Goal: Task Accomplishment & Management: Use online tool/utility

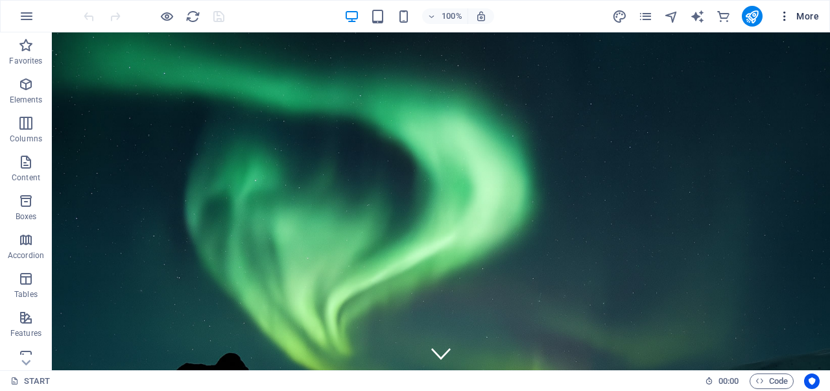
click at [786, 18] on icon "button" at bounding box center [784, 16] width 13 height 13
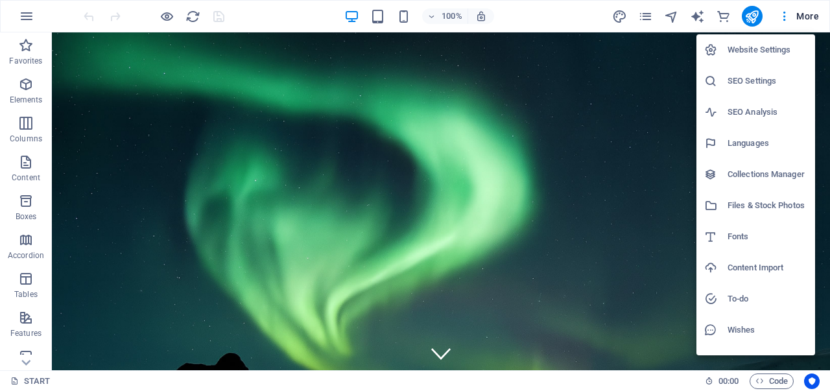
click at [764, 50] on h6 "Website Settings" at bounding box center [768, 50] width 80 height 16
select select "41"
select select "30"
select select "55"
select select "148"
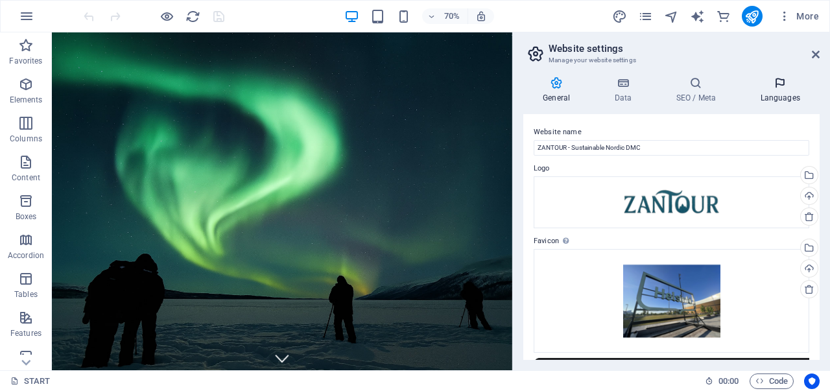
click at [786, 101] on h4 "Languages" at bounding box center [780, 90] width 79 height 27
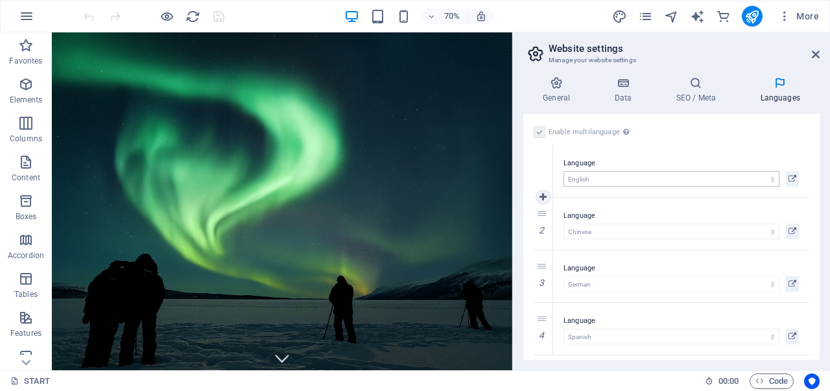
scroll to position [4, 0]
click at [793, 225] on icon at bounding box center [793, 228] width 8 height 16
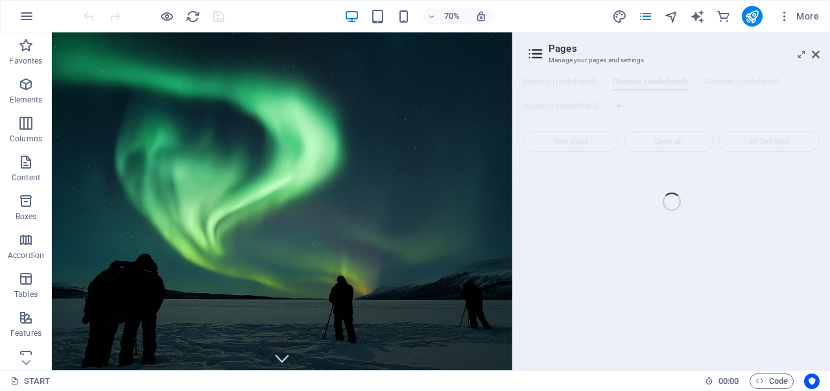
click at [816, 54] on div "START (en) Favorites Elements Columns Content Boxes Accordion Tables Features I…" at bounding box center [415, 201] width 830 height 338
click at [538, 54] on div "START (en) Favorites Elements Columns Content Boxes Accordion Tables Features I…" at bounding box center [415, 201] width 830 height 338
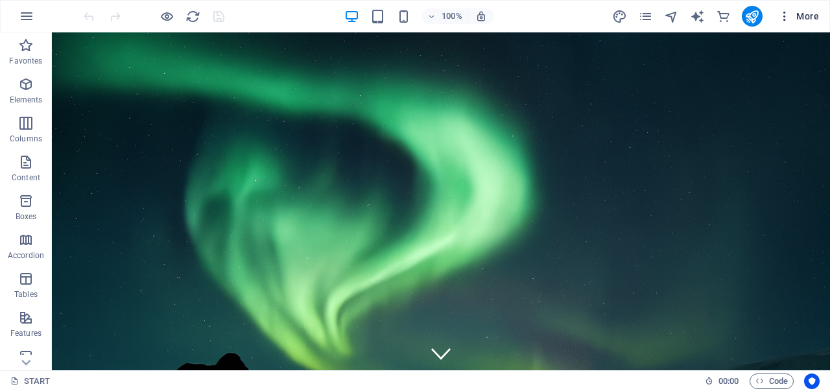
click at [785, 21] on icon "button" at bounding box center [784, 16] width 13 height 13
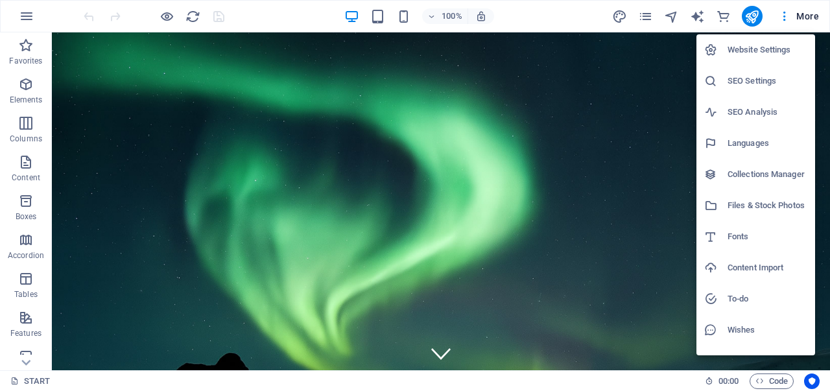
click at [751, 139] on h6 "Languages" at bounding box center [768, 144] width 80 height 16
select select "41"
select select "30"
select select "55"
select select "148"
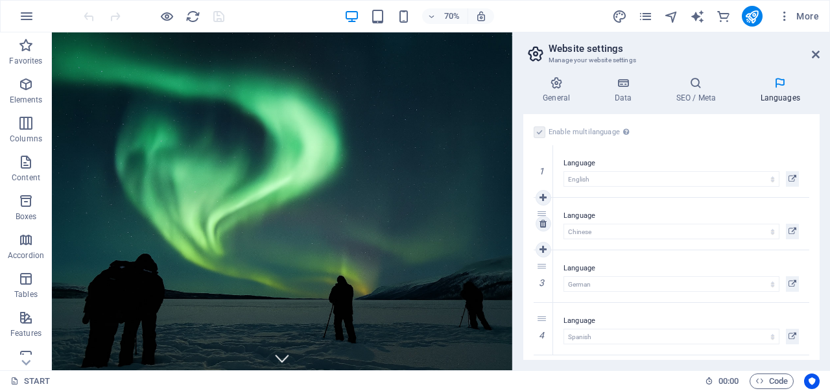
click at [542, 213] on div "2" at bounding box center [543, 224] width 19 height 52
click at [624, 88] on icon at bounding box center [623, 83] width 56 height 13
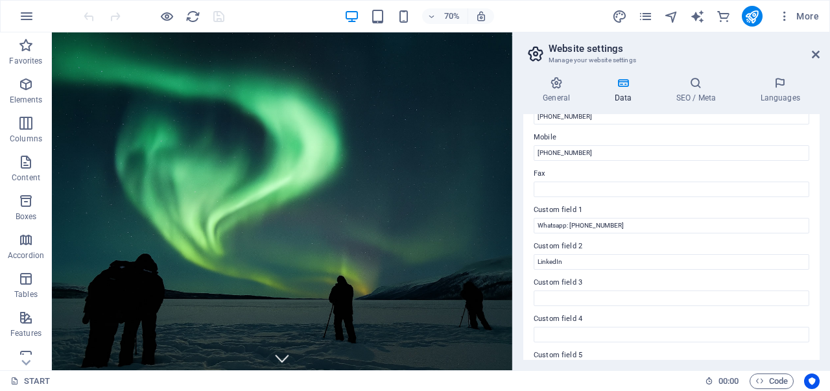
scroll to position [247, 0]
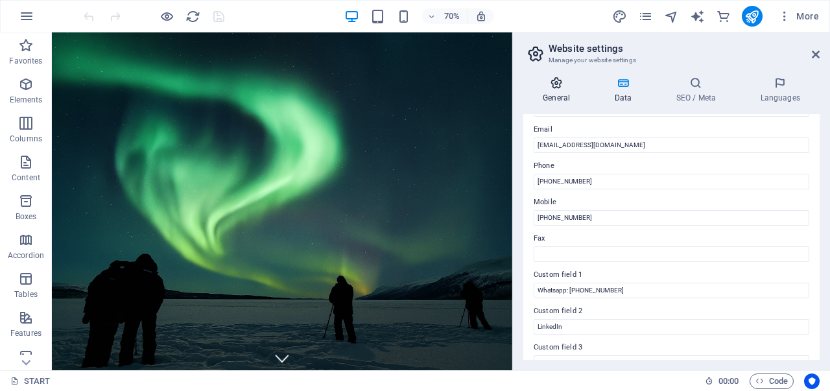
click at [555, 81] on icon at bounding box center [557, 83] width 66 height 13
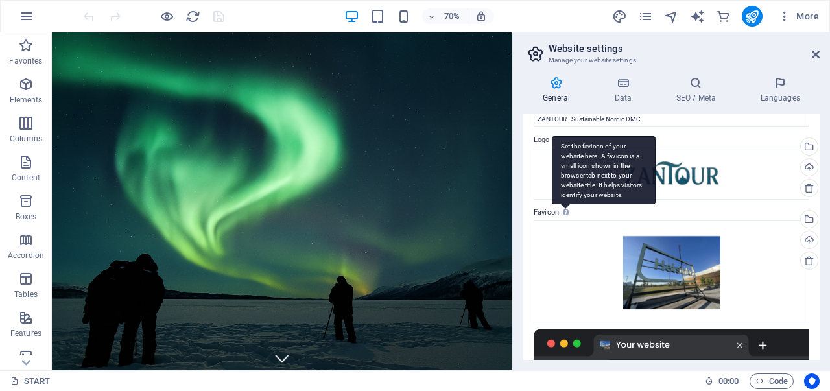
scroll to position [17, 0]
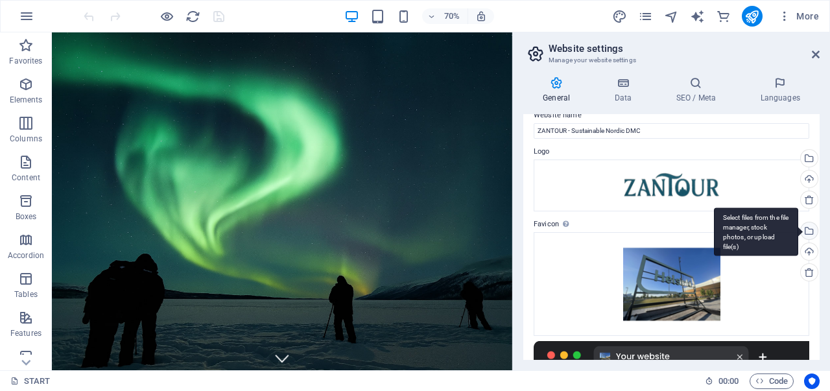
click at [810, 230] on div "Select files from the file manager, stock photos, or upload file(s)" at bounding box center [808, 232] width 19 height 19
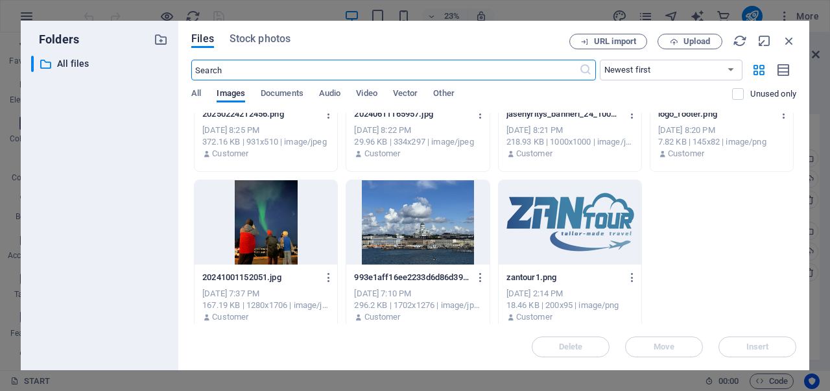
scroll to position [2069, 0]
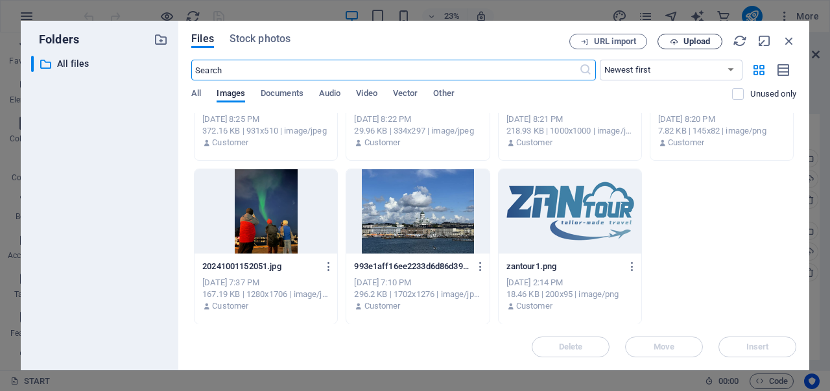
click at [685, 41] on span "Upload" at bounding box center [697, 42] width 27 height 8
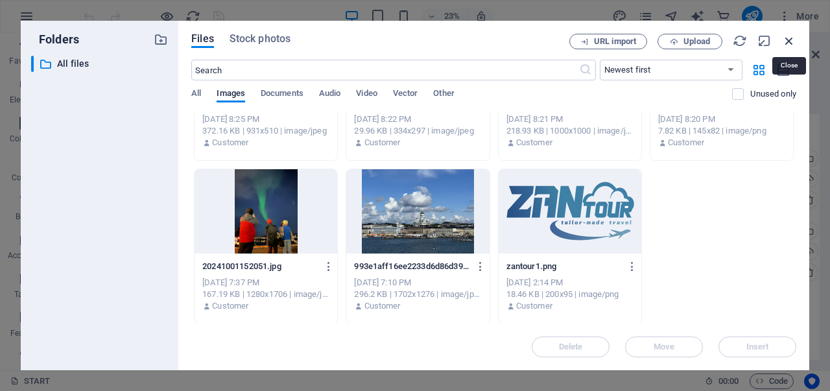
click at [791, 42] on icon "button" at bounding box center [789, 41] width 14 height 14
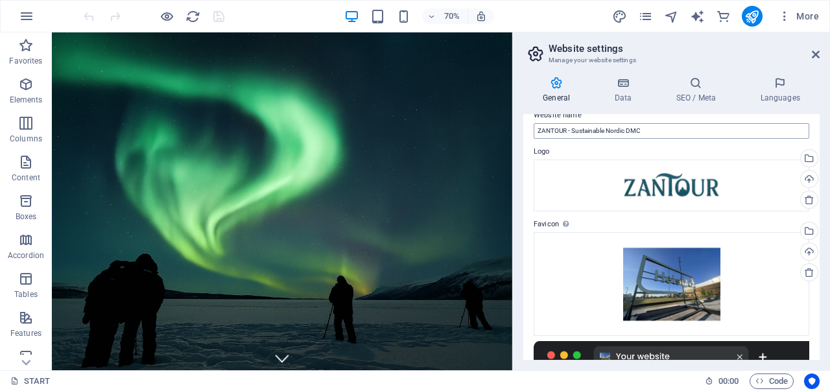
scroll to position [0, 0]
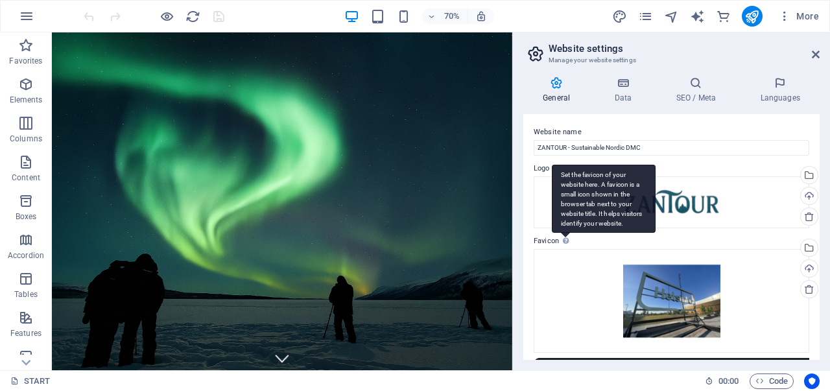
drag, startPoint x: 533, startPoint y: 241, endPoint x: 559, endPoint y: 242, distance: 26.0
click at [559, 242] on div "Website name ZANTOUR - Sustainable Nordic DMC Logo Drag files here, click to ch…" at bounding box center [672, 237] width 296 height 246
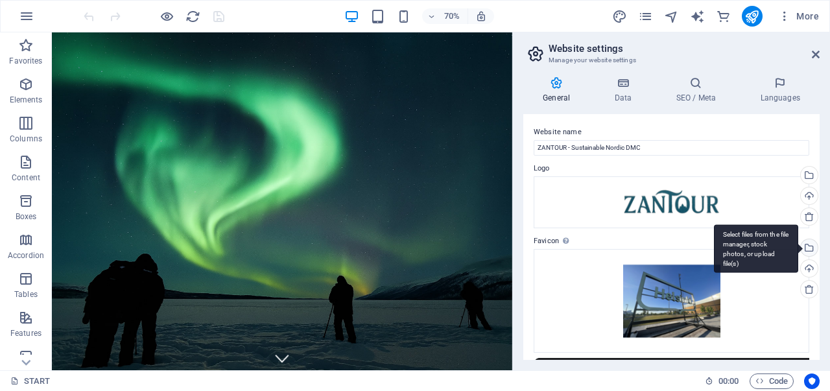
click at [799, 250] on div "Select files from the file manager, stock photos, or upload file(s)" at bounding box center [756, 248] width 84 height 49
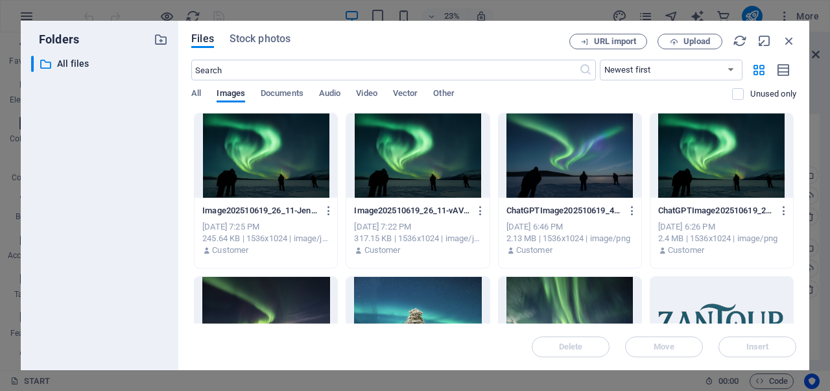
click at [677, 32] on div "Files Stock photos URL import Upload ​ Newest first Oldest first Name (A-Z) Nam…" at bounding box center [493, 196] width 631 height 350
click at [676, 38] on icon "button" at bounding box center [674, 42] width 8 height 8
click at [692, 40] on span "Upload" at bounding box center [697, 42] width 27 height 8
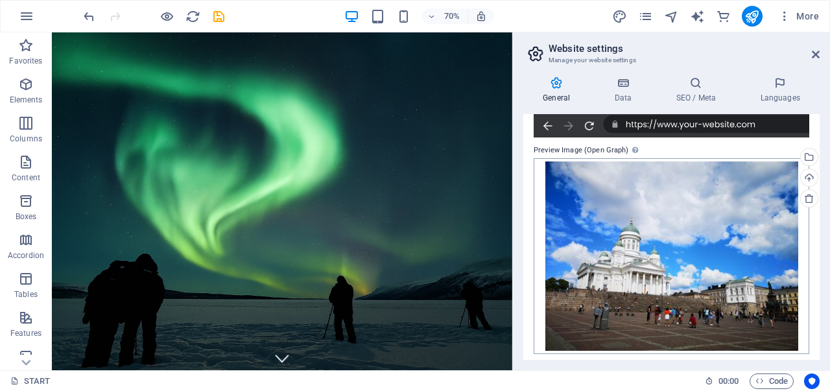
scroll to position [276, 0]
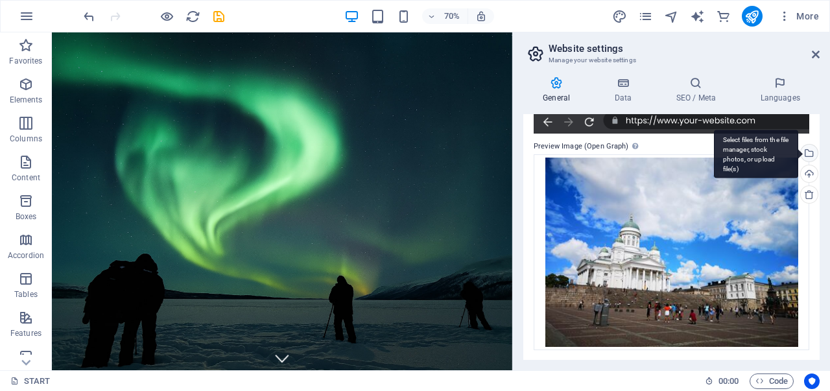
click at [799, 154] on div "Select files from the file manager, stock photos, or upload file(s)" at bounding box center [756, 154] width 84 height 49
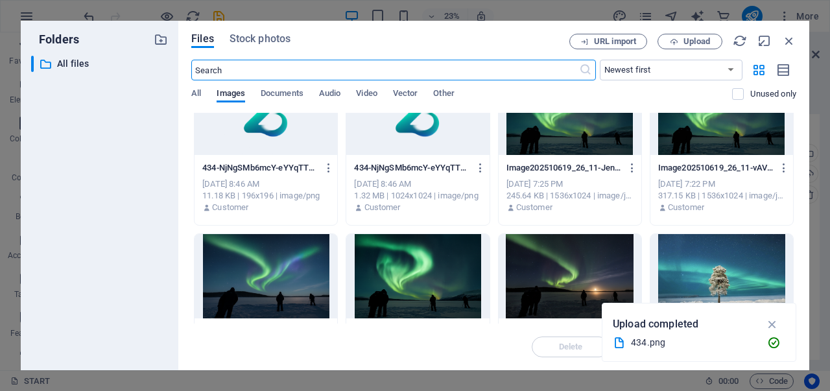
scroll to position [0, 0]
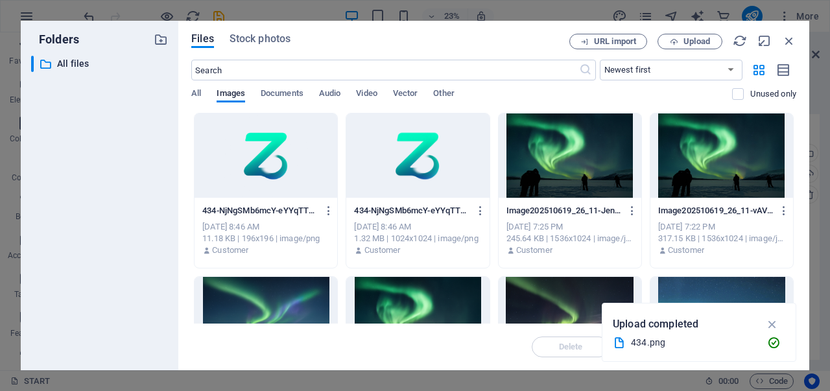
click at [568, 151] on div at bounding box center [570, 156] width 143 height 84
click at [567, 151] on div at bounding box center [570, 156] width 143 height 84
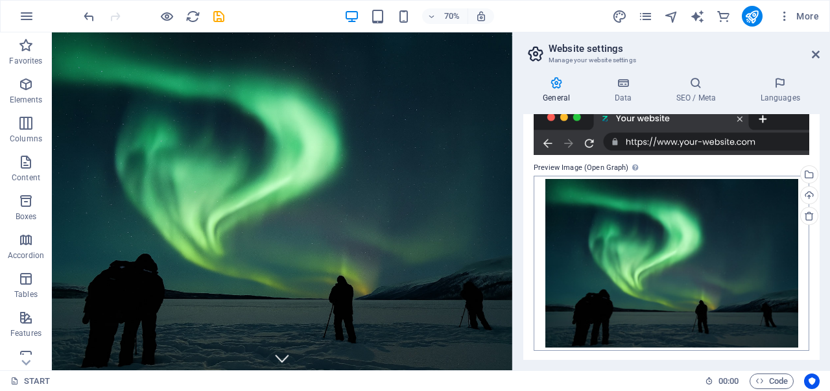
scroll to position [256, 0]
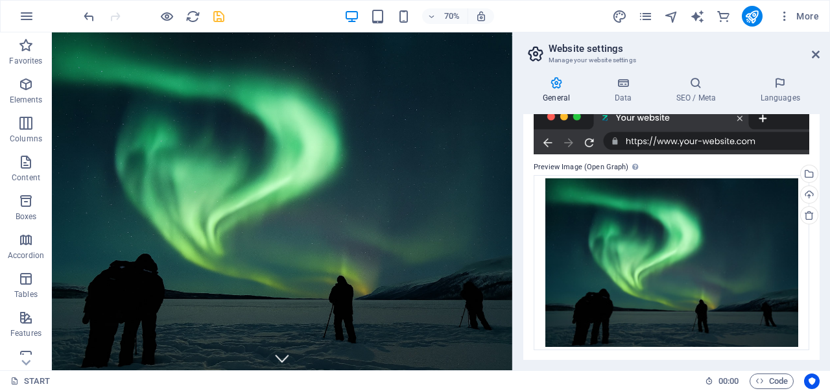
click at [222, 18] on icon "save" at bounding box center [218, 16] width 15 height 15
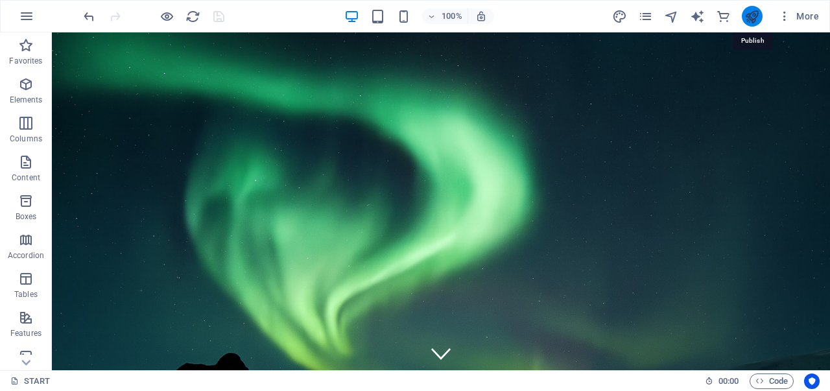
click at [751, 18] on icon "publish" at bounding box center [752, 16] width 15 height 15
click at [719, 15] on icon "commerce" at bounding box center [723, 16] width 15 height 15
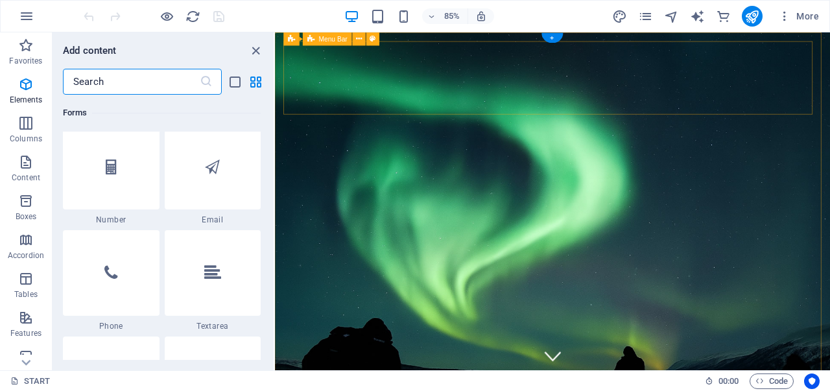
scroll to position [12502, 0]
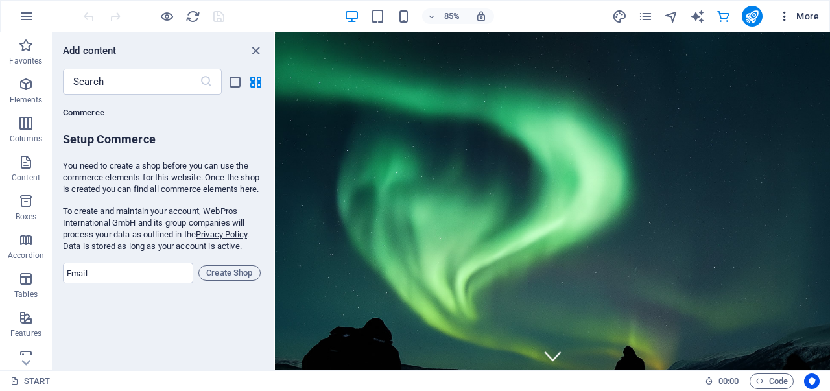
click at [785, 12] on icon "button" at bounding box center [784, 16] width 13 height 13
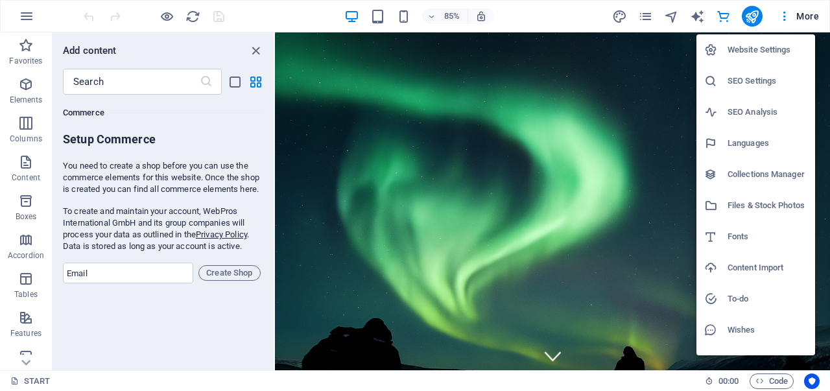
click at [741, 332] on h6 "Wishes" at bounding box center [768, 330] width 80 height 16
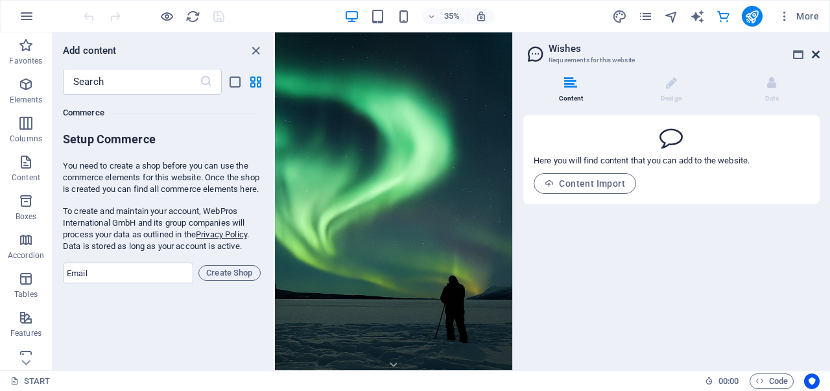
click at [819, 54] on icon at bounding box center [816, 54] width 8 height 10
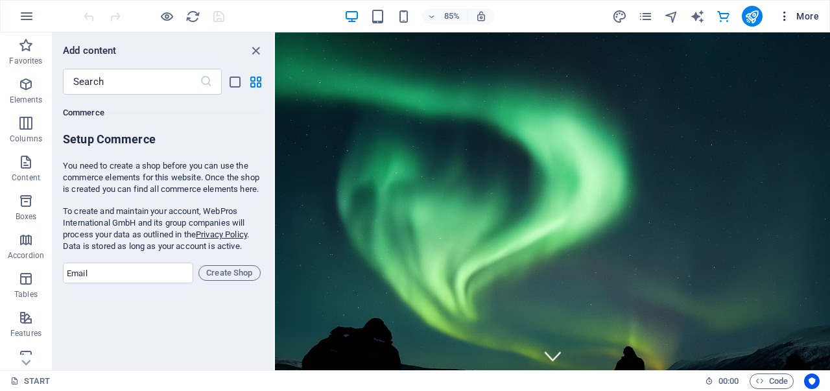
click at [785, 19] on icon "button" at bounding box center [784, 16] width 13 height 13
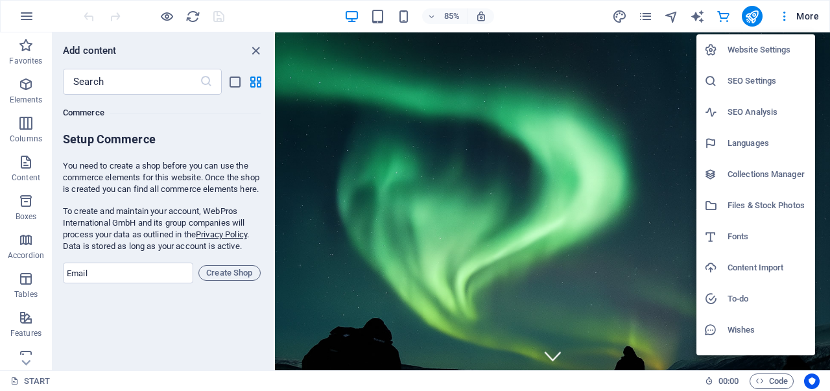
click at [252, 47] on div at bounding box center [415, 195] width 830 height 391
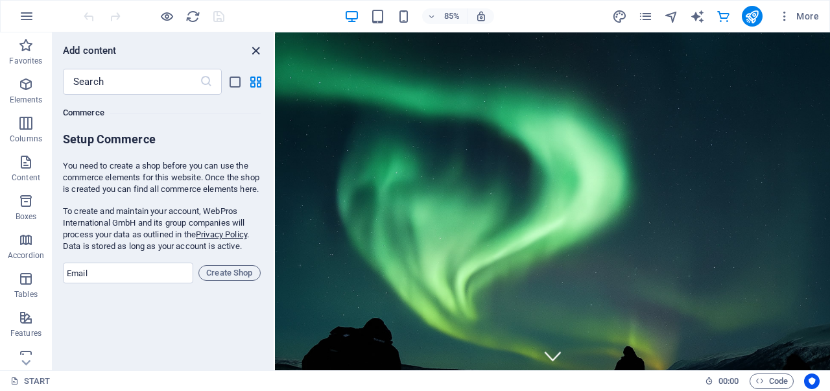
drag, startPoint x: 254, startPoint y: 49, endPoint x: 205, endPoint y: 16, distance: 59.0
click at [254, 49] on icon "close panel" at bounding box center [255, 50] width 15 height 15
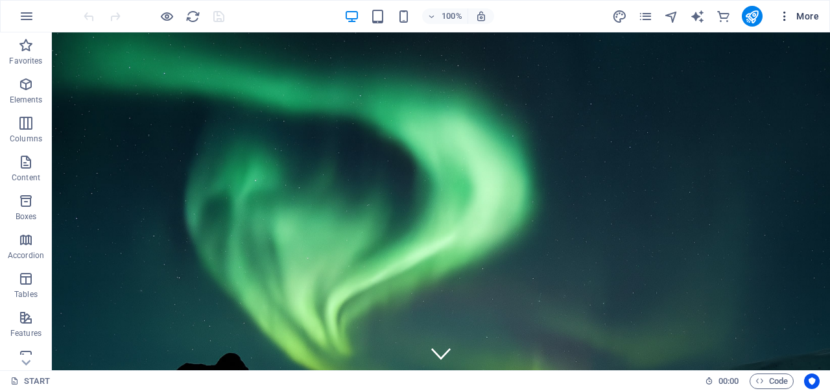
click at [788, 14] on icon "button" at bounding box center [784, 16] width 13 height 13
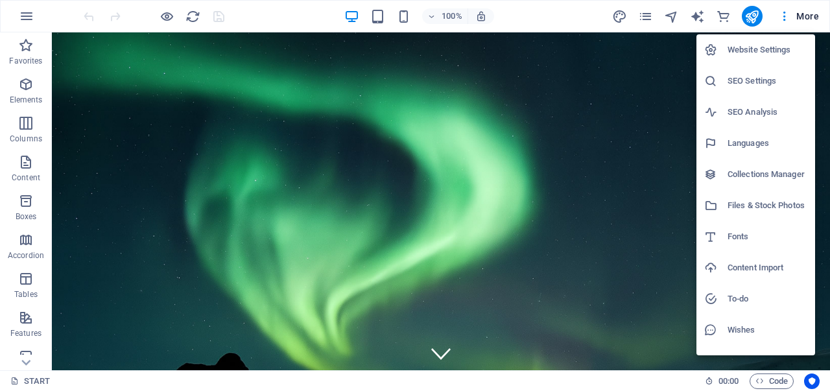
click at [767, 80] on h6 "SEO Settings" at bounding box center [768, 81] width 80 height 16
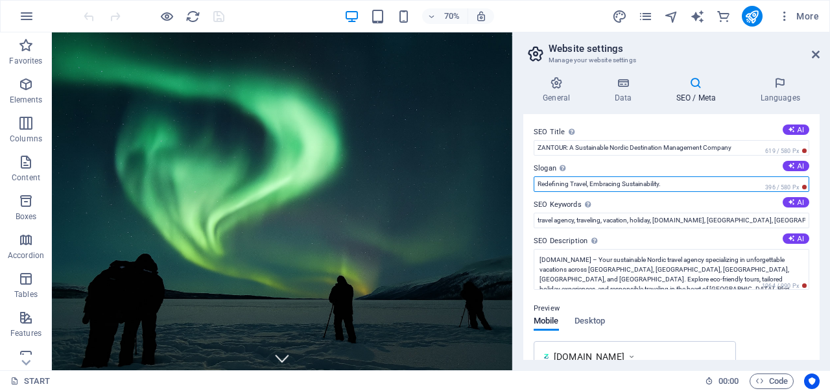
drag, startPoint x: 732, startPoint y: 215, endPoint x: 549, endPoint y: 239, distance: 185.2
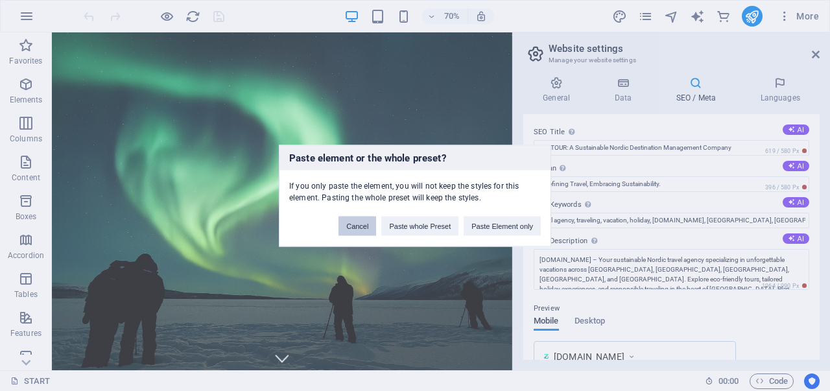
click at [365, 223] on button "Cancel" at bounding box center [358, 225] width 38 height 19
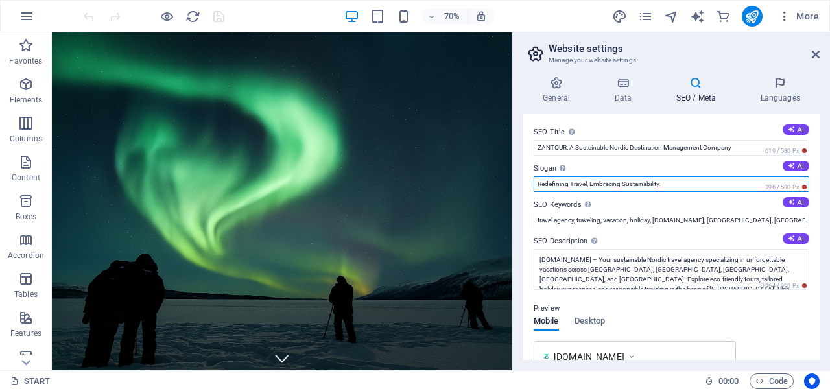
click at [671, 182] on input "Redefining Travel, Embracing Sustainability." at bounding box center [672, 184] width 276 height 16
drag, startPoint x: 671, startPoint y: 182, endPoint x: 528, endPoint y: 182, distance: 142.7
click at [527, 182] on div "SEO Title The title of your website - make it something that stands out in sear…" at bounding box center [672, 237] width 296 height 246
paste input "TAILORED NORDIC TRAVEL AS UNIQUE AS YOU ARE"
type input "TAILORED NORDIC TRAVEL AS UNIQUE AS YOU ARE"
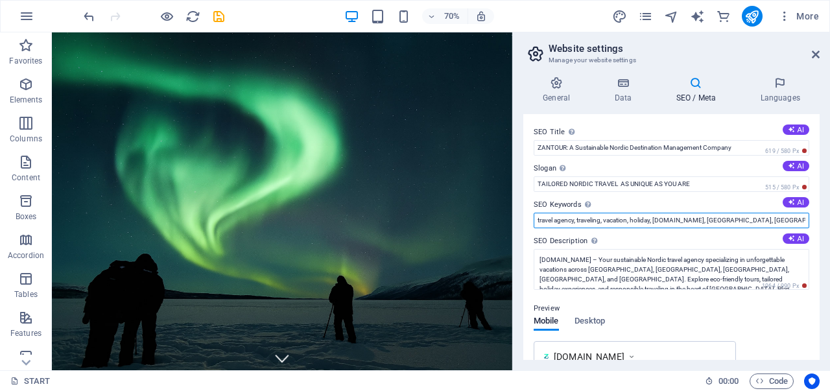
click at [639, 222] on input "travel agency, traveling, vacation, holiday, zantour.eu, nordic, finland,icelan…" at bounding box center [672, 221] width 276 height 16
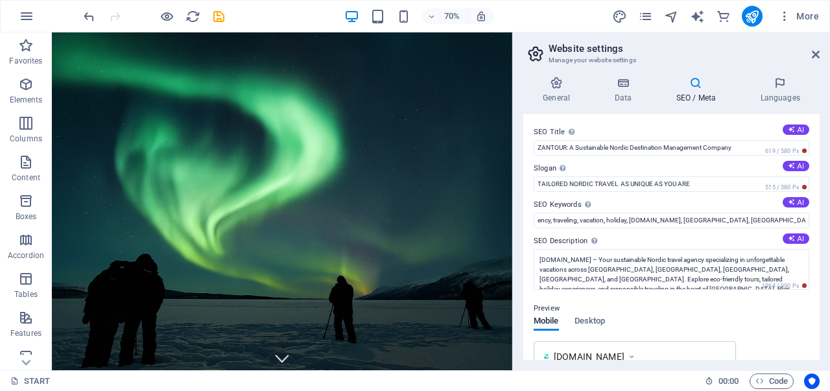
scroll to position [0, 0]
drag, startPoint x: 535, startPoint y: 204, endPoint x: 555, endPoint y: 205, distance: 20.1
click at [555, 205] on label "SEO Keywords Comma-separated list of keywords representing your website. AI" at bounding box center [672, 205] width 276 height 16
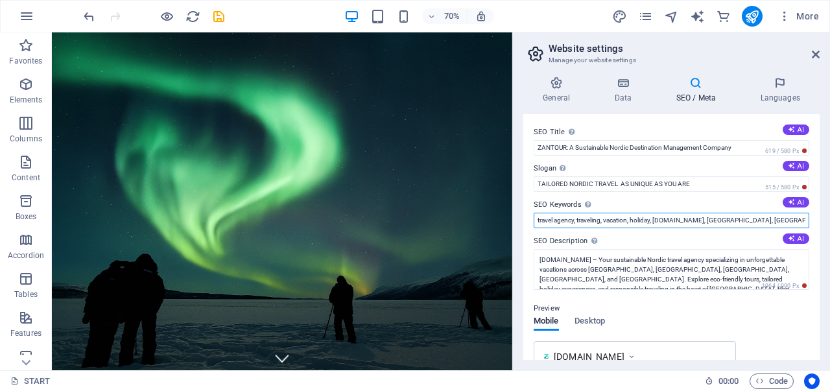
click at [555, 213] on input "travel agency, traveling, vacation, holiday, zantour.eu, nordic, finland,icelan…" at bounding box center [672, 221] width 276 height 16
click at [621, 220] on input "travel agency, traveling, vacation, holiday, zantour.eu, nordic, finland,icelan…" at bounding box center [672, 221] width 276 height 16
click at [621, 219] on input "travel agency, traveling, vacation, holiday, zantour.eu, nordic, finland,icelan…" at bounding box center [672, 221] width 276 height 16
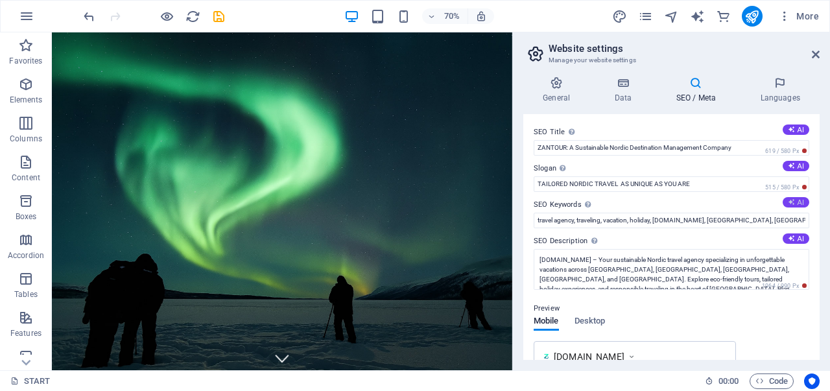
click at [794, 203] on button "AI" at bounding box center [796, 202] width 27 height 10
type input "tailored Nordic travel, luxury Arctic adventures, private guided tours Iceland,…"
click at [802, 234] on button "AI" at bounding box center [796, 239] width 27 height 10
type textarea "Explore tailor-made Nordic travel experiences with Zantour DMC—luxury adventure…"
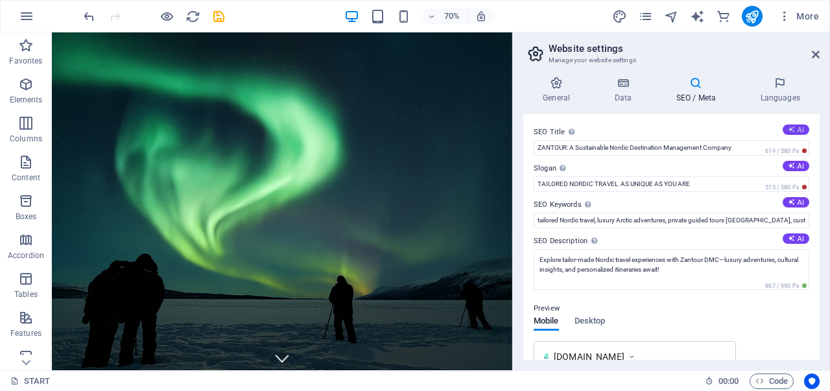
click at [794, 126] on button "AI" at bounding box center [796, 130] width 27 height 10
type input "Tailored Nordic Travel Adventures"
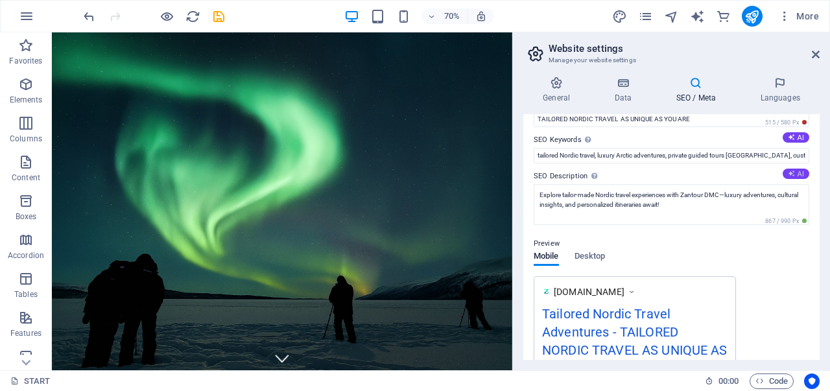
click at [790, 173] on icon at bounding box center [792, 173] width 8 height 8
type textarea "Discover tailor-made Nordic travel experiences with Zantour DMC. Explore luxury…"
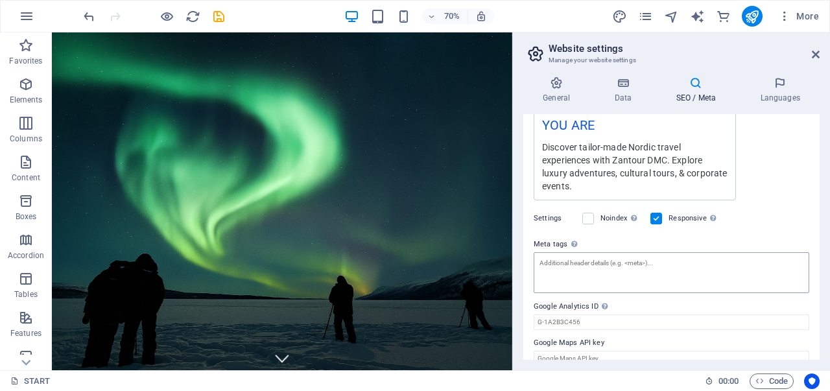
scroll to position [323, 0]
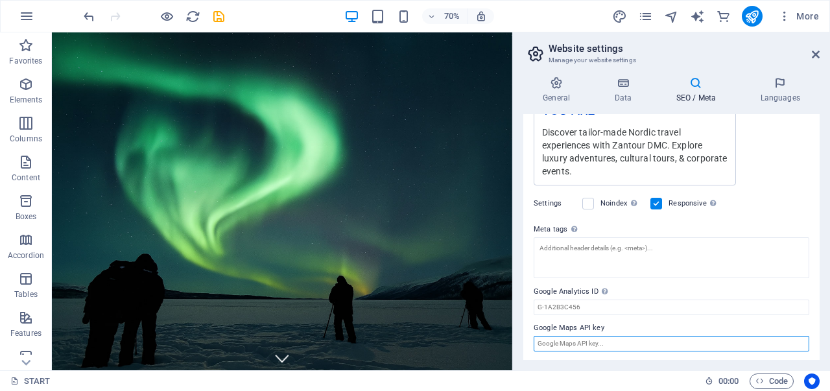
click at [751, 344] on input "Google Maps API key" at bounding box center [672, 344] width 276 height 16
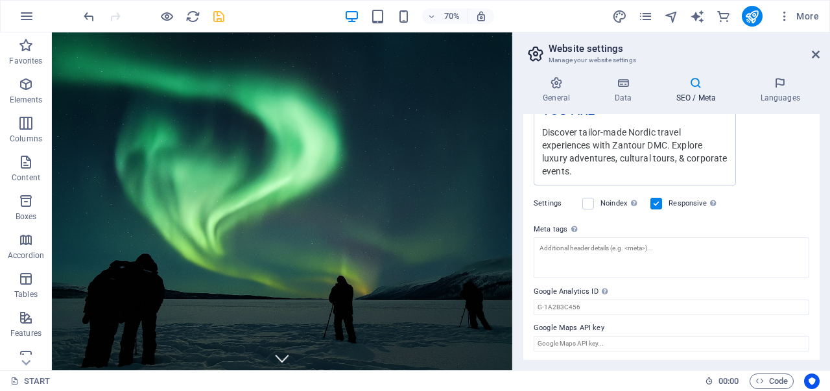
click at [215, 18] on icon "save" at bounding box center [218, 16] width 15 height 15
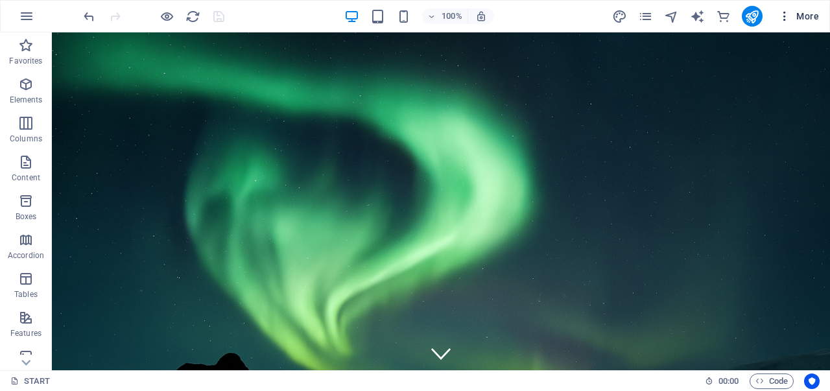
click at [781, 15] on icon "button" at bounding box center [784, 16] width 13 height 13
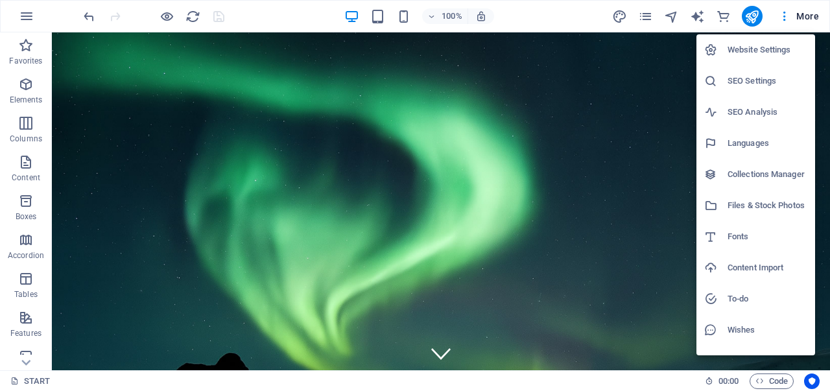
click at [751, 84] on h6 "SEO Settings" at bounding box center [768, 81] width 80 height 16
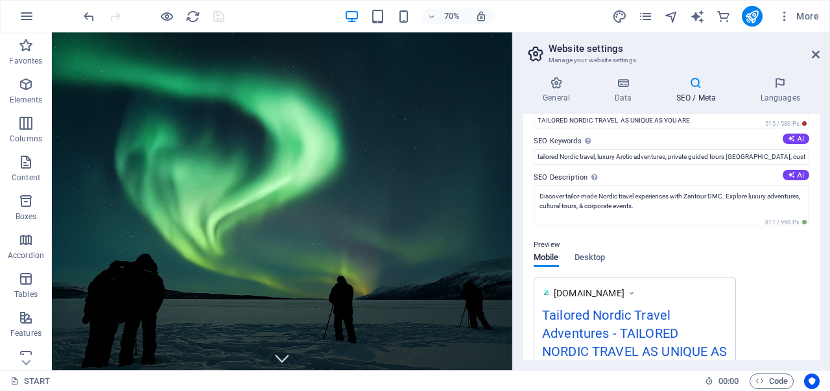
scroll to position [0, 0]
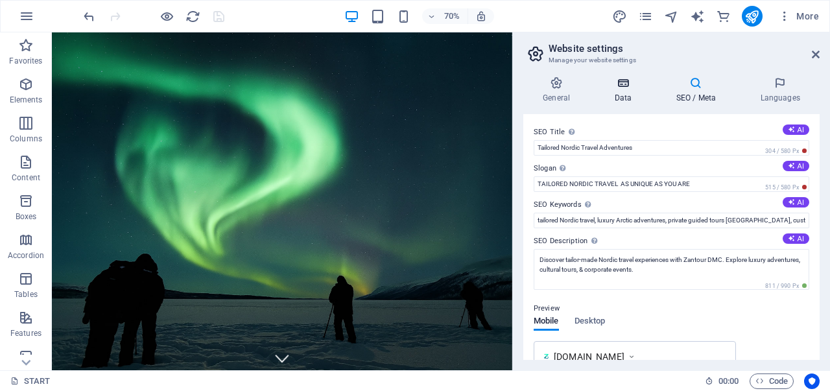
click at [620, 86] on icon at bounding box center [623, 83] width 56 height 13
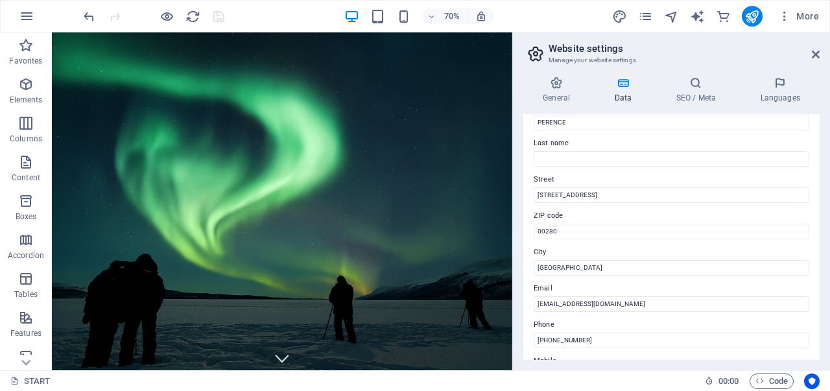
scroll to position [53, 0]
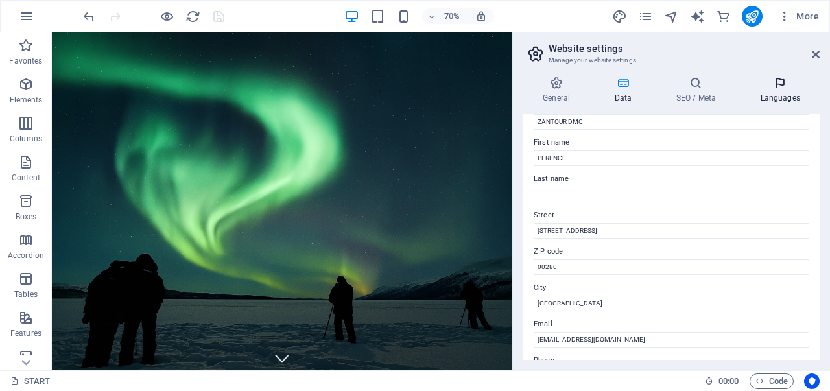
click at [779, 98] on h4 "Languages" at bounding box center [780, 90] width 79 height 27
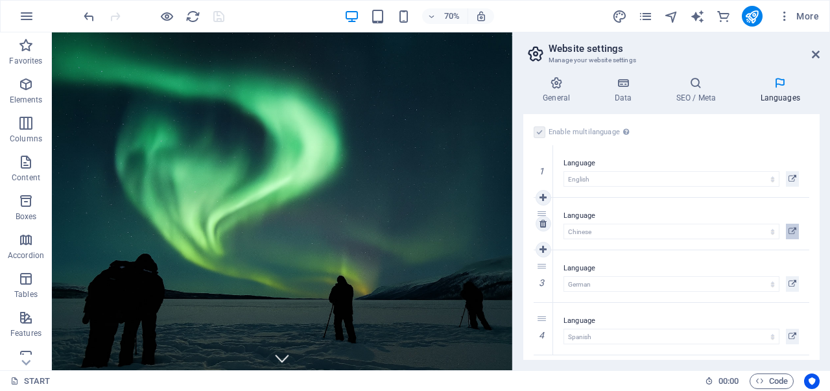
click at [789, 226] on icon at bounding box center [793, 232] width 8 height 16
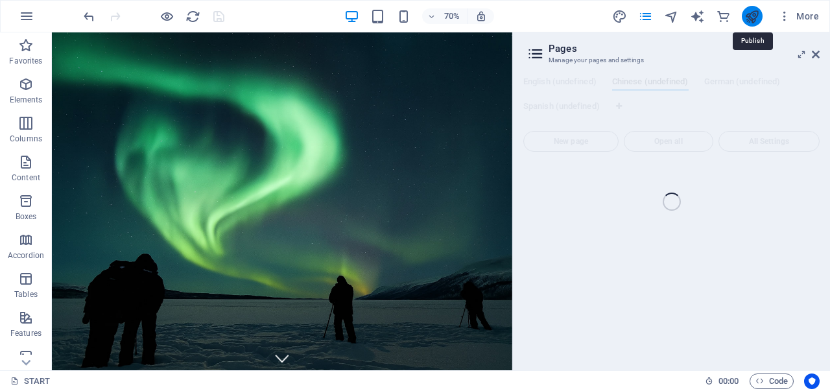
click at [753, 16] on icon "publish" at bounding box center [752, 16] width 15 height 15
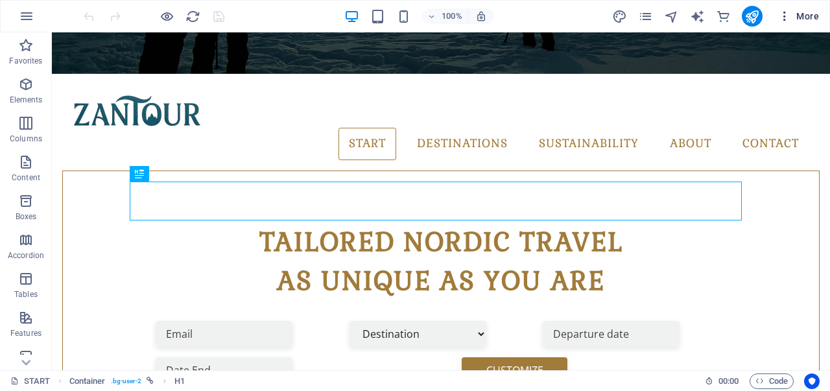
click at [785, 15] on icon "button" at bounding box center [784, 16] width 13 height 13
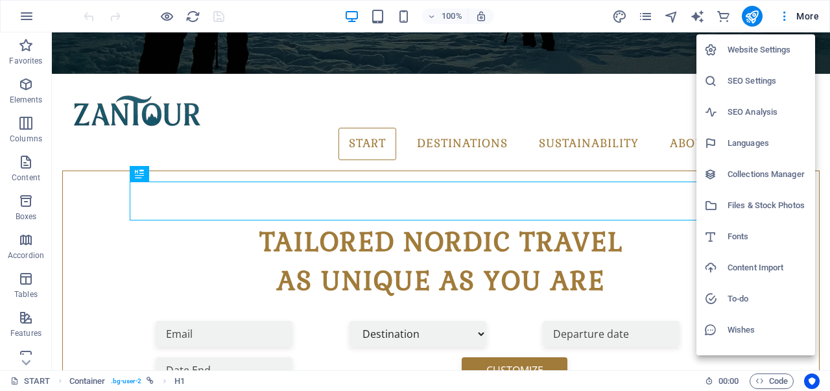
click at [751, 47] on h6 "Website Settings" at bounding box center [768, 50] width 80 height 16
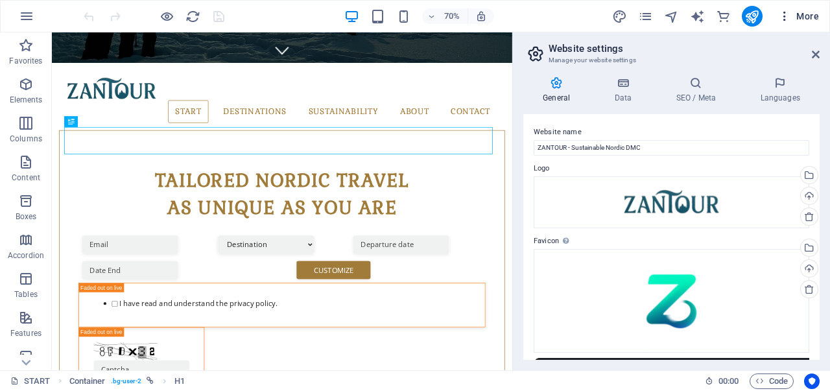
click at [786, 15] on icon "button" at bounding box center [784, 16] width 13 height 13
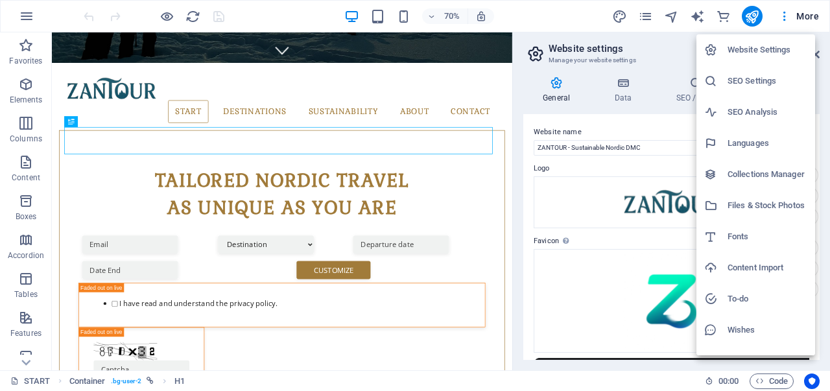
click at [753, 142] on h6 "Languages" at bounding box center [768, 144] width 80 height 16
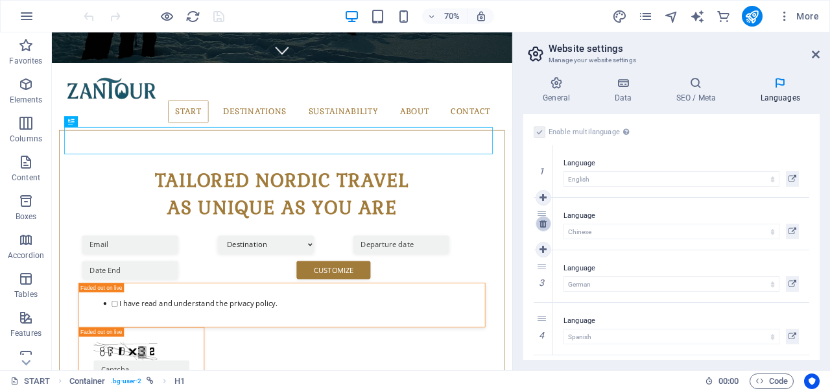
click at [541, 226] on icon at bounding box center [543, 223] width 7 height 9
select select "55"
select select "148"
click at [544, 228] on icon at bounding box center [543, 223] width 7 height 9
select select "148"
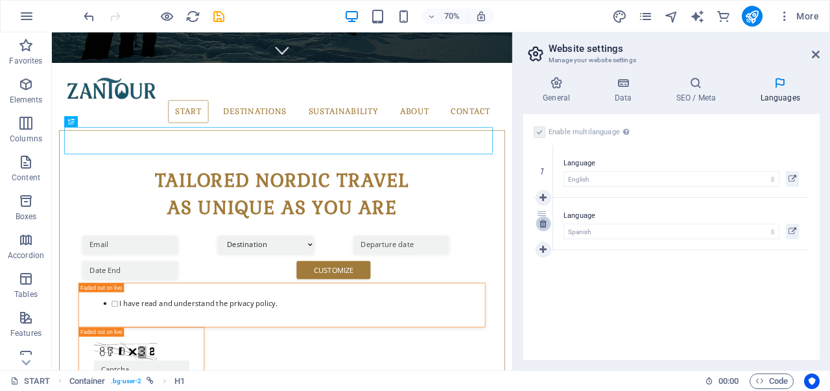
click at [542, 229] on link at bounding box center [544, 224] width 16 height 16
click at [544, 191] on link at bounding box center [544, 197] width 16 height 16
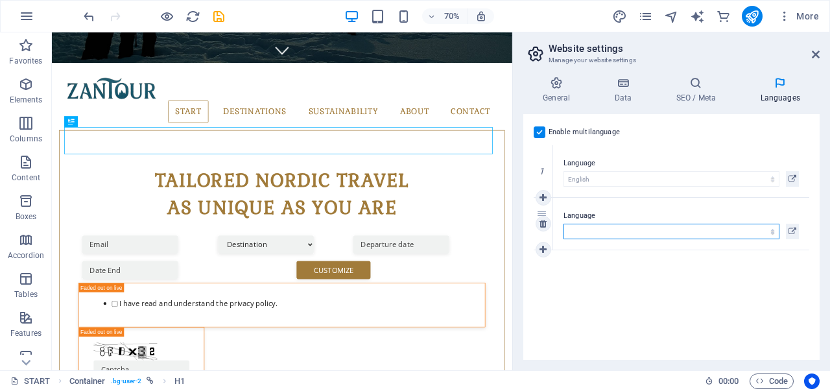
click at [614, 229] on select "Abkhazian Afar Afrikaans Akan Albanian Amharic Arabic Aragonese Armenian Assame…" at bounding box center [672, 232] width 216 height 16
select select "30"
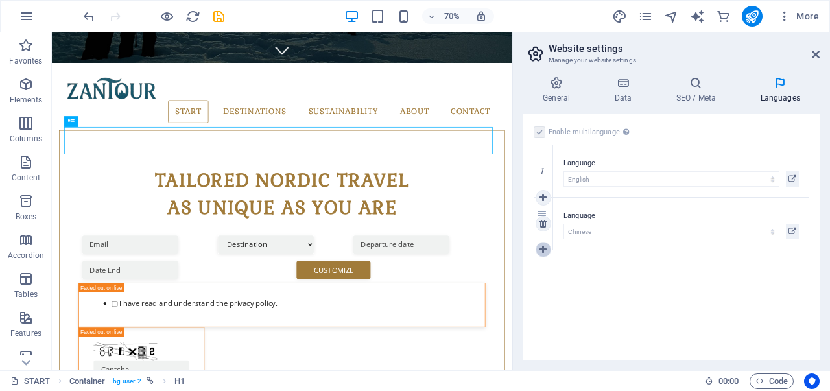
click at [548, 247] on link at bounding box center [544, 250] width 16 height 16
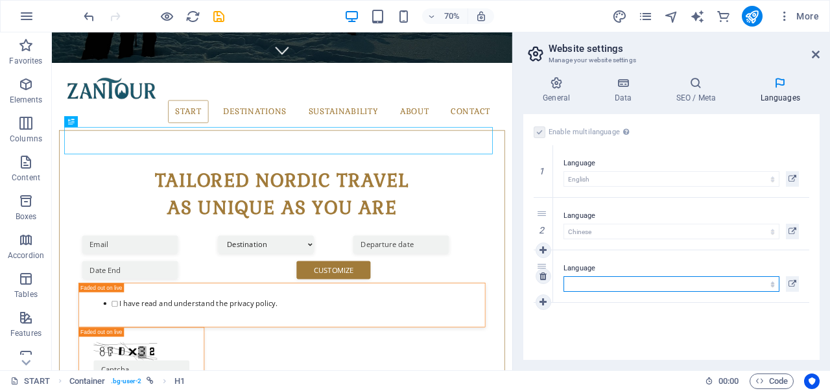
click at [609, 283] on select "Abkhazian Afar Afrikaans Akan Albanian Amharic Arabic Aragonese Armenian Assame…" at bounding box center [672, 284] width 216 height 16
select select "148"
click at [542, 300] on icon at bounding box center [543, 302] width 7 height 9
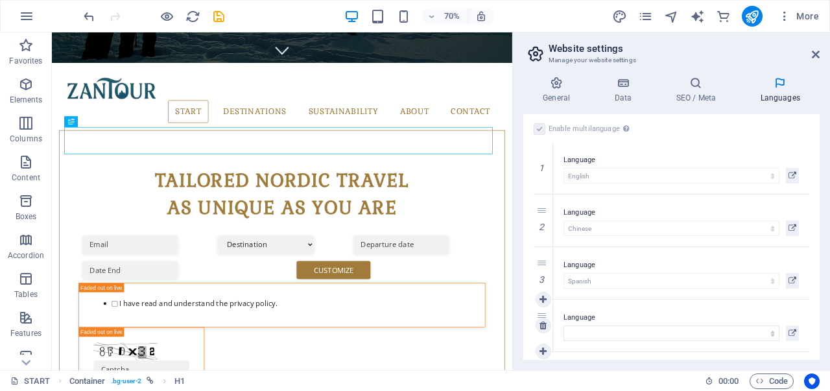
scroll to position [4, 0]
click at [597, 331] on select "Abkhazian Afar Afrikaans Akan Albanian Amharic Arabic Aragonese Armenian Assame…" at bounding box center [672, 333] width 216 height 16
select select "77"
click at [564, 325] on select "Abkhazian Afar Afrikaans Akan Albanian Amharic Arabic Aragonese Armenian Assame…" at bounding box center [672, 333] width 216 height 16
click at [547, 348] on link at bounding box center [544, 351] width 16 height 16
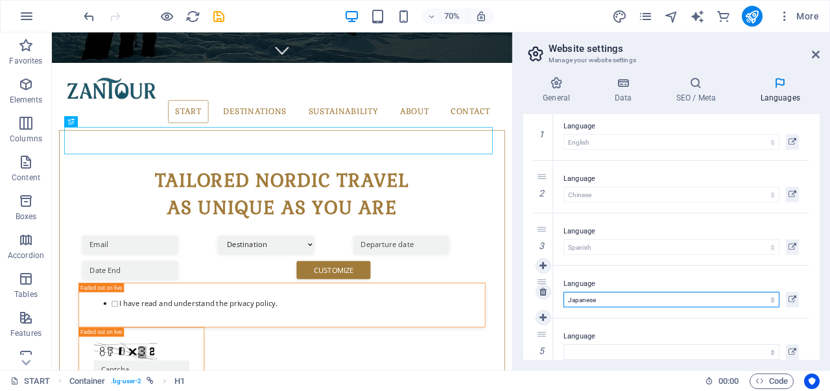
scroll to position [56, 0]
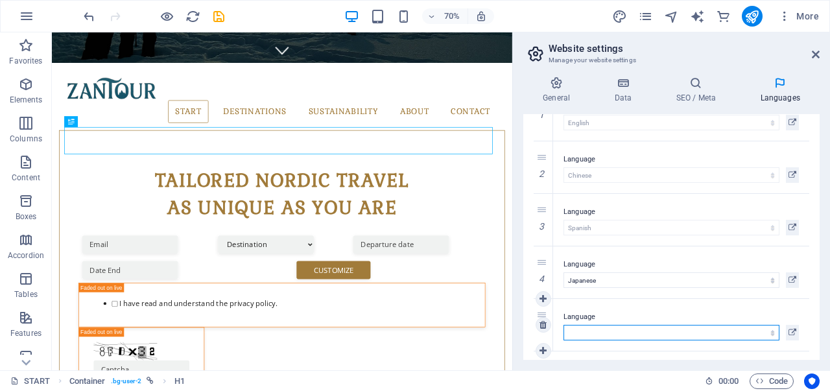
click at [623, 329] on select "Abkhazian Afar Afrikaans Akan Albanian Amharic Arabic Aragonese Armenian Assame…" at bounding box center [672, 333] width 216 height 16
select select "55"
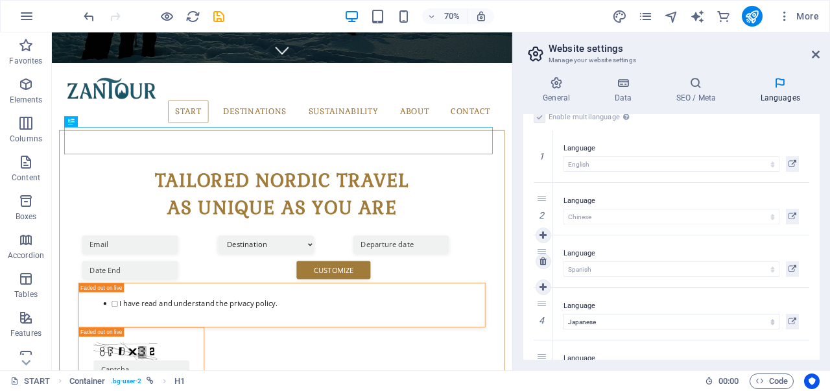
scroll to position [0, 0]
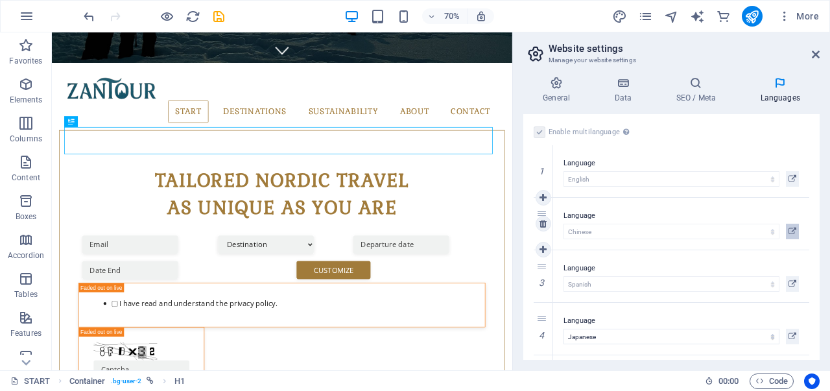
click at [789, 233] on icon at bounding box center [793, 232] width 8 height 16
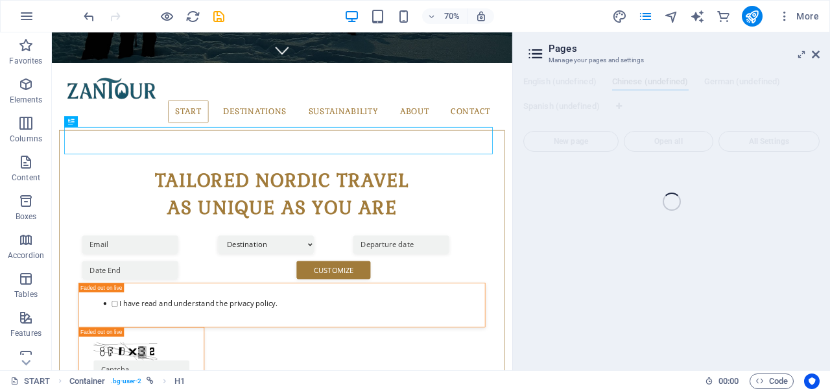
click at [619, 192] on div "START (en) Favorites Elements Columns Content Boxes Accordion Tables Features I…" at bounding box center [415, 201] width 830 height 338
click at [221, 15] on icon "save" at bounding box center [218, 16] width 15 height 15
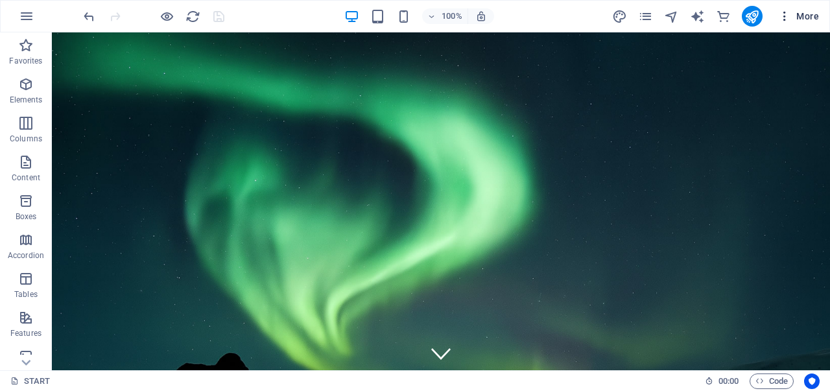
click at [784, 16] on icon "button" at bounding box center [784, 16] width 13 height 13
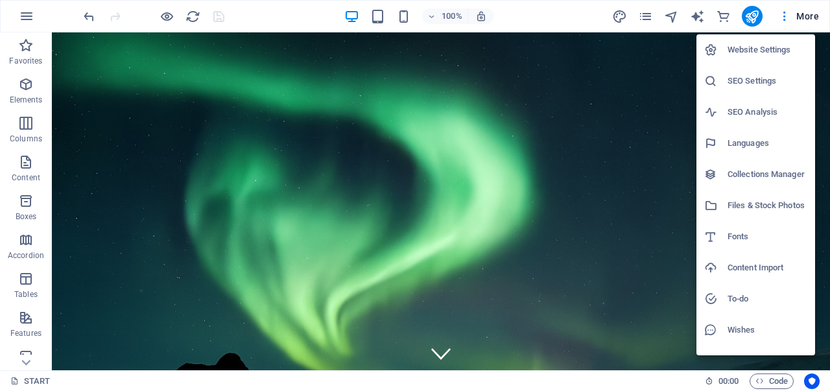
click at [750, 136] on h6 "Languages" at bounding box center [768, 144] width 80 height 16
select select "41"
select select "30"
select select "148"
select select "77"
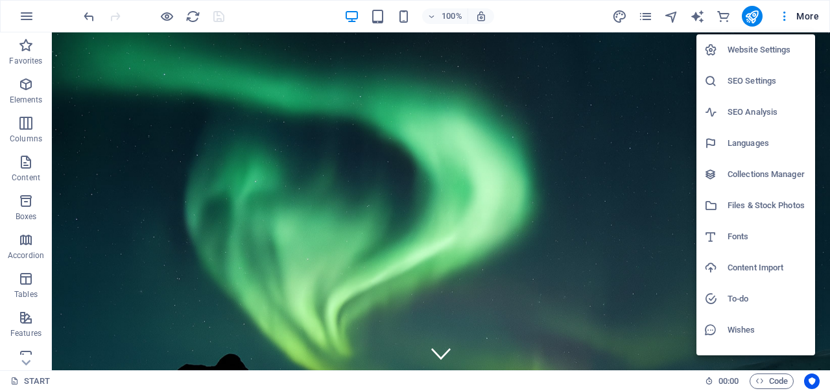
select select "55"
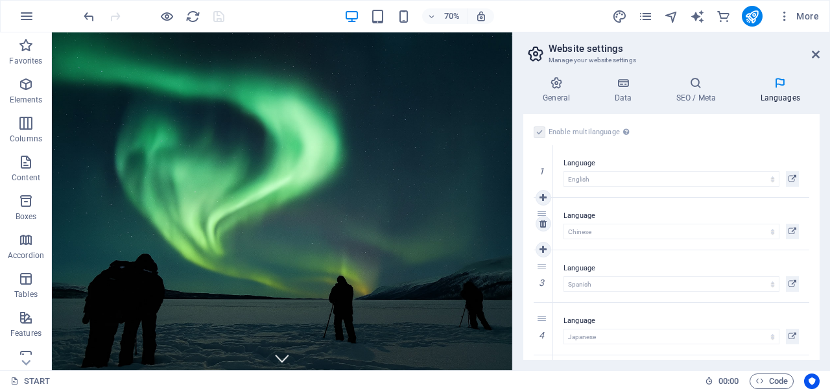
click at [542, 213] on div "2" at bounding box center [543, 224] width 19 height 52
click at [544, 212] on div "2" at bounding box center [543, 224] width 19 height 52
click at [538, 134] on label at bounding box center [540, 133] width 12 height 12
click at [789, 283] on icon at bounding box center [793, 284] width 8 height 16
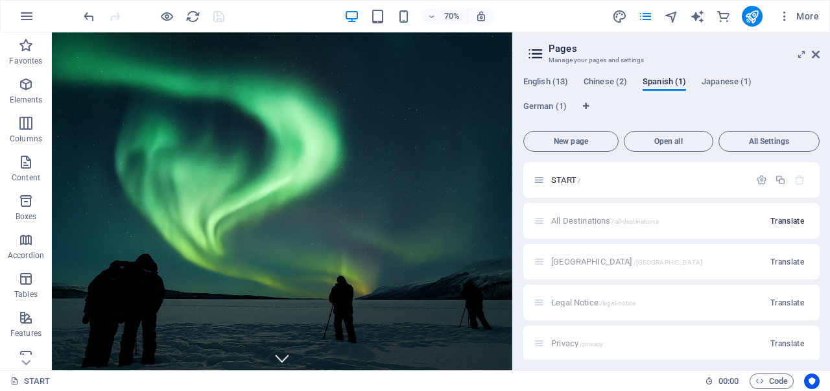
click at [779, 220] on span "Translate" at bounding box center [788, 221] width 34 height 10
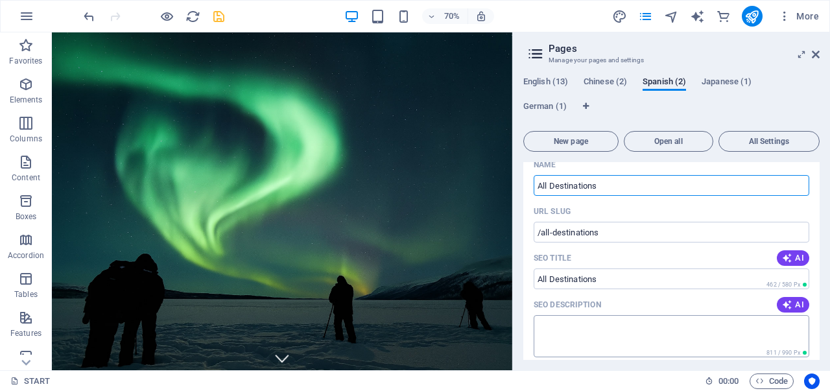
scroll to position [65, 0]
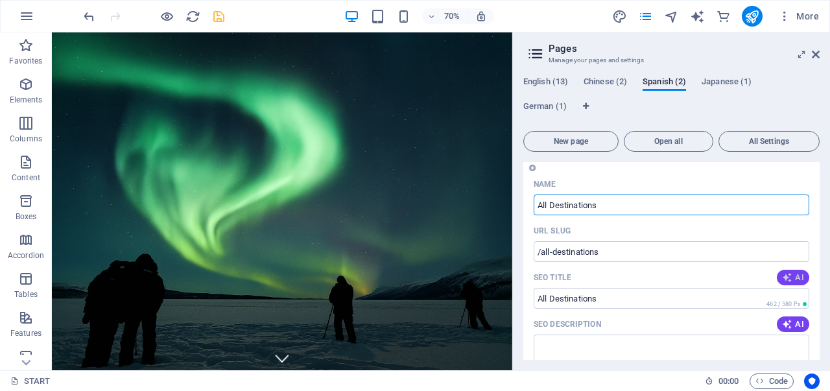
click at [794, 278] on span "AI" at bounding box center [793, 277] width 22 height 10
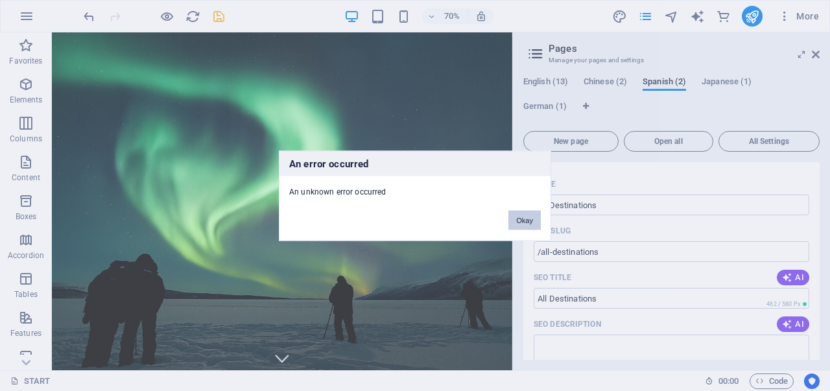
click at [527, 215] on button "Okay" at bounding box center [525, 219] width 32 height 19
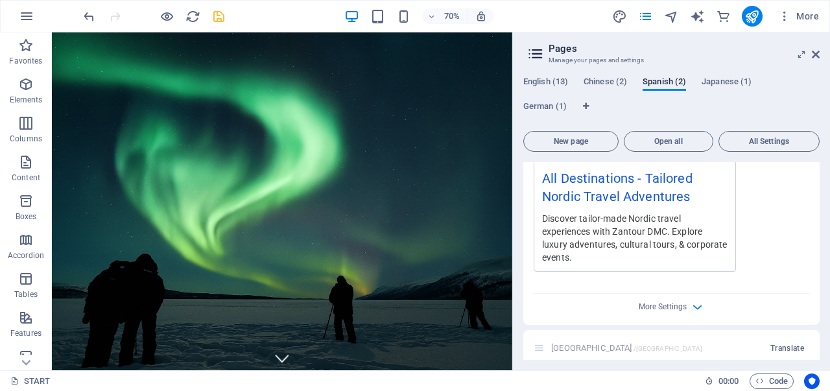
scroll to position [519, 0]
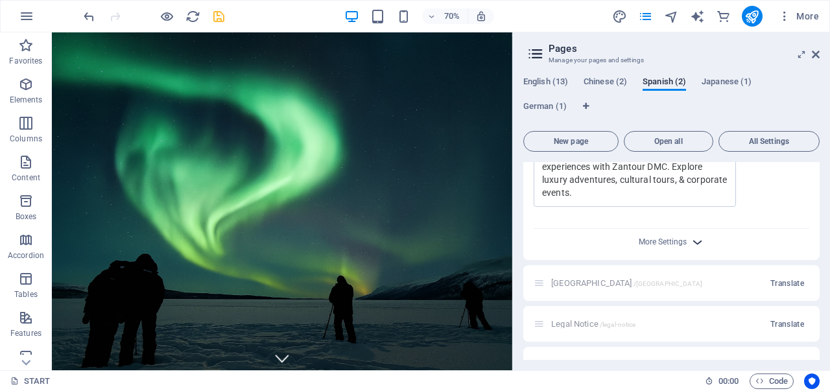
click at [698, 241] on icon "button" at bounding box center [697, 242] width 15 height 15
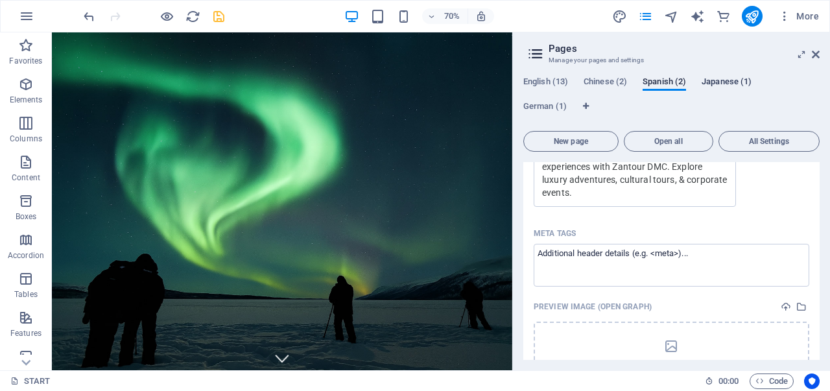
click at [718, 79] on span "Japanese (1)" at bounding box center [727, 83] width 50 height 18
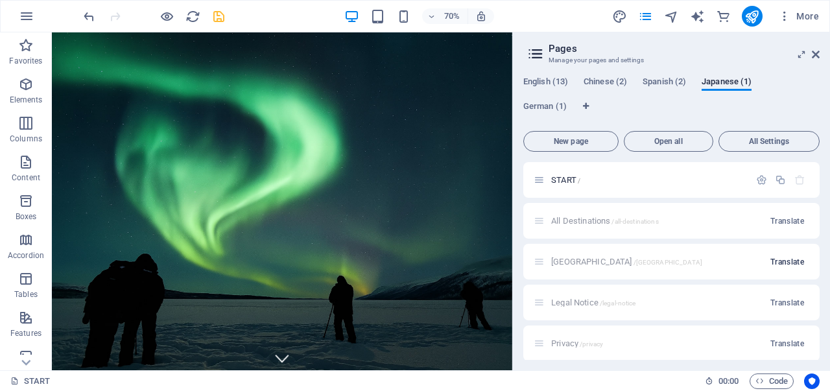
click at [791, 261] on span "Translate" at bounding box center [788, 262] width 34 height 10
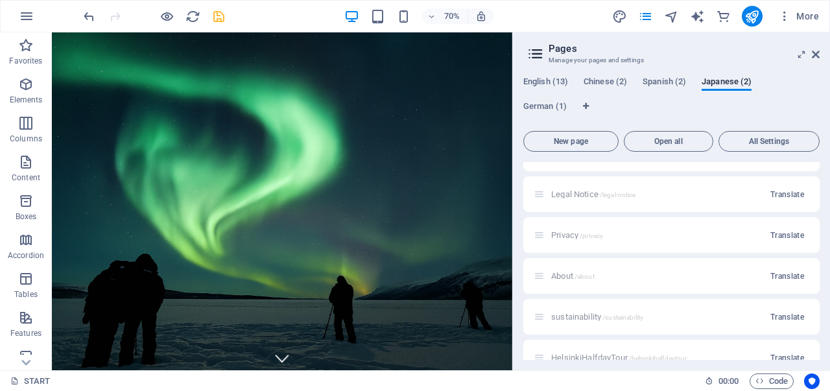
scroll to position [714, 0]
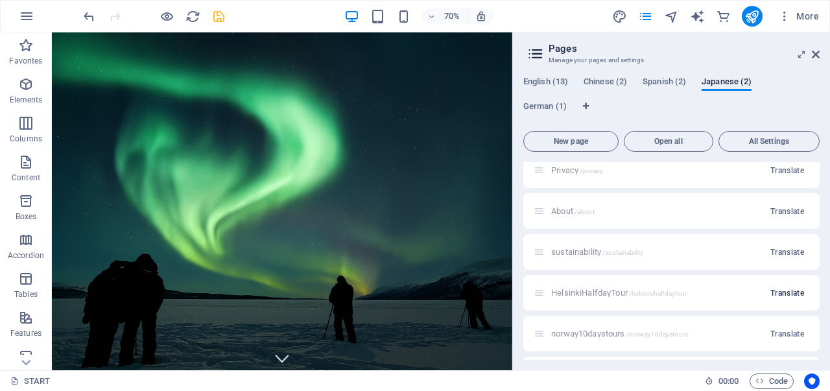
click at [771, 292] on span "Translate" at bounding box center [788, 293] width 34 height 10
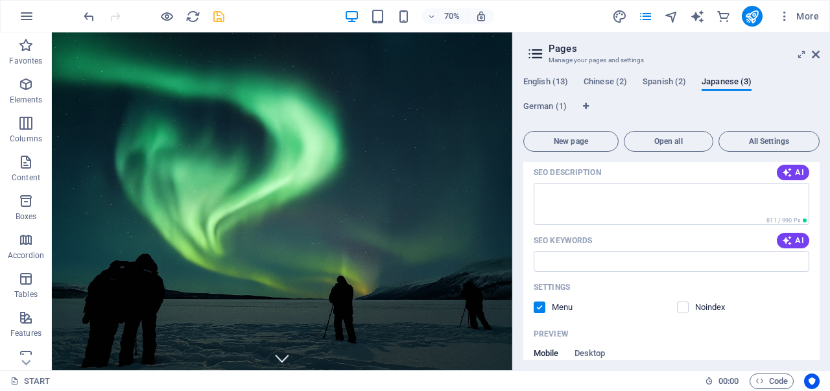
scroll to position [200, 0]
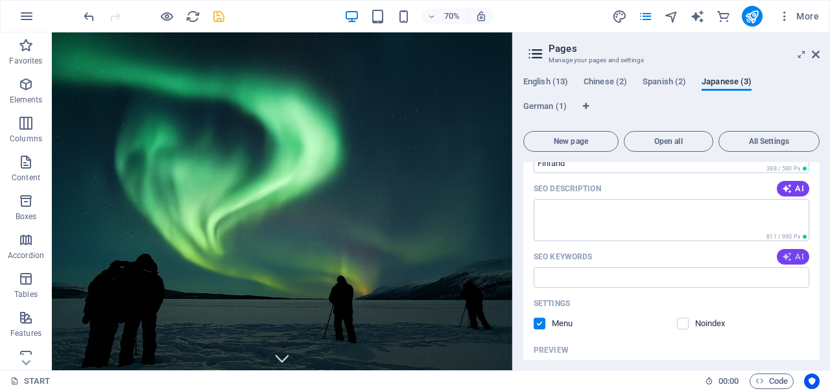
click at [797, 262] on button "AI" at bounding box center [793, 257] width 32 height 16
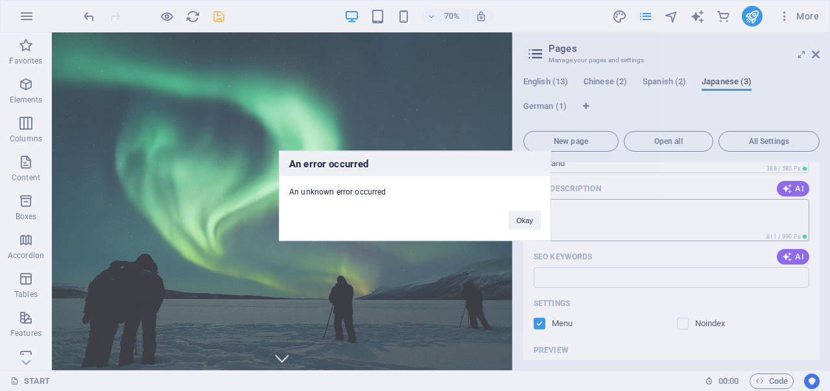
drag, startPoint x: 528, startPoint y: 221, endPoint x: 541, endPoint y: 221, distance: 13.0
click at [529, 221] on button "Okay" at bounding box center [525, 219] width 32 height 19
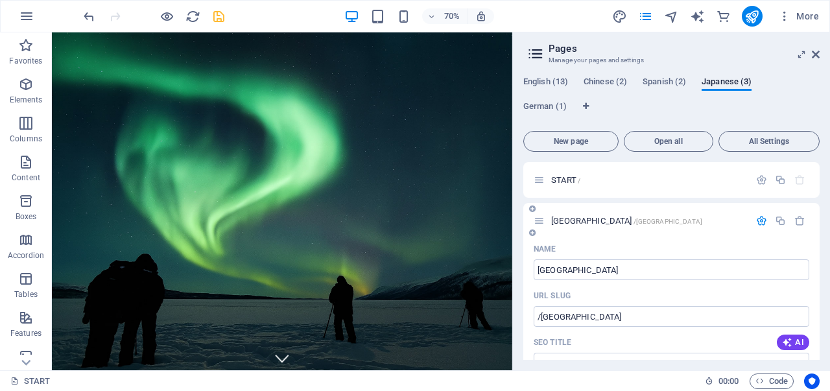
scroll to position [0, 0]
click at [759, 217] on icon "button" at bounding box center [761, 220] width 11 height 11
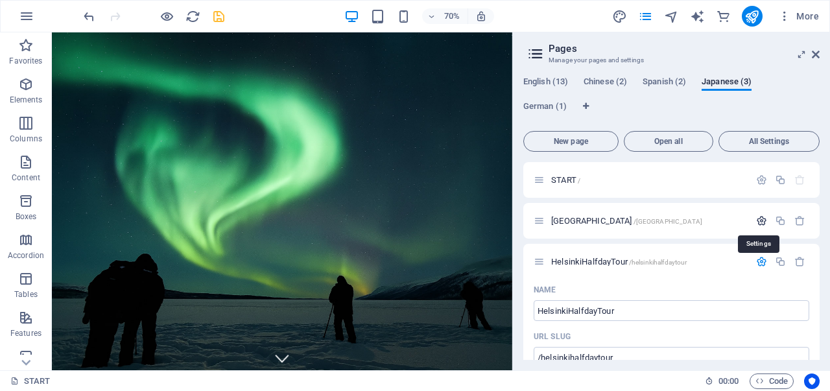
click at [759, 217] on icon "button" at bounding box center [761, 220] width 11 height 11
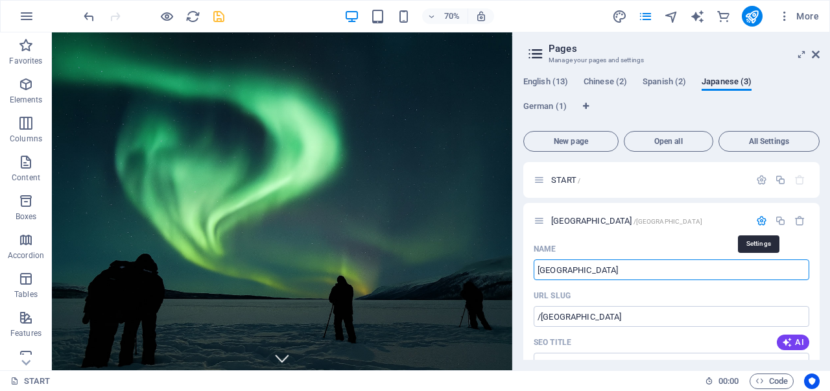
click at [759, 217] on icon "button" at bounding box center [761, 220] width 11 height 11
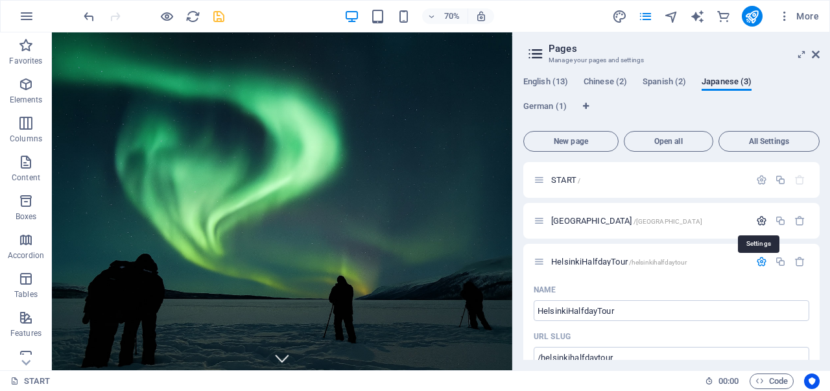
click at [758, 217] on icon "button" at bounding box center [761, 220] width 11 height 11
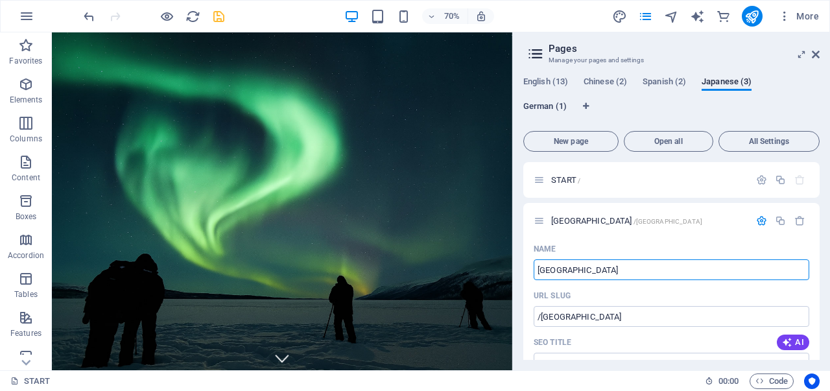
click at [551, 106] on span "German (1)" at bounding box center [545, 108] width 43 height 18
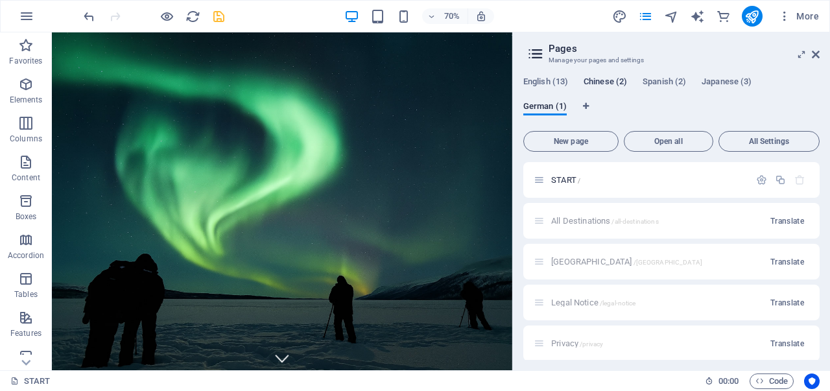
click at [599, 82] on span "Chinese (2)" at bounding box center [605, 83] width 43 height 18
click at [773, 258] on span "Translate" at bounding box center [788, 262] width 34 height 10
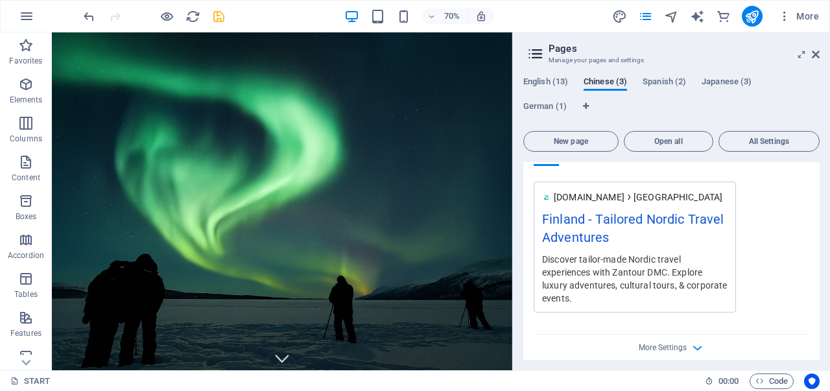
scroll to position [389, 0]
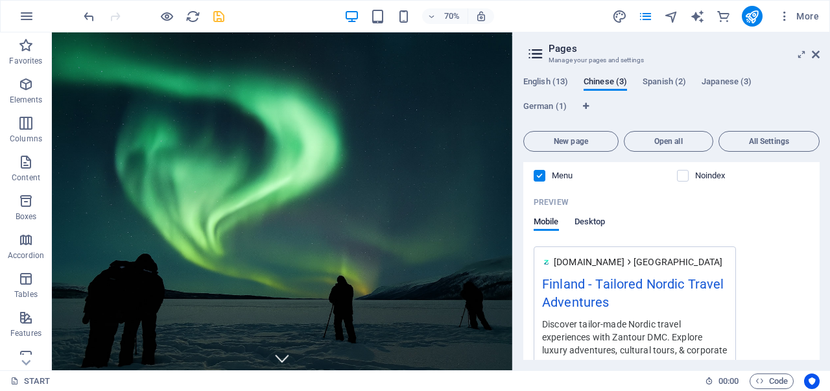
click at [589, 222] on span "Desktop" at bounding box center [590, 223] width 31 height 18
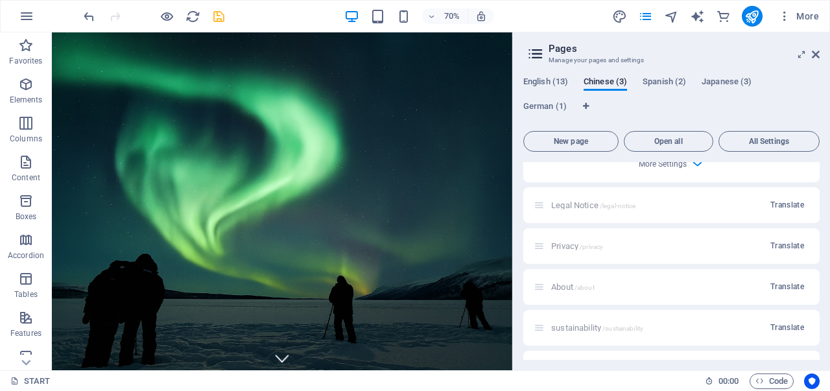
scroll to position [584, 0]
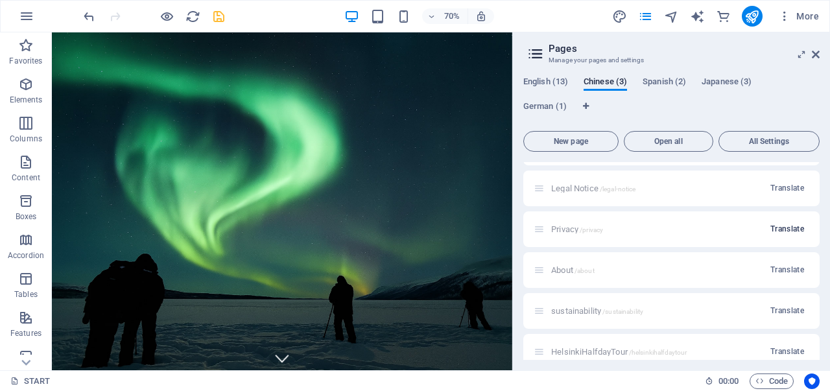
click at [774, 229] on span "Translate" at bounding box center [788, 229] width 34 height 10
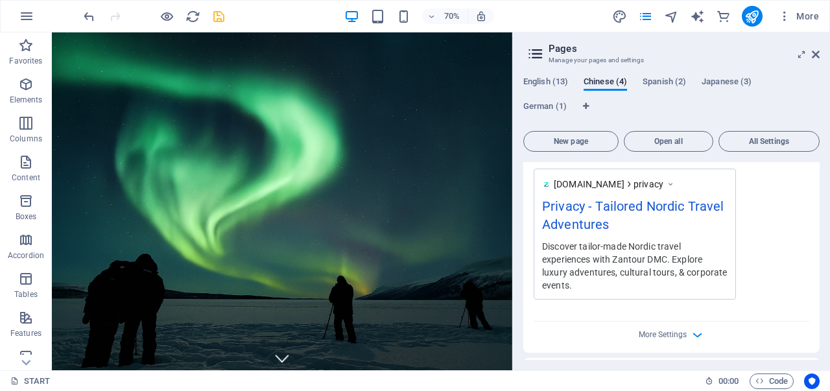
scroll to position [1038, 0]
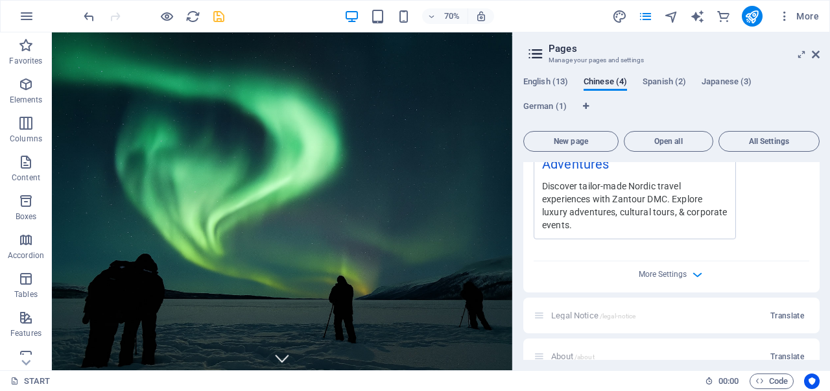
click at [686, 276] on div "More Settings" at bounding box center [672, 271] width 276 height 21
click at [690, 272] on icon "button" at bounding box center [697, 274] width 15 height 15
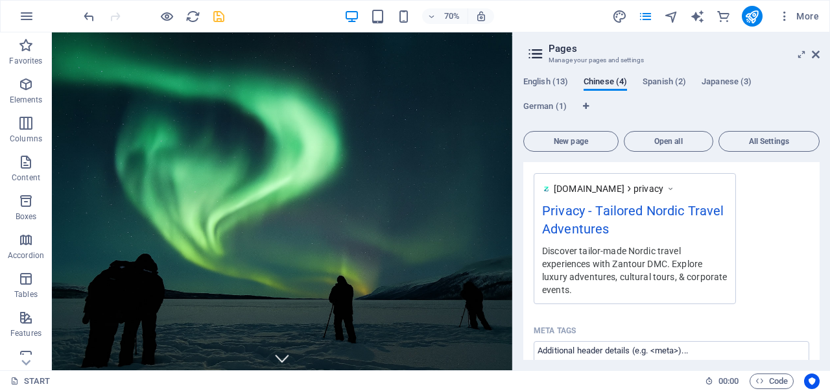
scroll to position [843, 0]
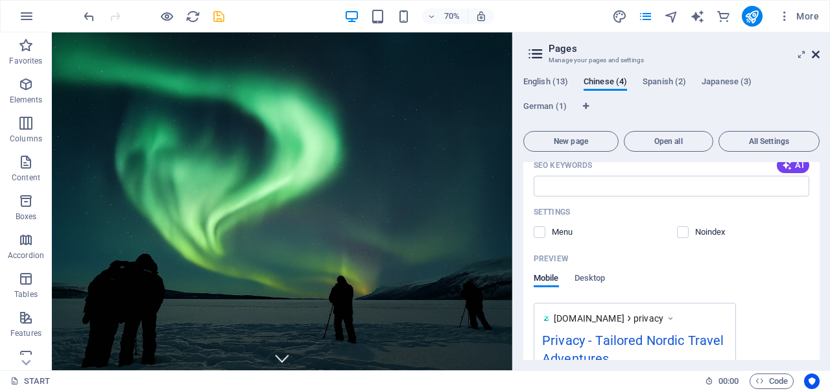
drag, startPoint x: 817, startPoint y: 53, endPoint x: 732, endPoint y: 58, distance: 85.8
click at [817, 53] on icon at bounding box center [816, 54] width 8 height 10
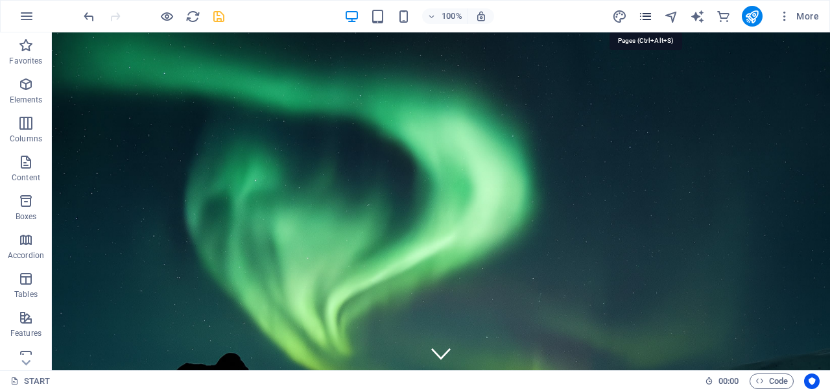
click at [647, 18] on icon "pages" at bounding box center [645, 16] width 15 height 15
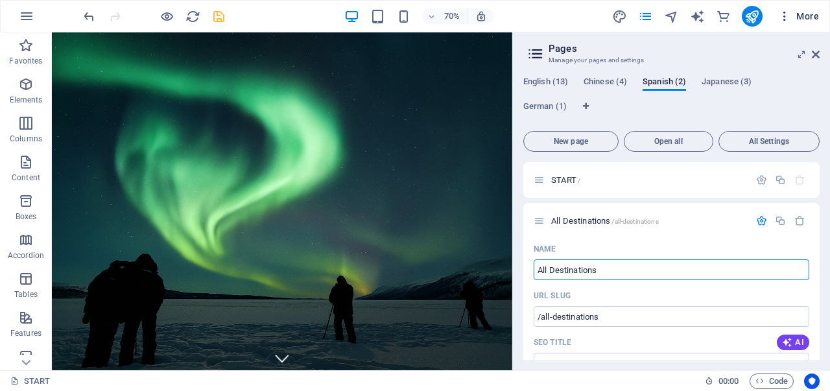
click at [783, 19] on icon "button" at bounding box center [784, 16] width 13 height 13
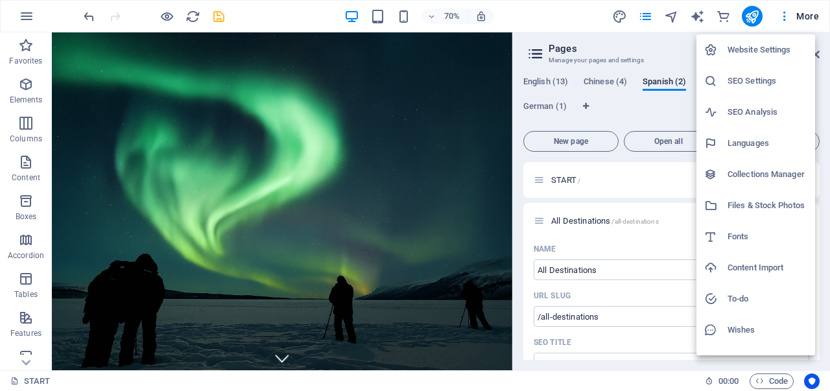
click at [748, 150] on h6 "Languages" at bounding box center [768, 144] width 80 height 16
select select "41"
select select "30"
select select "148"
select select "77"
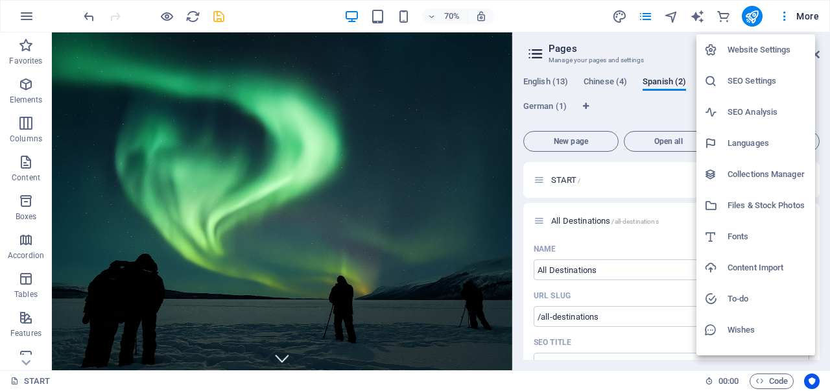
select select "55"
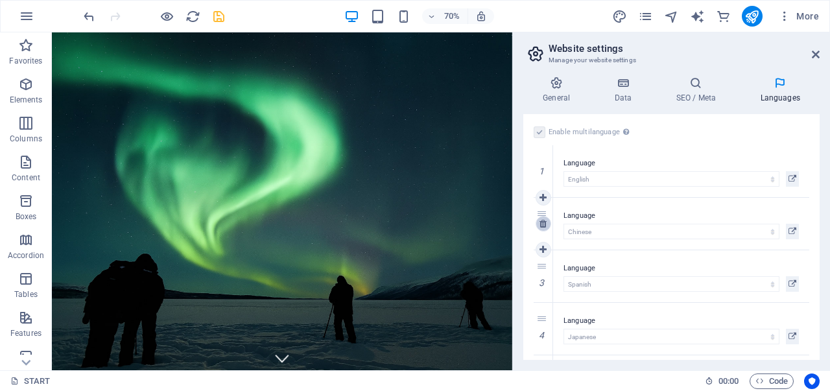
click at [543, 224] on icon at bounding box center [543, 223] width 7 height 9
select select "148"
select select "77"
select select "55"
click at [546, 223] on icon at bounding box center [543, 223] width 7 height 9
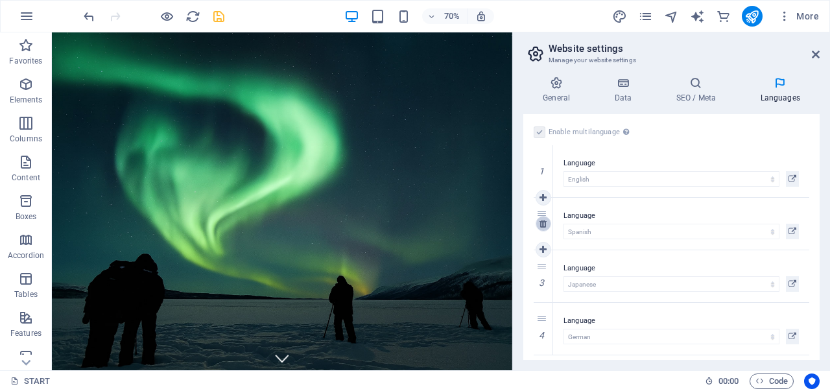
select select "77"
select select "55"
click at [542, 224] on icon at bounding box center [543, 223] width 7 height 9
select select "55"
click at [542, 224] on icon at bounding box center [543, 223] width 7 height 9
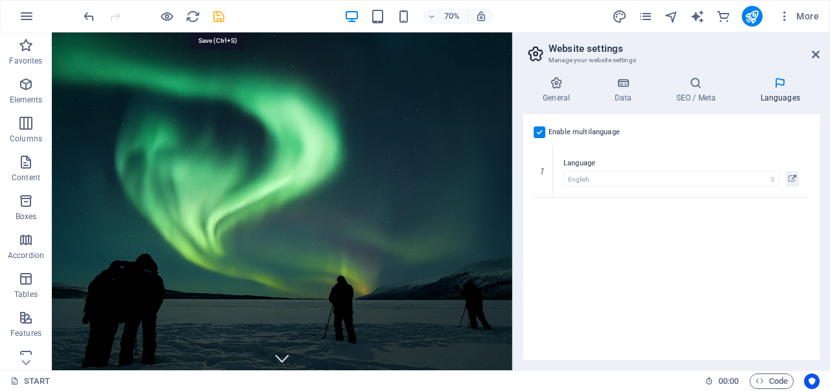
click at [215, 15] on icon "save" at bounding box center [218, 16] width 15 height 15
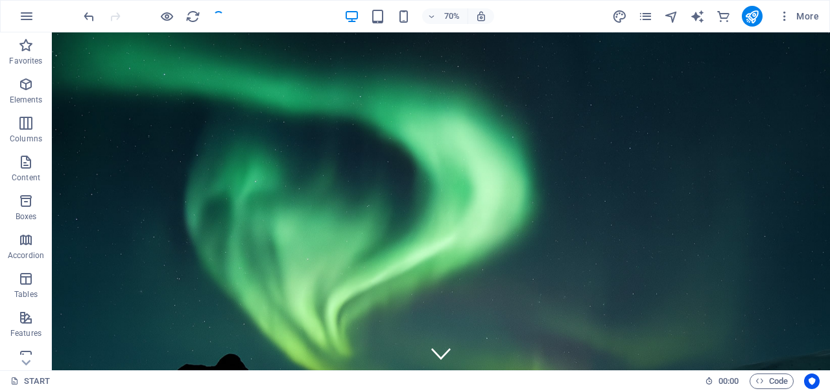
checkbox input "false"
click at [650, 19] on icon "pages" at bounding box center [645, 16] width 15 height 15
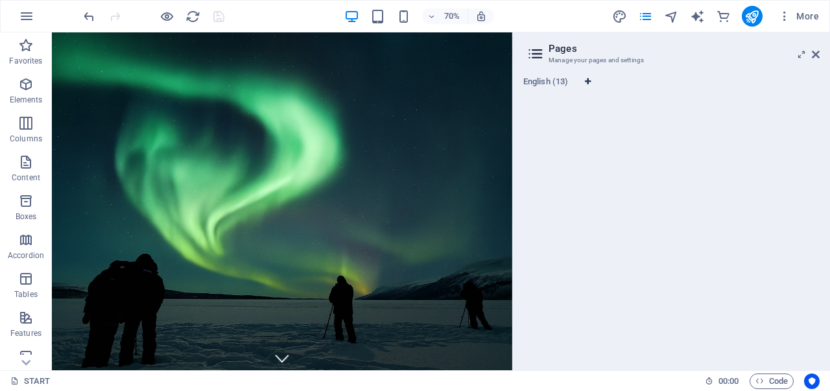
click at [588, 81] on icon "Language Tabs" at bounding box center [588, 82] width 6 height 8
select select "41"
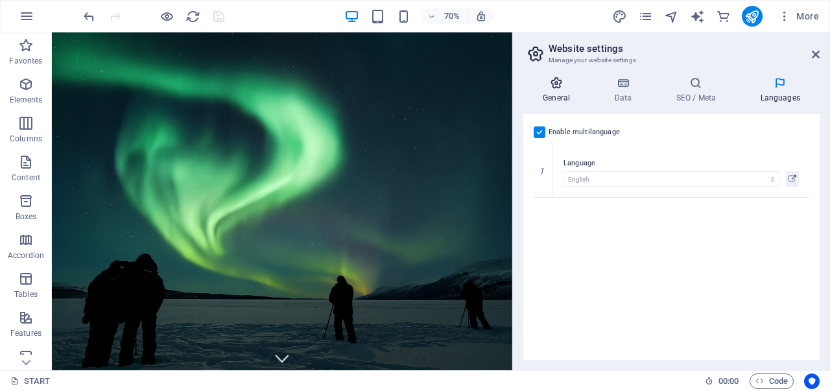
click at [564, 90] on h4 "General" at bounding box center [559, 90] width 71 height 27
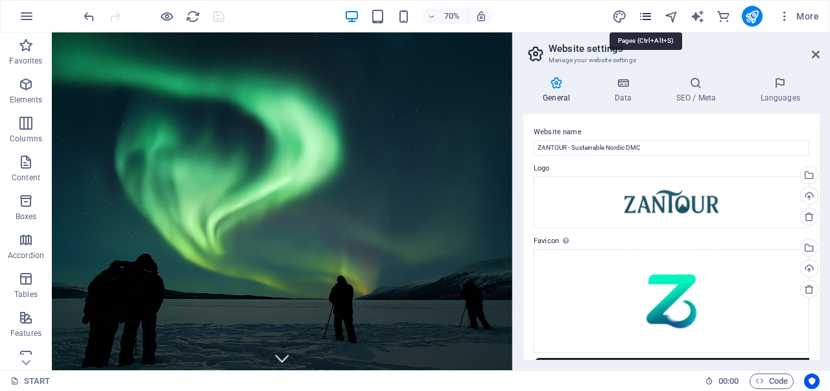
click at [647, 16] on icon "pages" at bounding box center [645, 16] width 15 height 15
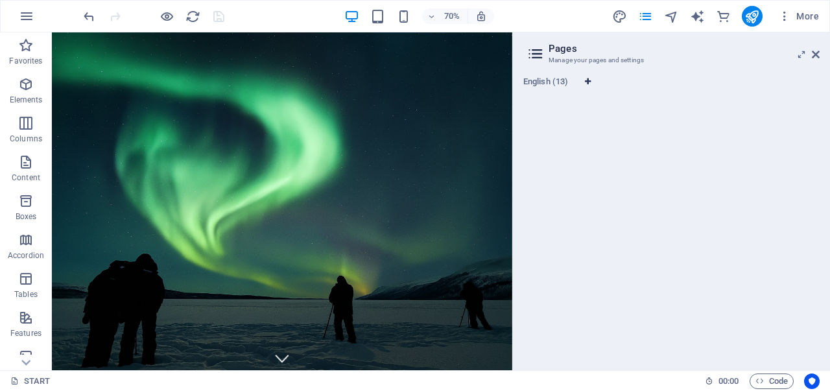
click at [586, 81] on icon "Language Tabs" at bounding box center [588, 82] width 6 height 8
select select "41"
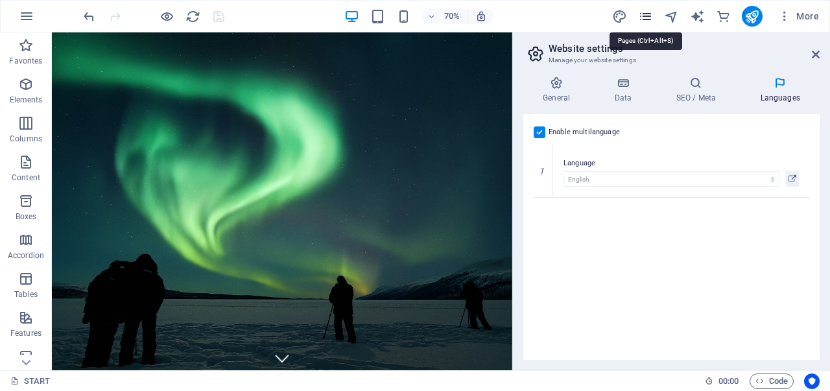
click at [650, 16] on icon "pages" at bounding box center [645, 16] width 15 height 15
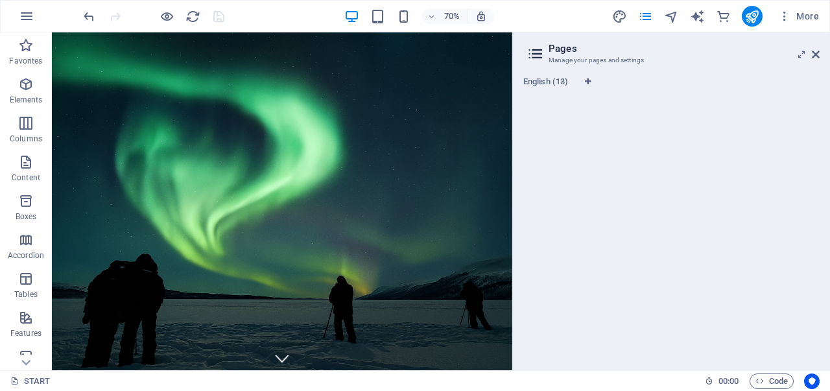
click at [536, 51] on icon at bounding box center [535, 54] width 19 height 18
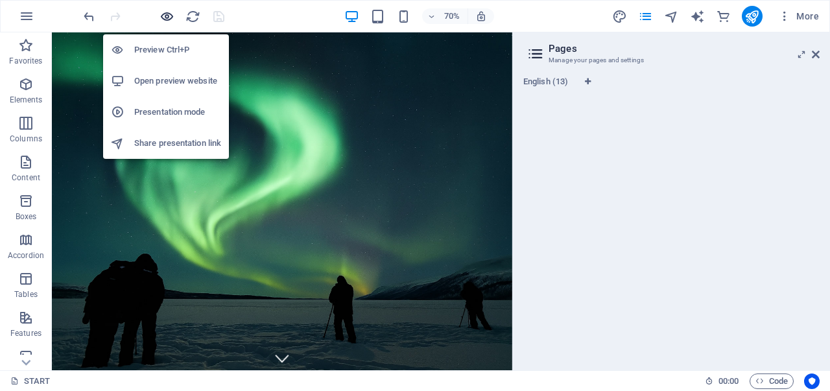
click at [165, 16] on icon "button" at bounding box center [167, 16] width 15 height 15
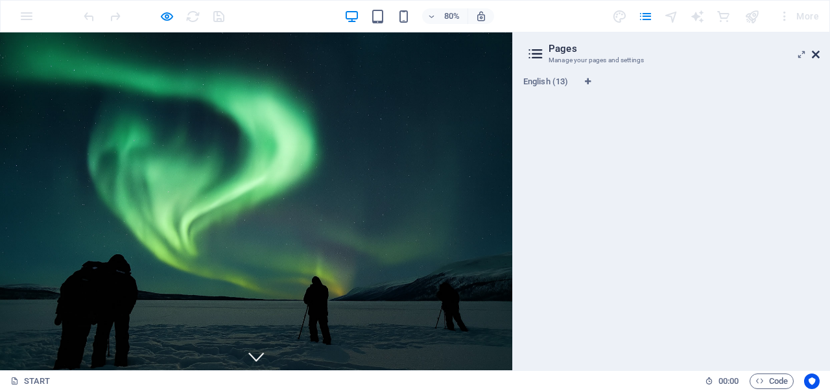
click at [815, 56] on icon at bounding box center [816, 54] width 8 height 10
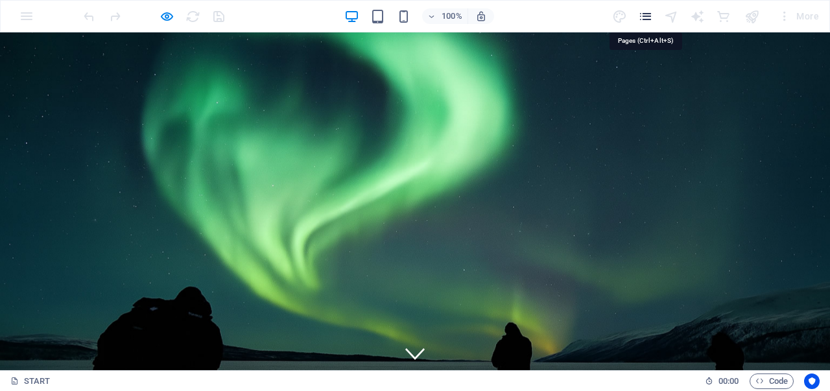
click at [649, 12] on icon "pages" at bounding box center [645, 16] width 15 height 15
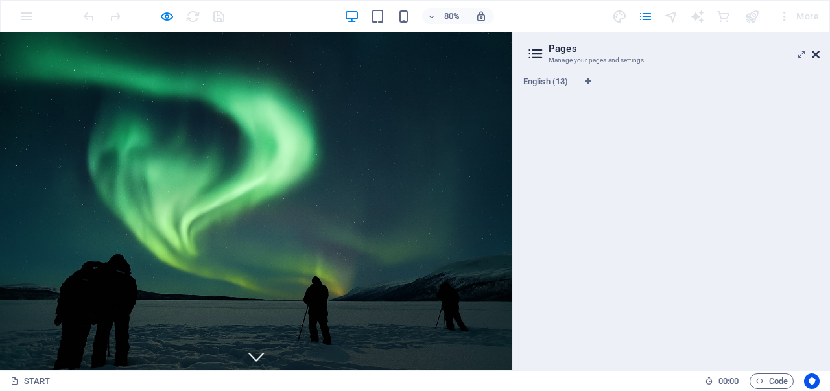
click at [816, 56] on icon at bounding box center [816, 54] width 8 height 10
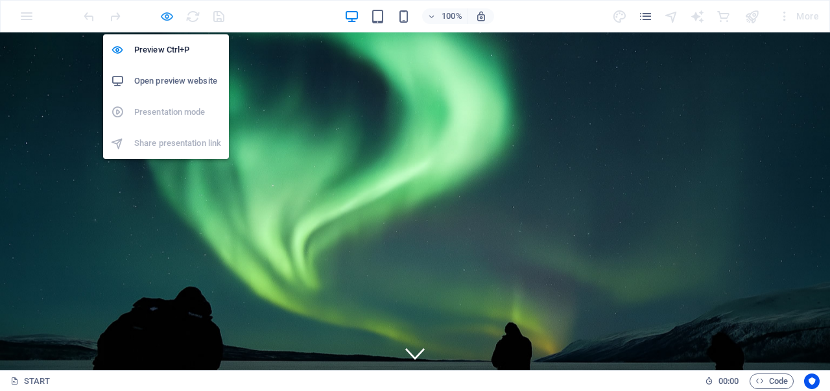
click at [171, 15] on icon "button" at bounding box center [167, 16] width 15 height 15
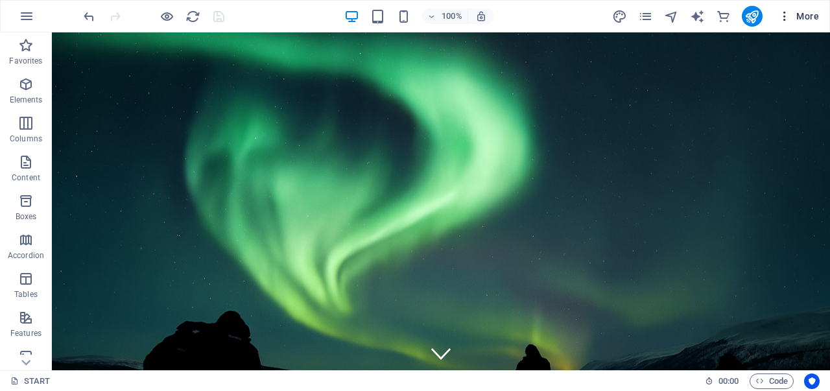
click at [786, 15] on icon "button" at bounding box center [784, 16] width 13 height 13
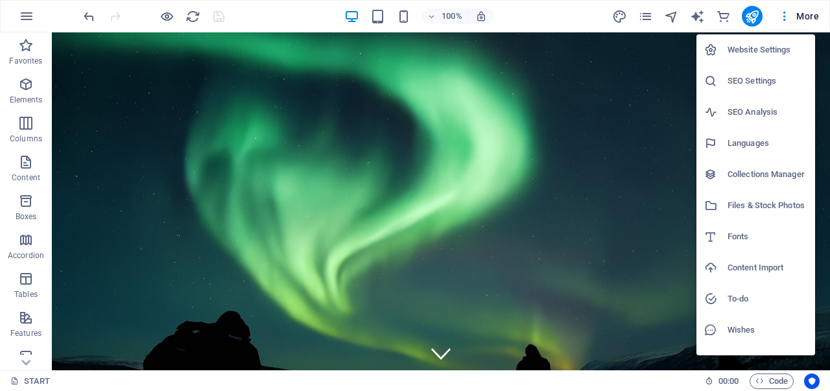
click at [29, 18] on div at bounding box center [415, 195] width 830 height 391
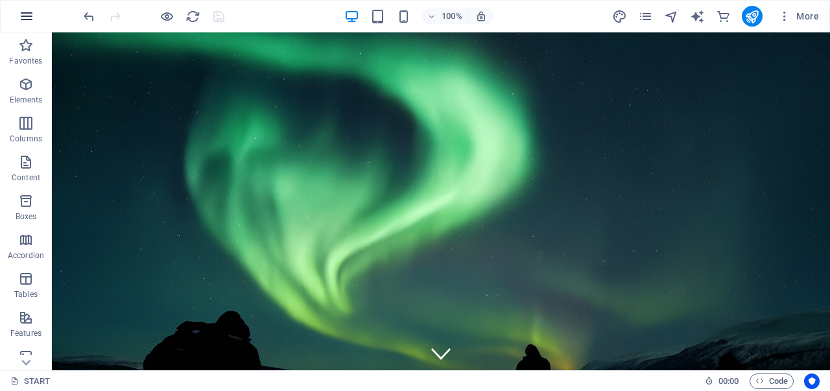
click at [27, 16] on icon "button" at bounding box center [27, 16] width 16 height 16
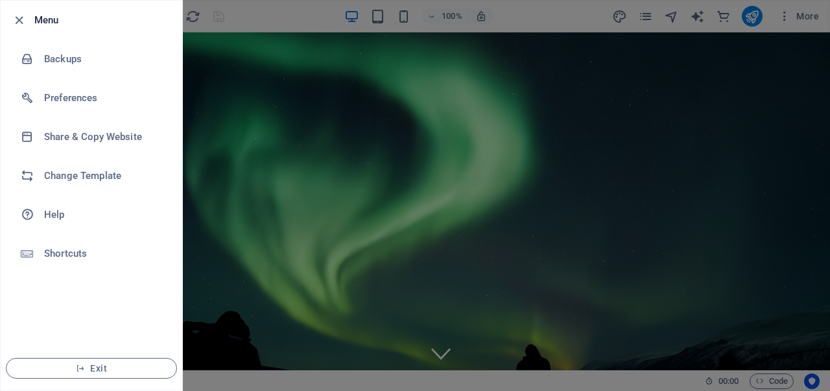
click at [587, 14] on div at bounding box center [415, 195] width 830 height 391
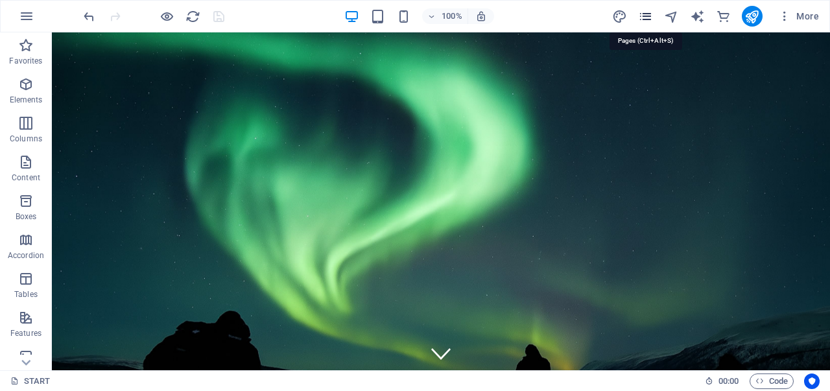
click at [647, 16] on icon "pages" at bounding box center [645, 16] width 15 height 15
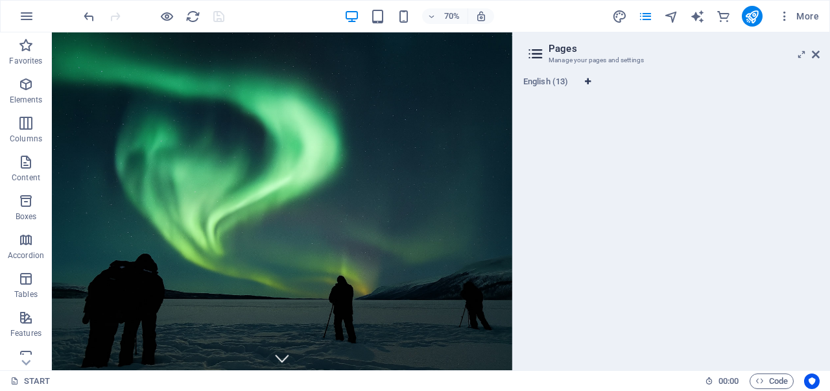
click at [586, 82] on icon "Language Tabs" at bounding box center [588, 82] width 6 height 8
select select "41"
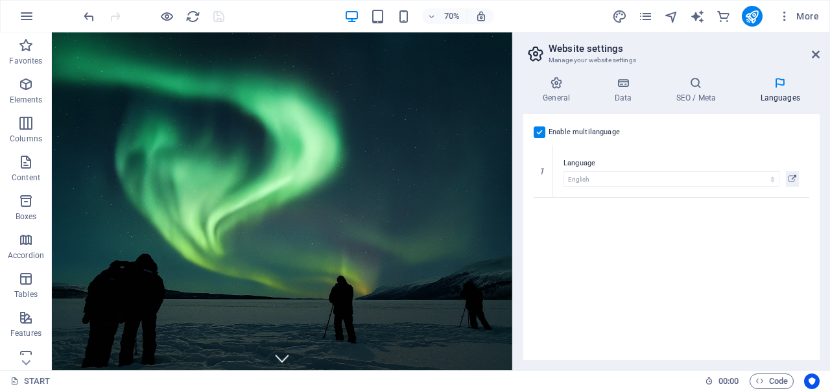
click at [540, 128] on label at bounding box center [540, 133] width 12 height 12
click at [0, 0] on input "Enable multilanguage To disable multilanguage delete all languages until only o…" at bounding box center [0, 0] width 0 height 0
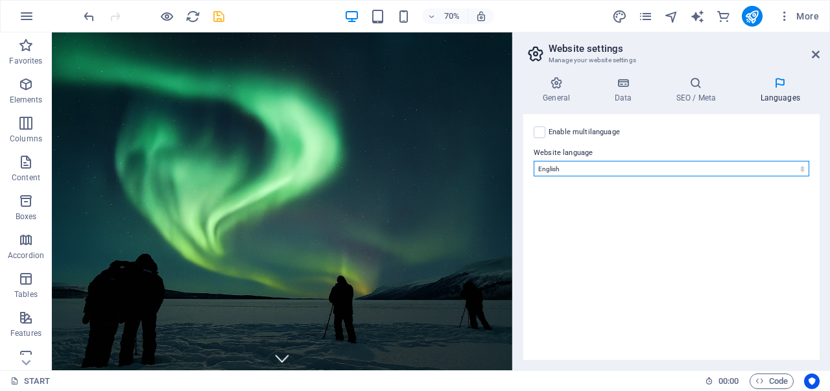
click at [599, 164] on select "Abkhazian Afar Afrikaans Akan Albanian Amharic Arabic Aragonese Armenian Assame…" at bounding box center [672, 169] width 276 height 16
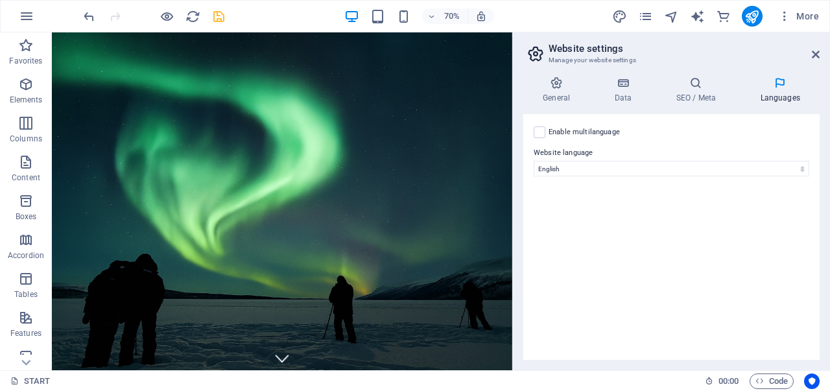
click at [686, 204] on div "Enable multilanguage To disable multilanguage delete all languages until only o…" at bounding box center [672, 237] width 296 height 246
click at [542, 134] on label at bounding box center [540, 133] width 12 height 12
click at [0, 0] on input "Enable multilanguage To disable multilanguage delete all languages until only o…" at bounding box center [0, 0] width 0 height 0
select select
click at [546, 224] on icon at bounding box center [543, 223] width 7 height 9
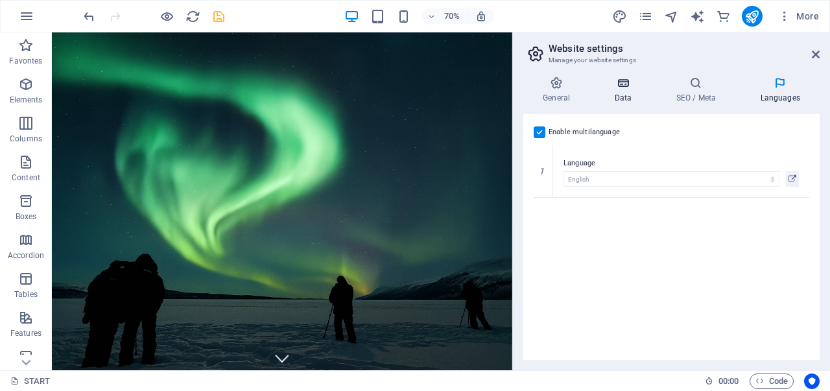
click at [618, 91] on h4 "Data" at bounding box center [626, 90] width 62 height 27
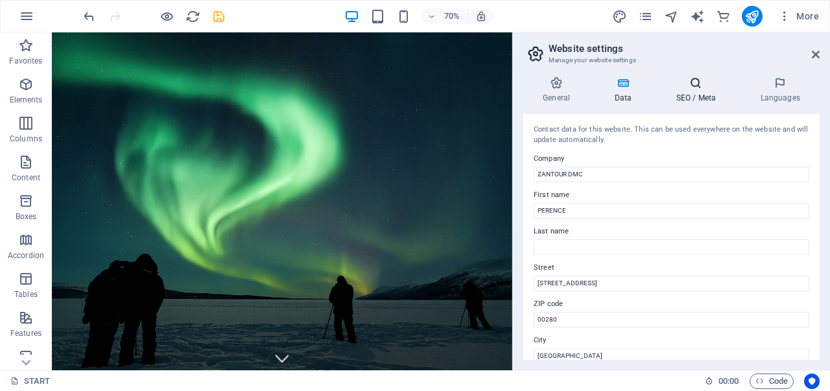
click at [697, 87] on icon at bounding box center [696, 83] width 79 height 13
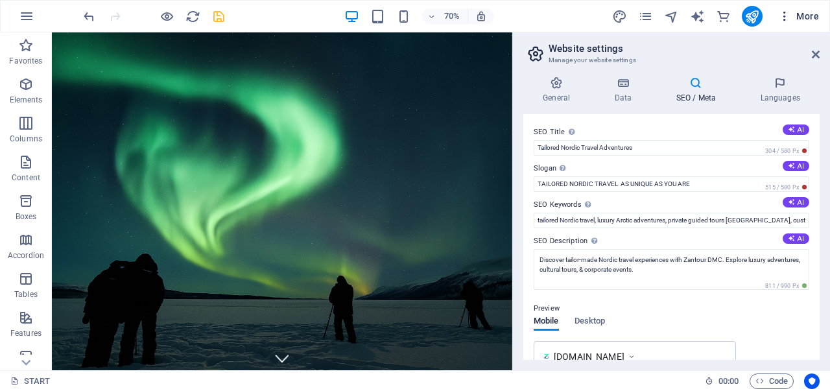
click at [783, 19] on icon "button" at bounding box center [784, 16] width 13 height 13
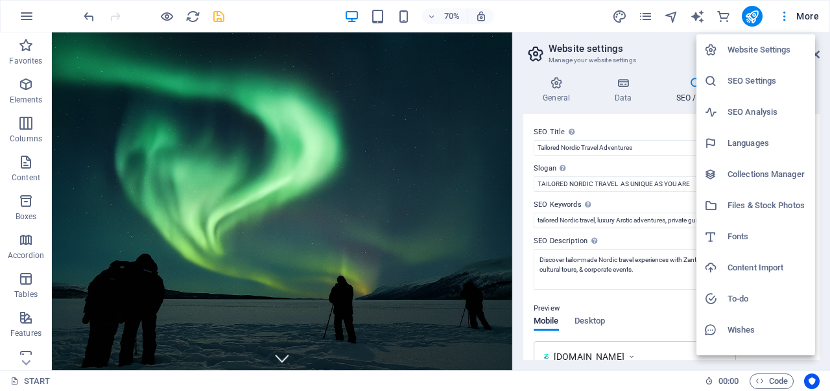
click at [755, 55] on h6 "Website Settings" at bounding box center [768, 50] width 80 height 16
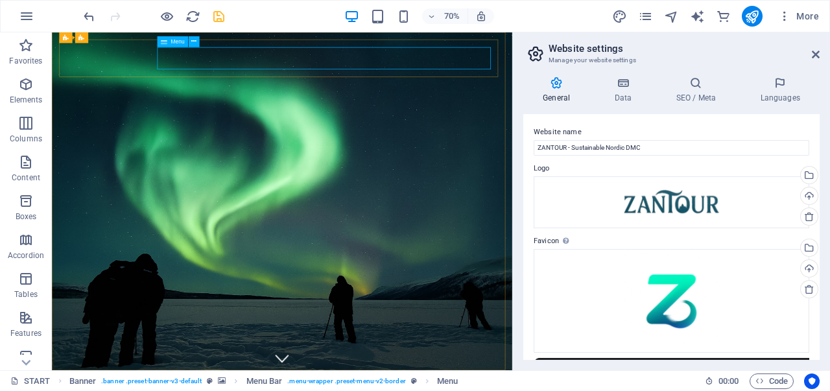
click at [171, 42] on span "Menu" at bounding box center [178, 41] width 14 height 5
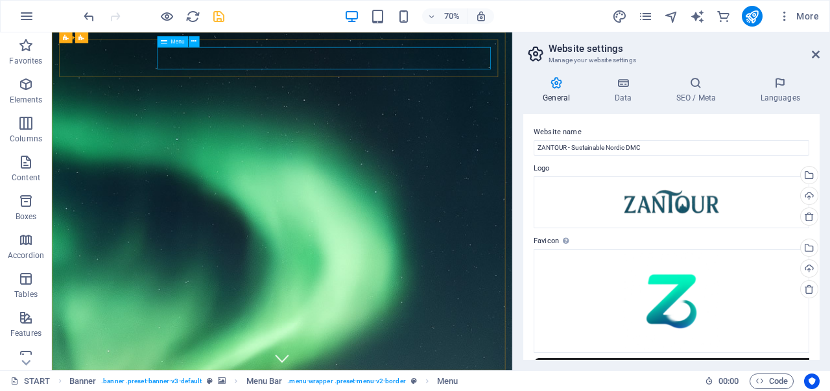
select select
select select "6"
select select
select select "5"
select select
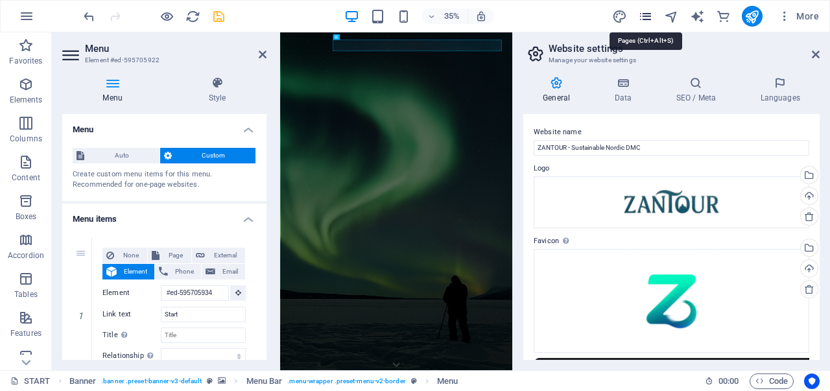
click at [643, 16] on icon "pages" at bounding box center [645, 16] width 15 height 15
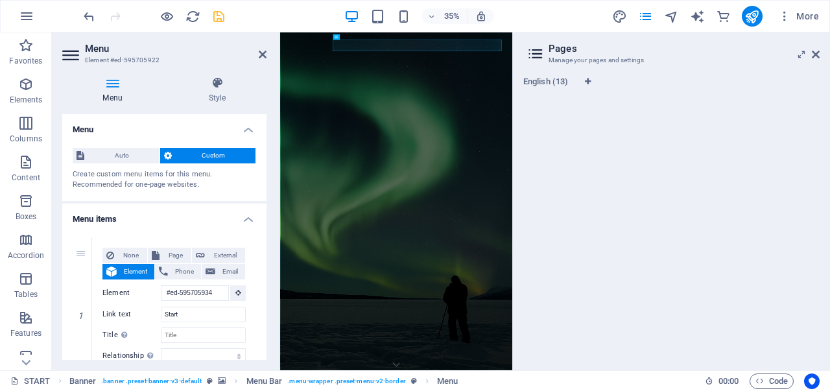
click at [671, 195] on div "English (13)" at bounding box center [672, 218] width 296 height 283
drag, startPoint x: 671, startPoint y: 195, endPoint x: 725, endPoint y: 186, distance: 55.2
click at [725, 186] on div "English (13)" at bounding box center [672, 218] width 296 height 283
click at [819, 53] on icon at bounding box center [816, 54] width 8 height 10
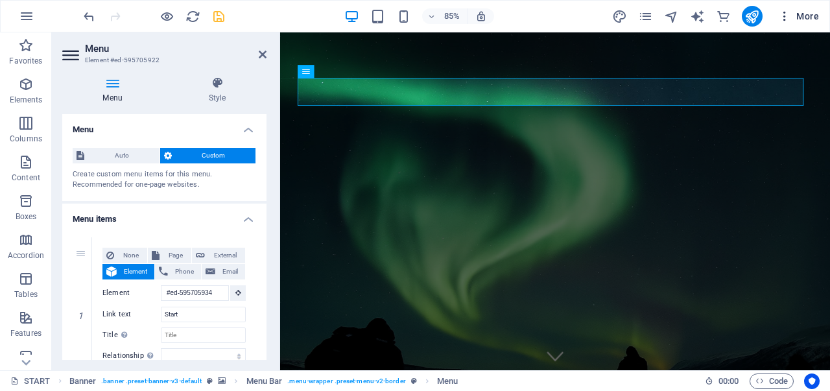
click at [788, 14] on icon "button" at bounding box center [784, 16] width 13 height 13
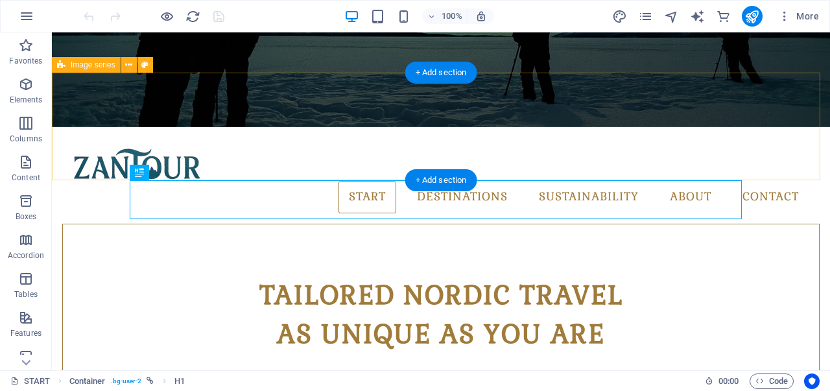
scroll to position [311, 0]
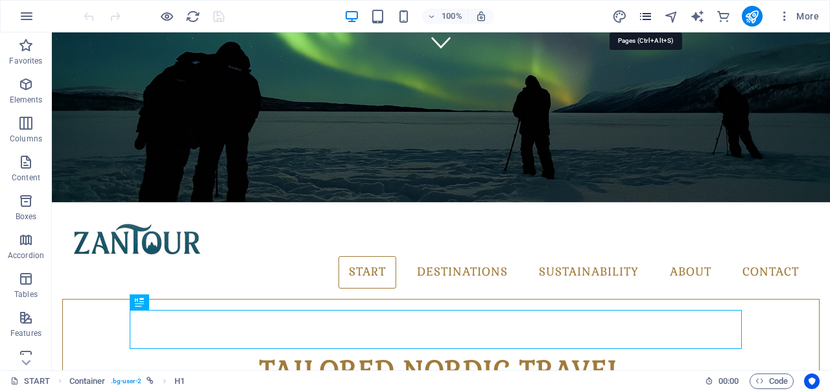
click at [653, 16] on icon "pages" at bounding box center [645, 16] width 15 height 15
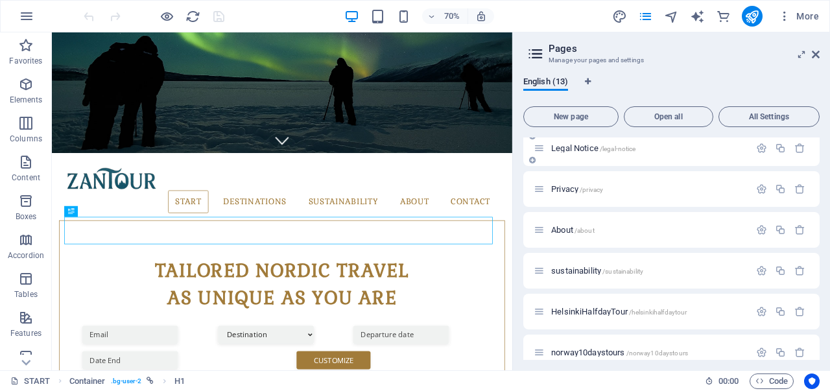
scroll to position [65, 0]
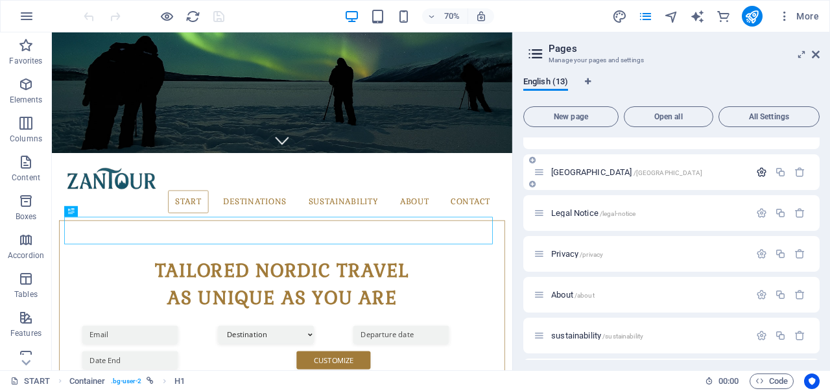
click at [758, 169] on icon "button" at bounding box center [761, 172] width 11 height 11
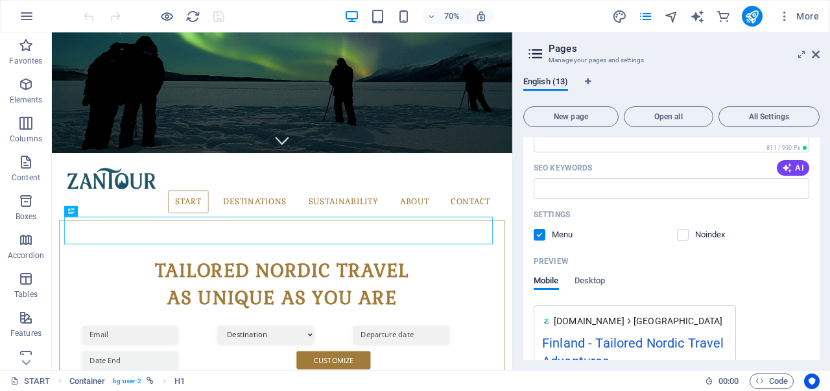
scroll to position [259, 0]
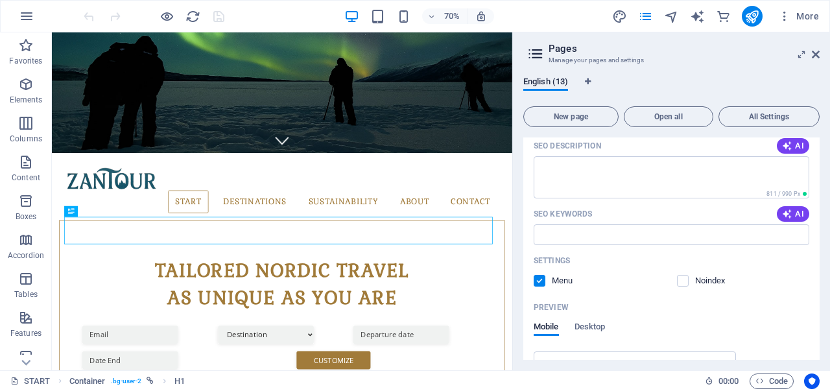
click at [538, 52] on icon at bounding box center [535, 54] width 19 height 18
click at [649, 15] on icon "pages" at bounding box center [645, 16] width 15 height 15
click at [819, 53] on icon at bounding box center [816, 54] width 8 height 10
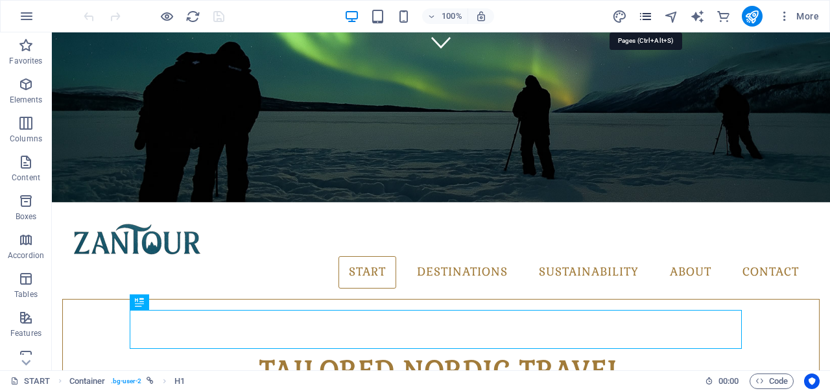
click at [649, 14] on icon "pages" at bounding box center [645, 16] width 15 height 15
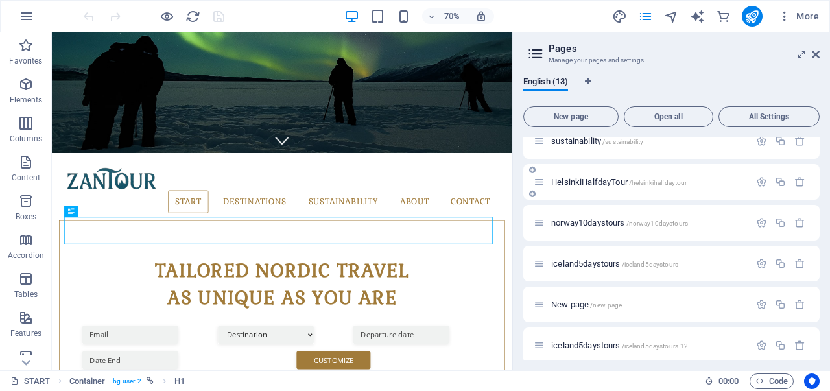
click at [540, 185] on icon at bounding box center [539, 181] width 11 height 11
click at [590, 179] on span "HelsinkiHalfdayTour /helsinkihalfdaytour" at bounding box center [619, 182] width 136 height 10
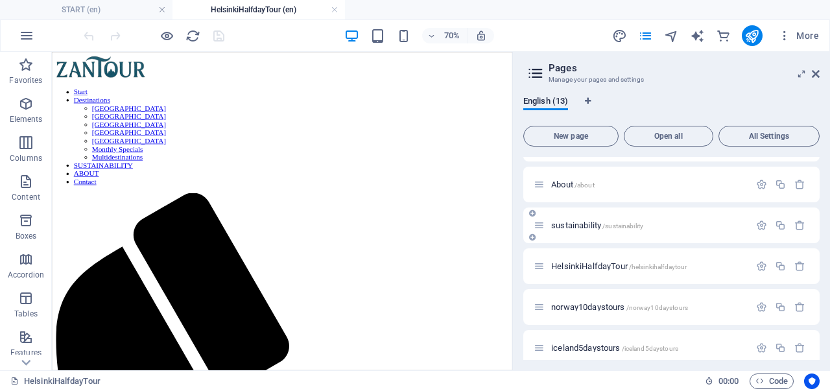
scroll to position [0, 0]
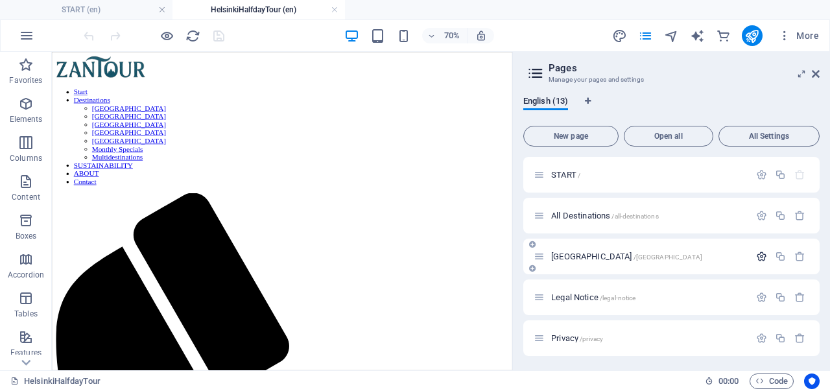
click at [758, 252] on icon "button" at bounding box center [761, 256] width 11 height 11
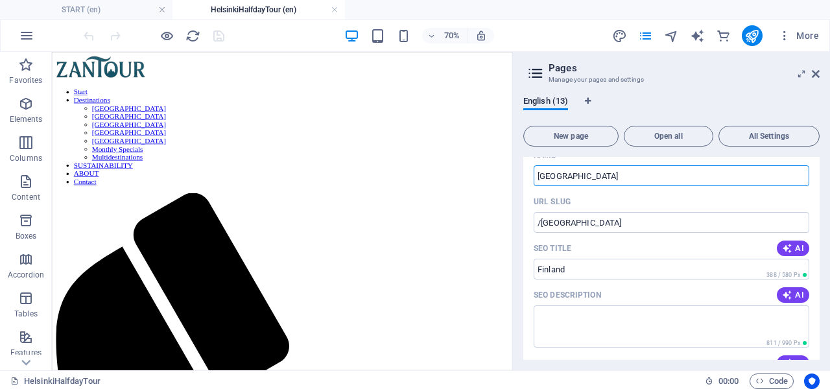
scroll to position [65, 0]
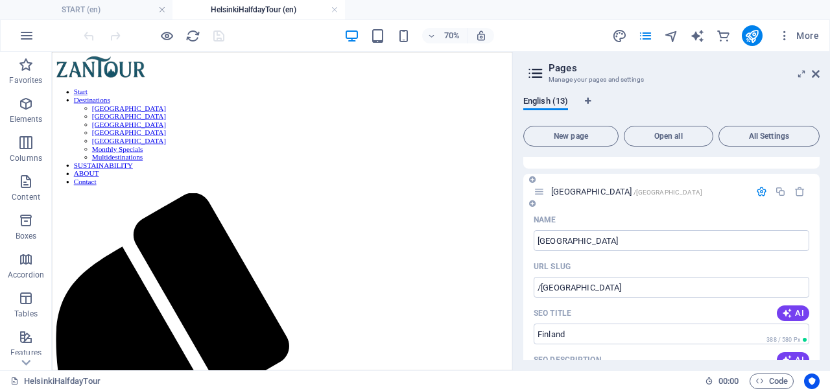
click at [564, 191] on span "[GEOGRAPHIC_DATA] /[GEOGRAPHIC_DATA]" at bounding box center [626, 192] width 151 height 10
click at [564, 210] on div "Name" at bounding box center [672, 220] width 276 height 21
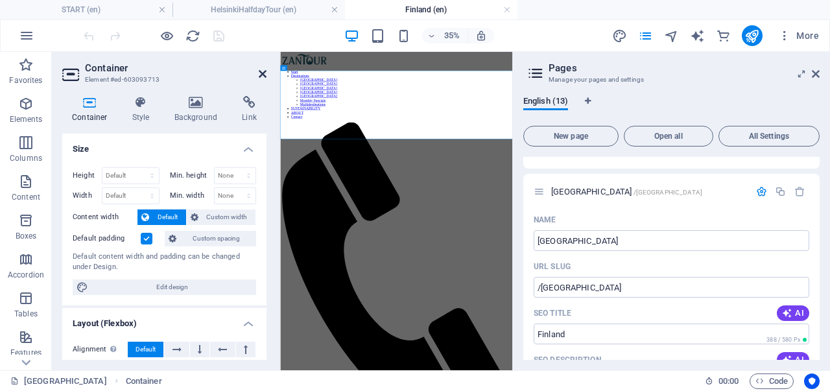
click at [263, 73] on icon at bounding box center [263, 74] width 8 height 10
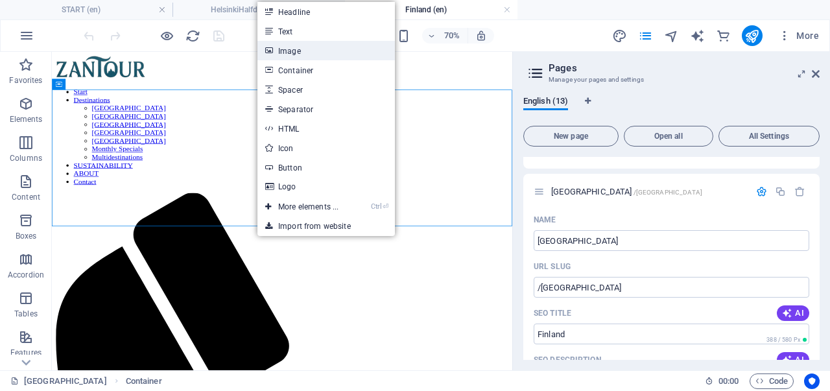
click at [292, 58] on link "Image" at bounding box center [327, 50] width 138 height 19
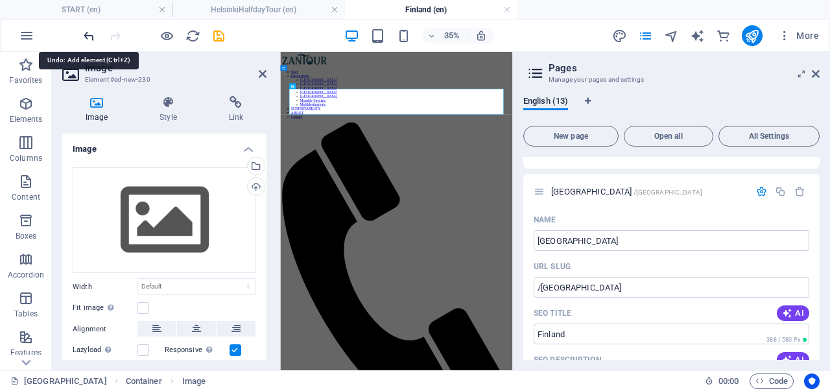
drag, startPoint x: 86, startPoint y: 34, endPoint x: 190, endPoint y: 3, distance: 108.8
click at [86, 34] on icon "undo" at bounding box center [89, 36] width 15 height 15
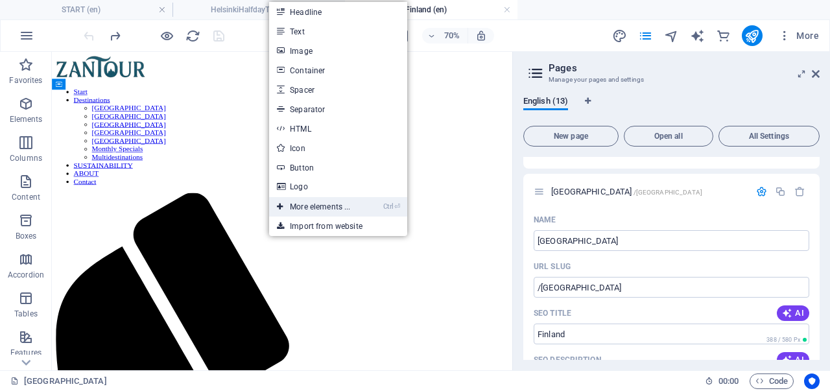
click at [335, 206] on link "Ctrl ⏎ More elements ..." at bounding box center [313, 206] width 89 height 19
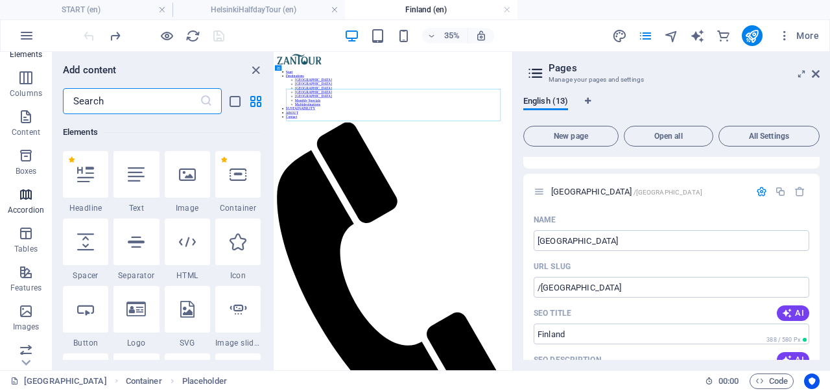
scroll to position [130, 0]
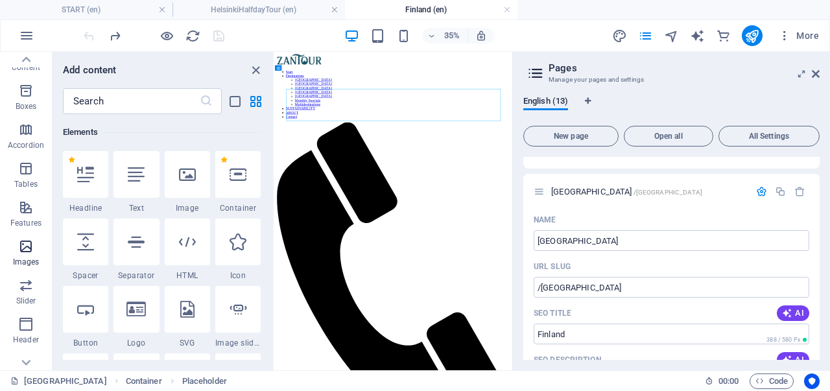
click at [26, 255] on span "Images" at bounding box center [26, 254] width 52 height 31
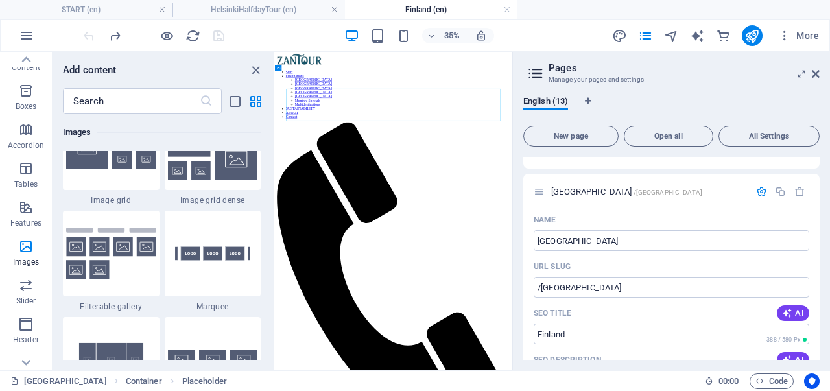
scroll to position [6773, 0]
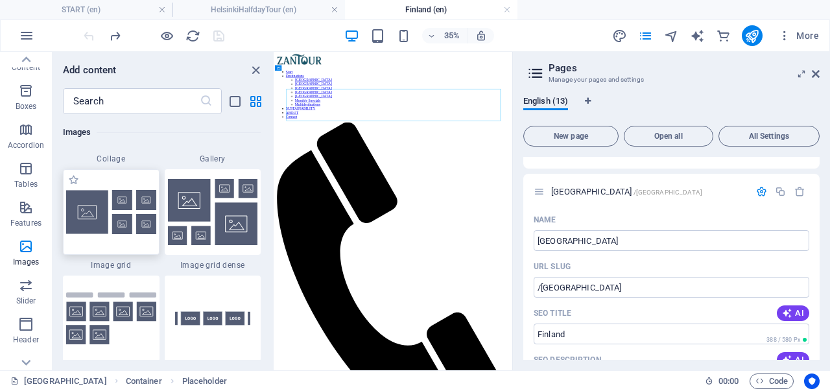
click at [125, 219] on img at bounding box center [111, 212] width 90 height 44
click at [275, 219] on div "Container Placeholder Reference Image" at bounding box center [393, 211] width 237 height 319
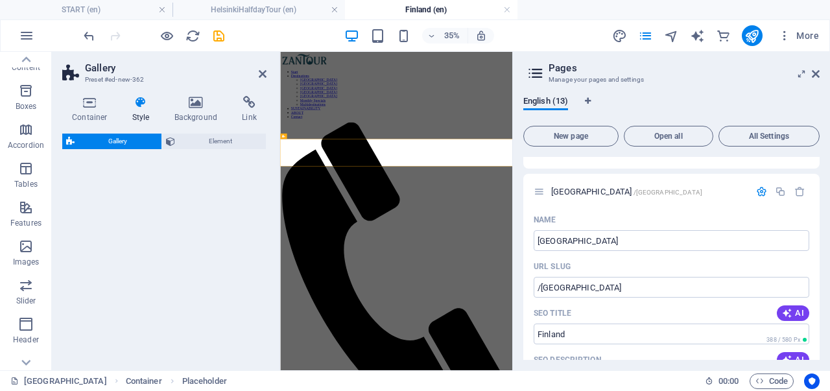
select select "rem"
select select "preset-gallery-v3-grid"
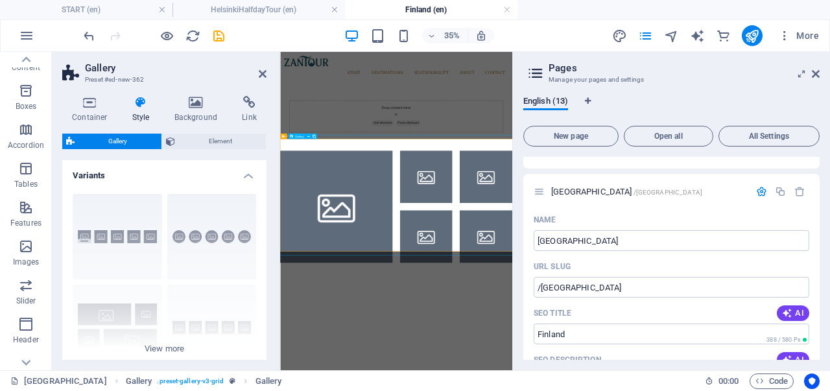
select select "4"
select select "px"
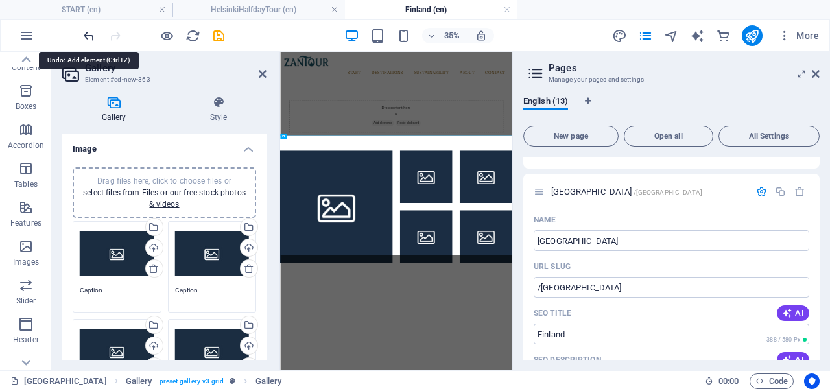
click at [83, 30] on icon "undo" at bounding box center [89, 36] width 15 height 15
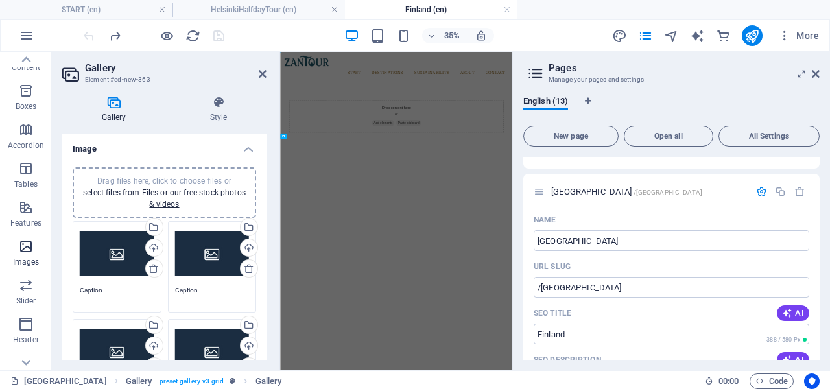
click at [25, 249] on icon "button" at bounding box center [26, 247] width 16 height 16
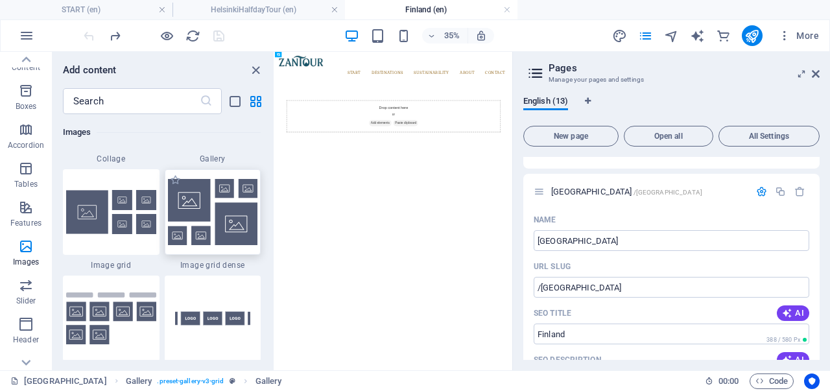
click at [231, 223] on img at bounding box center [213, 212] width 90 height 66
click at [196, 208] on img at bounding box center [213, 212] width 90 height 66
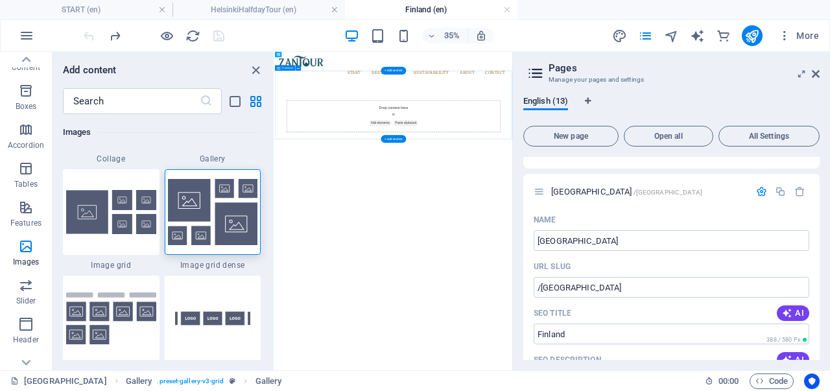
click at [562, 247] on span "Add elements" at bounding box center [576, 256] width 64 height 18
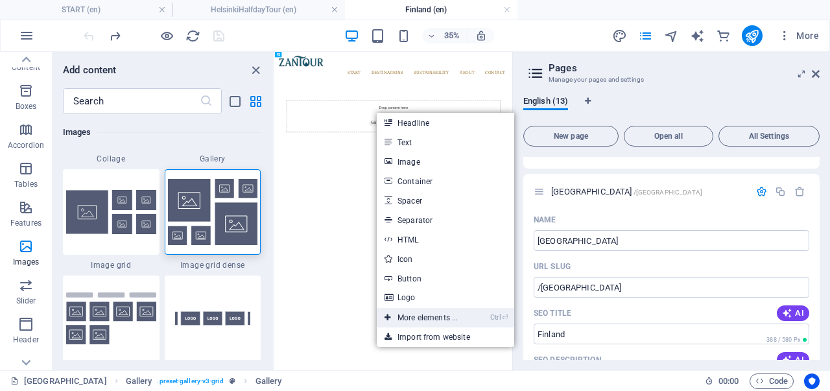
drag, startPoint x: 421, startPoint y: 317, endPoint x: 421, endPoint y: 759, distance: 441.8
click at [421, 317] on link "Ctrl ⏎ More elements ..." at bounding box center [421, 317] width 89 height 19
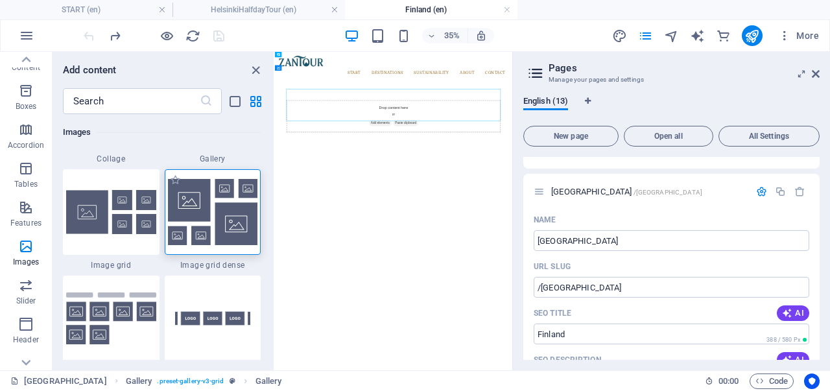
click at [188, 208] on img at bounding box center [213, 212] width 90 height 66
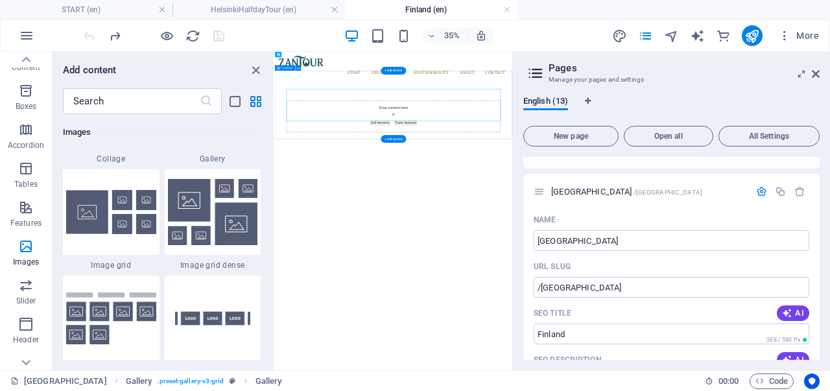
click at [576, 247] on span "Add elements" at bounding box center [576, 256] width 64 height 18
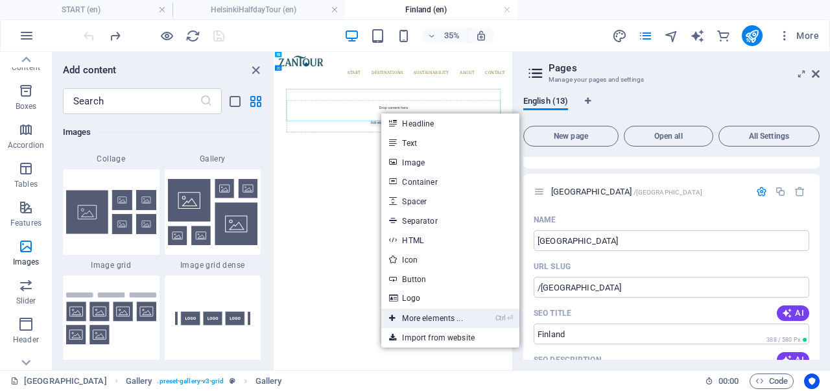
click at [418, 326] on link "Ctrl ⏎ More elements ..." at bounding box center [425, 318] width 89 height 19
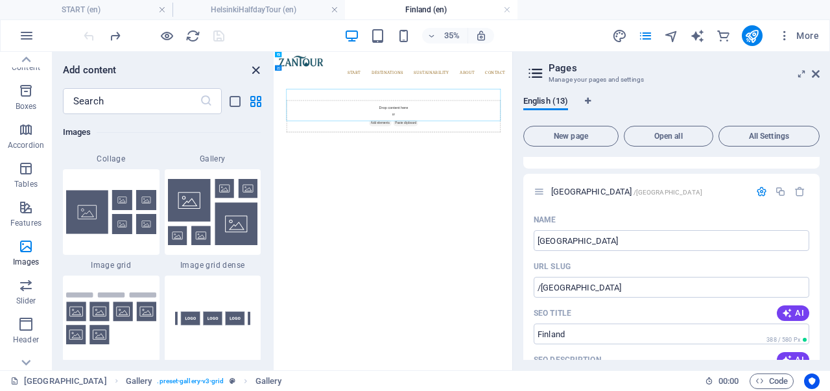
click at [254, 66] on icon "close panel" at bounding box center [255, 70] width 15 height 15
click at [254, 69] on icon "close panel" at bounding box center [255, 70] width 15 height 15
click at [104, 99] on input "text" at bounding box center [131, 101] width 137 height 26
click at [117, 322] on img at bounding box center [111, 319] width 90 height 53
click at [117, 321] on img at bounding box center [111, 319] width 90 height 53
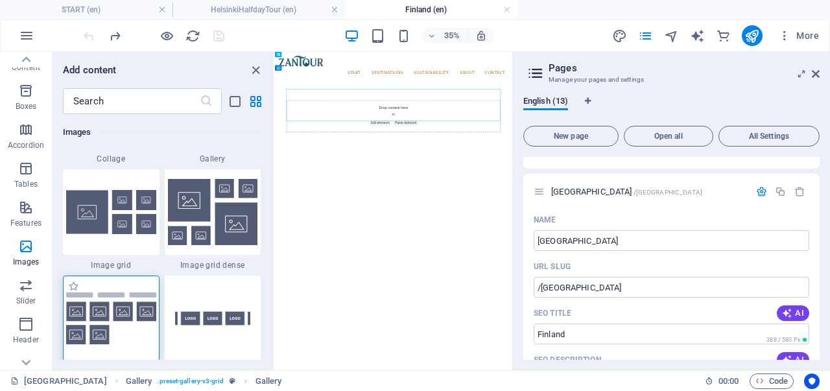
click at [114, 317] on img at bounding box center [111, 319] width 90 height 53
click at [234, 101] on icon "list-view" at bounding box center [235, 101] width 15 height 15
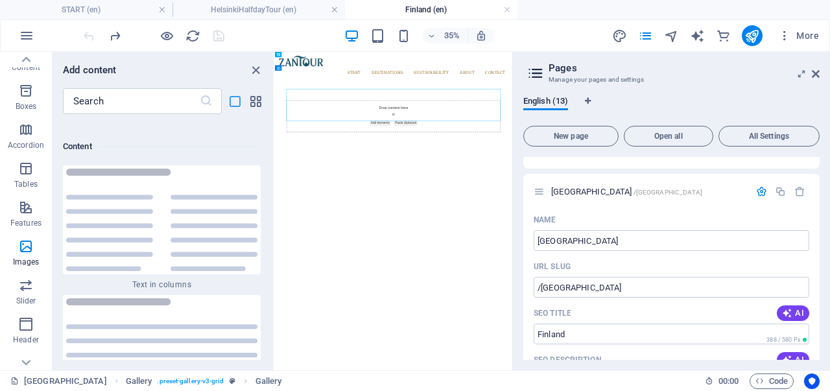
scroll to position [15899, 0]
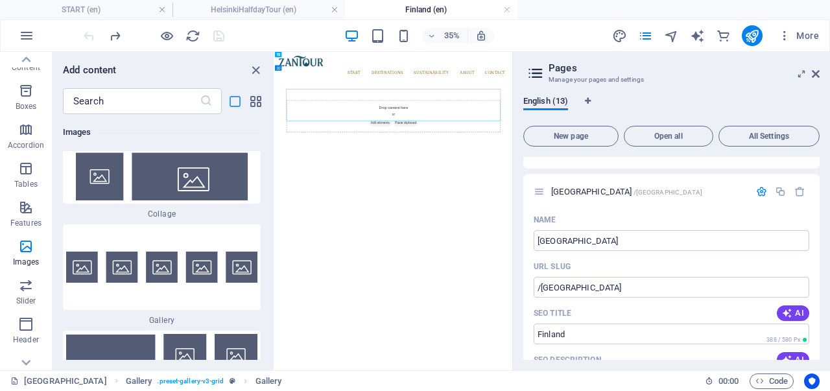
click at [234, 101] on icon "list-view" at bounding box center [235, 101] width 15 height 15
click at [257, 70] on icon "close panel" at bounding box center [255, 70] width 15 height 15
click at [819, 75] on icon at bounding box center [816, 74] width 8 height 10
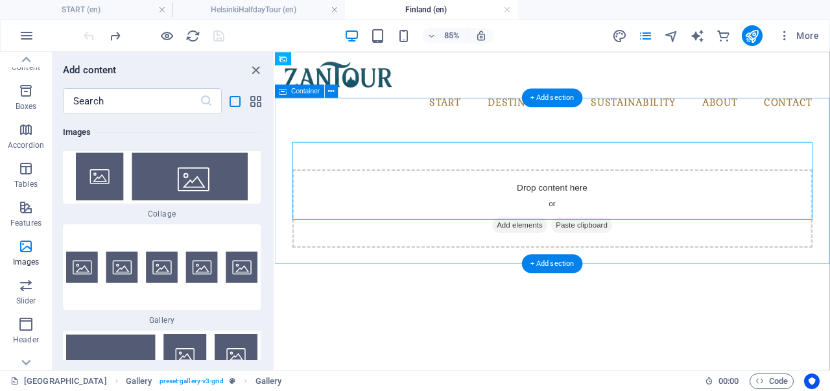
click at [557, 247] on span "Add elements" at bounding box center [563, 256] width 64 height 18
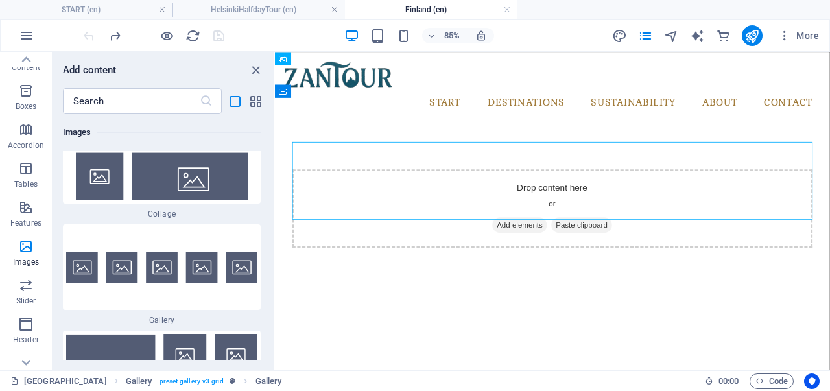
click at [135, 34] on div at bounding box center [141, 36] width 16 height 16
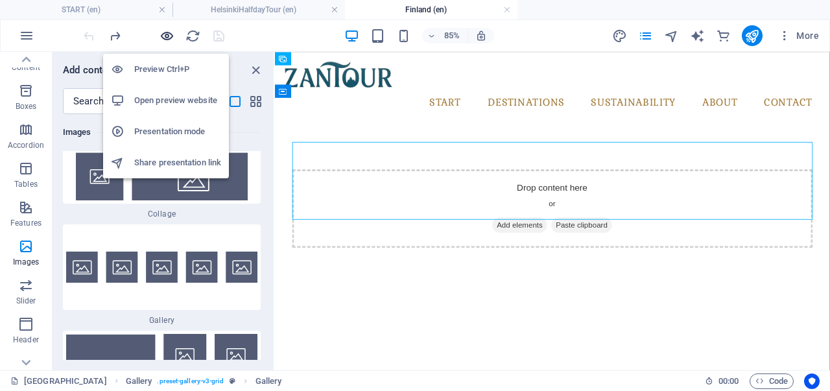
click at [169, 36] on icon "button" at bounding box center [167, 36] width 15 height 15
click at [164, 67] on h6 "Preview Ctrl+P" at bounding box center [177, 70] width 87 height 16
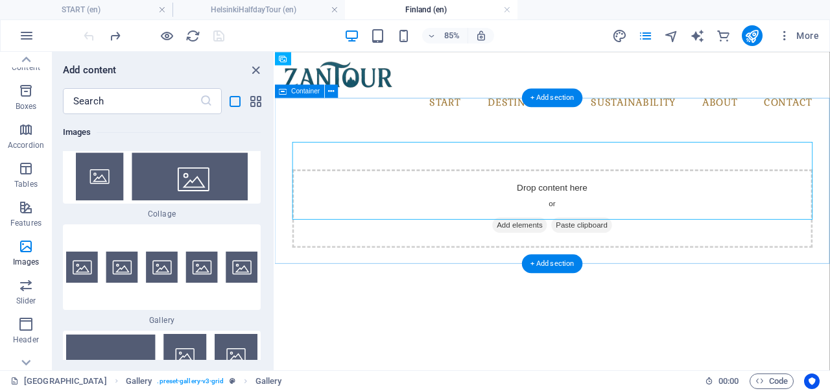
click at [572, 247] on span "Add elements" at bounding box center [563, 256] width 64 height 18
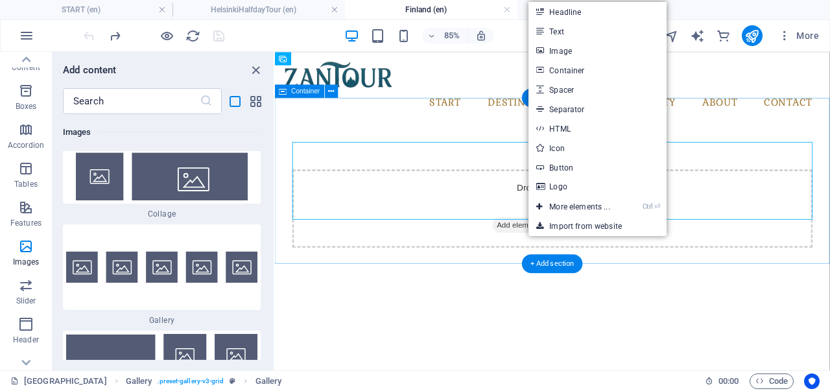
click at [572, 247] on span "Add elements" at bounding box center [563, 256] width 64 height 18
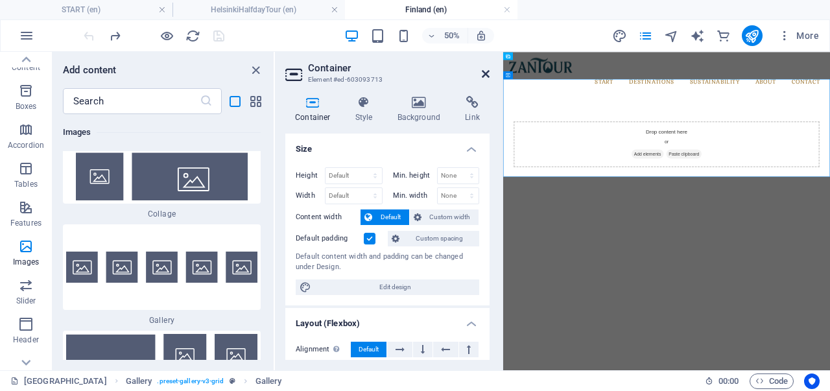
click at [483, 73] on icon at bounding box center [486, 74] width 8 height 10
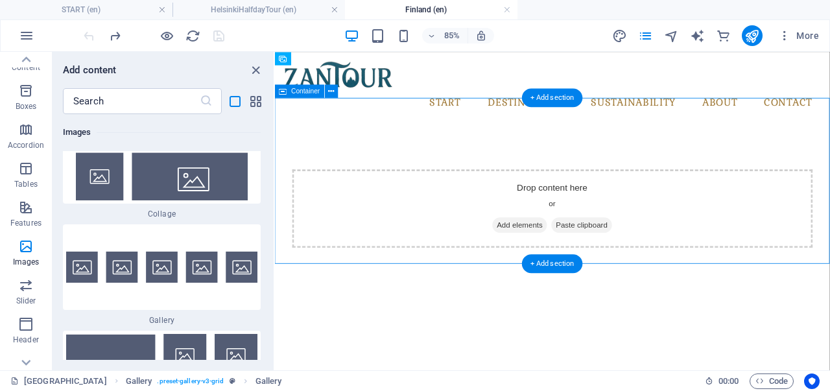
click at [564, 247] on span "Add elements" at bounding box center [563, 256] width 64 height 18
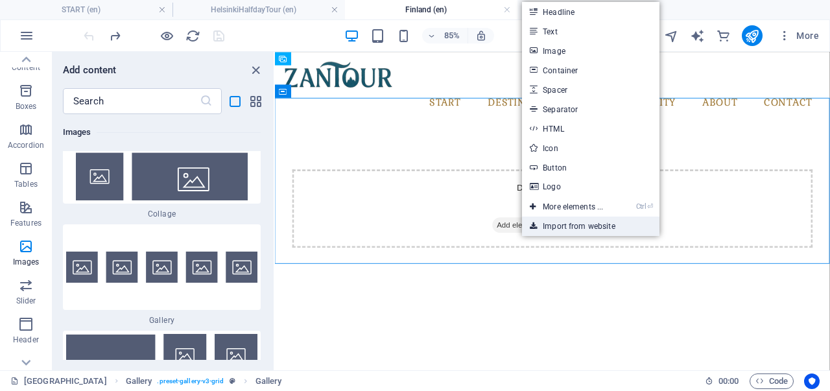
click at [551, 223] on link "Import from website" at bounding box center [591, 226] width 138 height 19
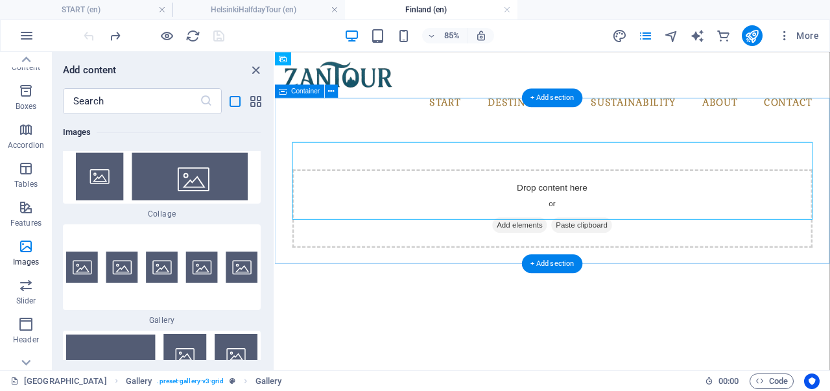
click at [555, 247] on span "Add elements" at bounding box center [563, 256] width 64 height 18
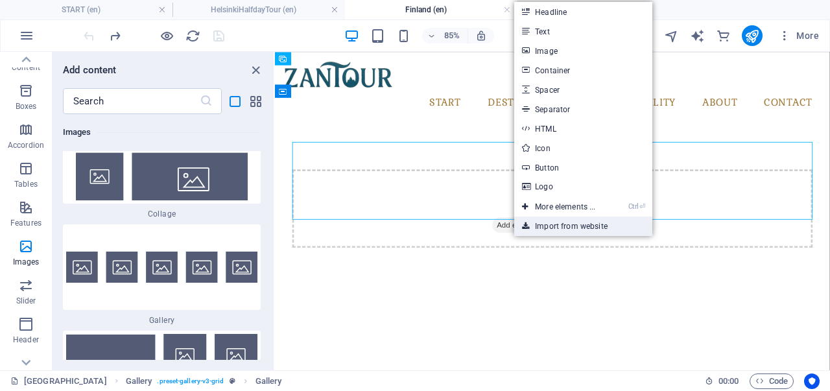
click at [545, 225] on link "Import from website" at bounding box center [583, 226] width 138 height 19
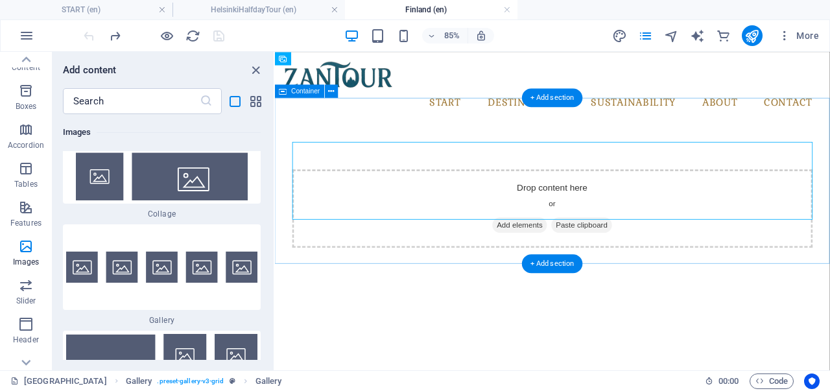
click at [551, 247] on span "Add elements" at bounding box center [563, 256] width 64 height 18
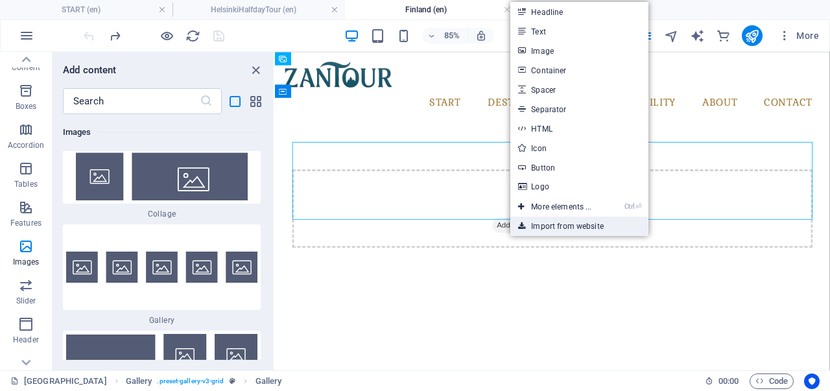
click at [548, 223] on link "Import from website" at bounding box center [580, 226] width 138 height 19
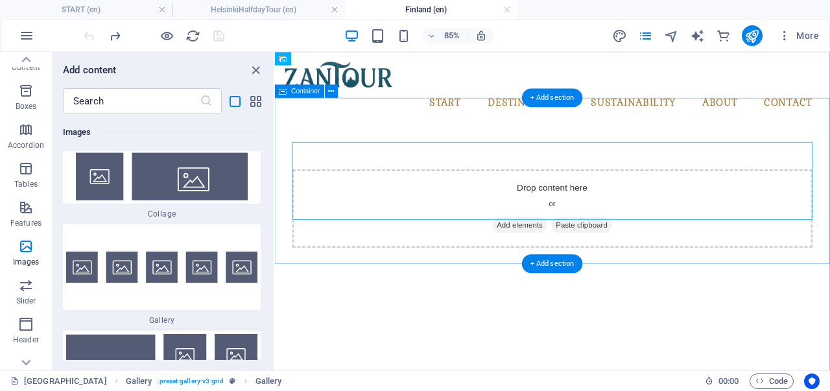
click at [592, 190] on div "Drop content here or Add elements Paste clipboard" at bounding box center [602, 236] width 612 height 92
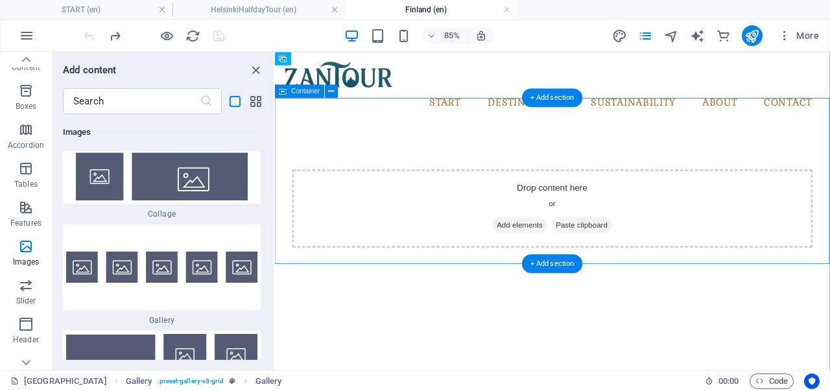
click at [592, 190] on div "Drop content here or Add elements Paste clipboard" at bounding box center [602, 236] width 612 height 92
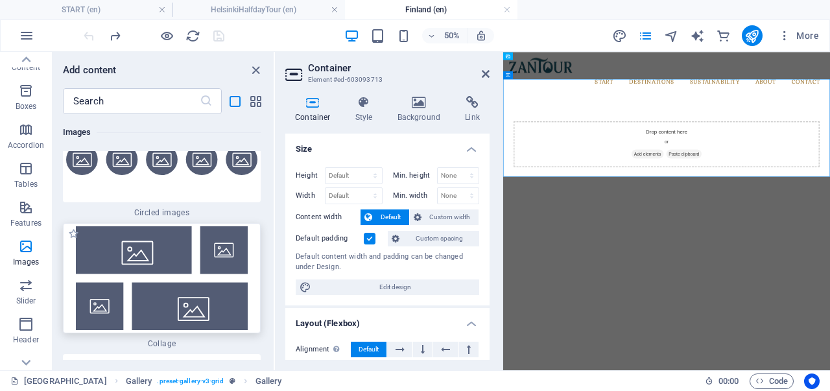
scroll to position [15705, 0]
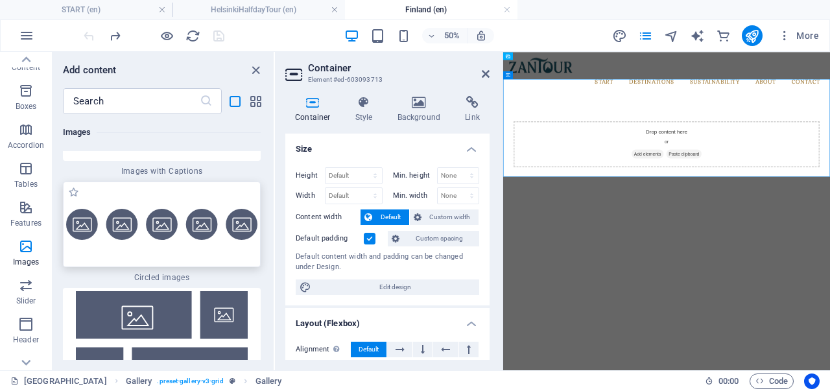
click at [166, 213] on img at bounding box center [161, 225] width 191 height 32
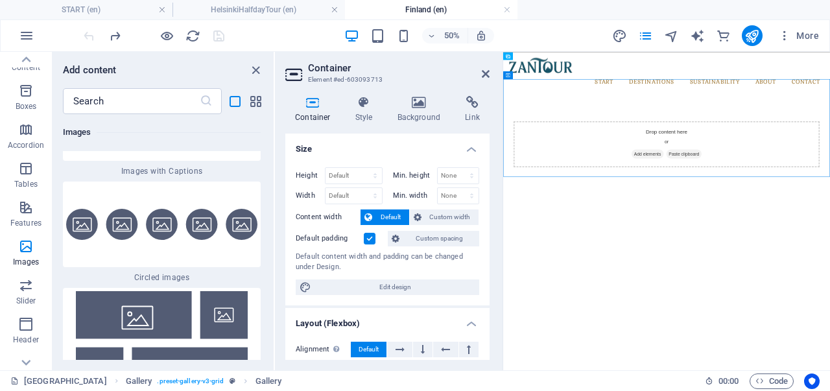
click at [480, 71] on h2 "Container" at bounding box center [399, 68] width 182 height 12
click at [484, 72] on icon at bounding box center [486, 74] width 8 height 10
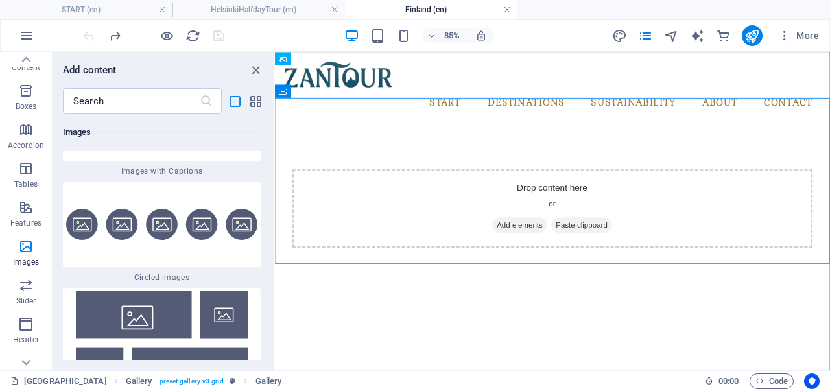
click at [509, 11] on link at bounding box center [507, 10] width 8 height 12
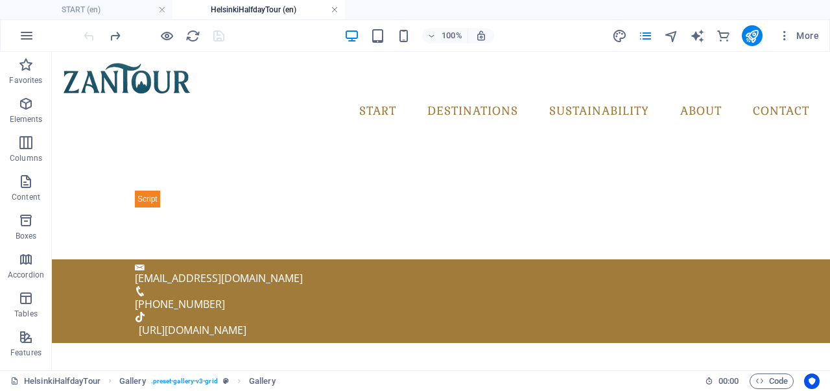
click at [332, 8] on link at bounding box center [335, 10] width 8 height 12
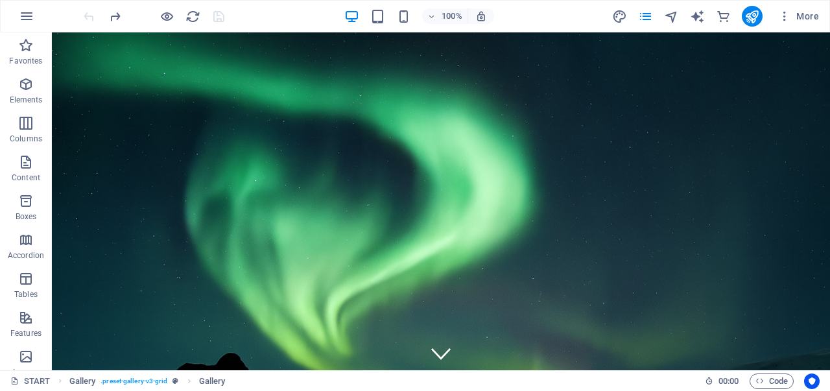
scroll to position [311, 0]
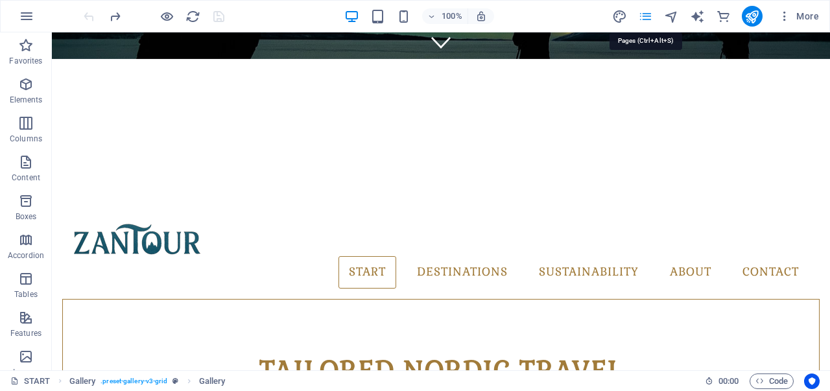
click at [651, 15] on icon "pages" at bounding box center [645, 16] width 15 height 15
click at [646, 23] on button "pages" at bounding box center [646, 16] width 16 height 16
click at [646, 16] on icon "pages" at bounding box center [645, 16] width 15 height 15
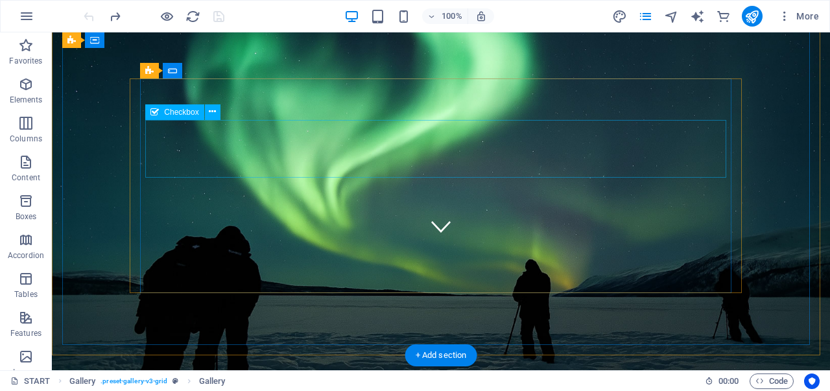
scroll to position [117, 0]
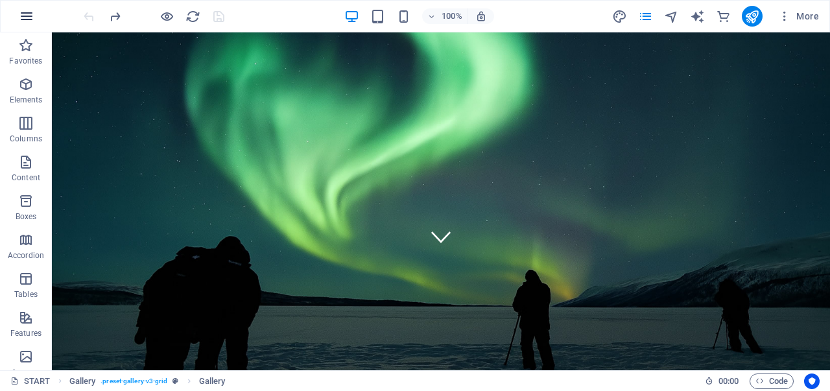
click at [29, 14] on icon "button" at bounding box center [27, 16] width 16 height 16
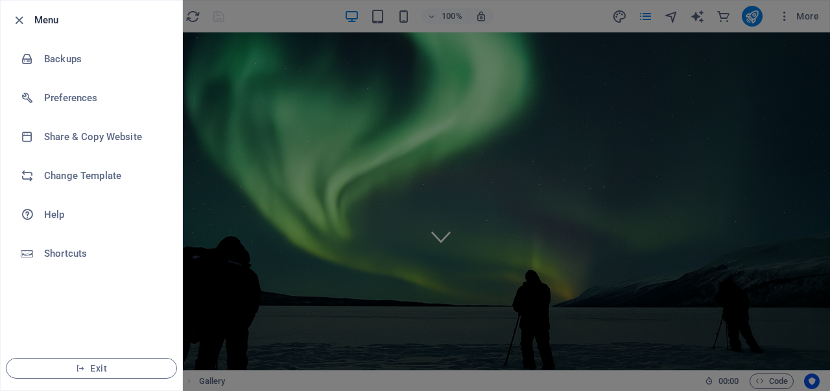
click at [673, 19] on div at bounding box center [415, 195] width 830 height 391
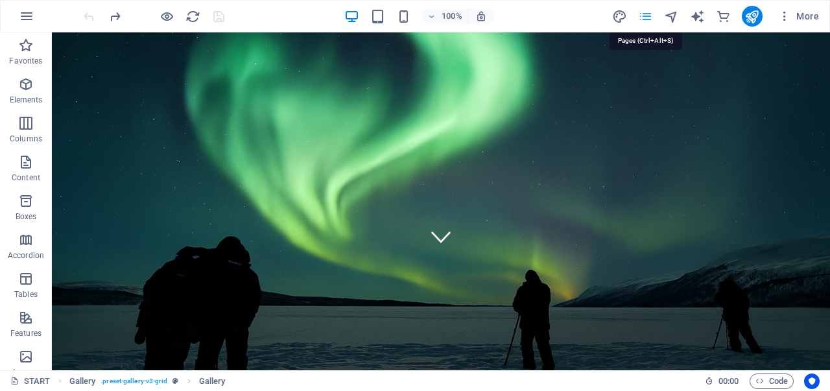
click at [649, 14] on icon "pages" at bounding box center [645, 16] width 15 height 15
click at [646, 13] on icon "pages" at bounding box center [645, 16] width 15 height 15
click at [675, 18] on icon "navigator" at bounding box center [671, 16] width 15 height 15
click at [642, 16] on icon "pages" at bounding box center [645, 16] width 15 height 15
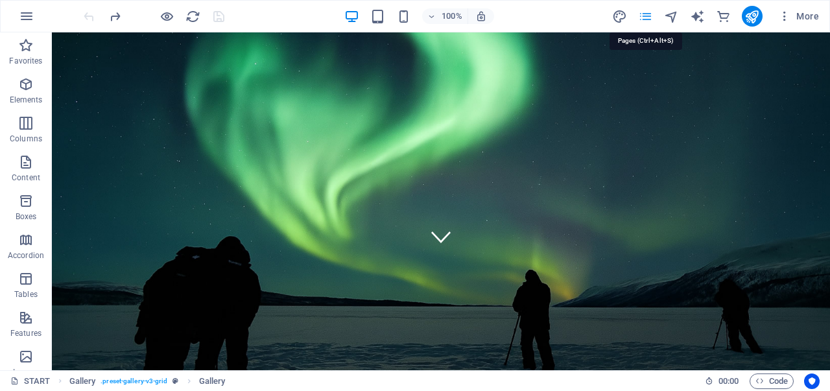
click at [642, 16] on icon "pages" at bounding box center [645, 16] width 15 height 15
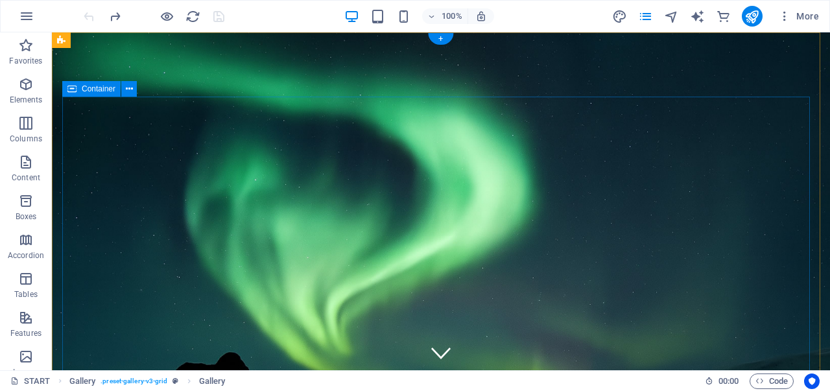
scroll to position [0, 0]
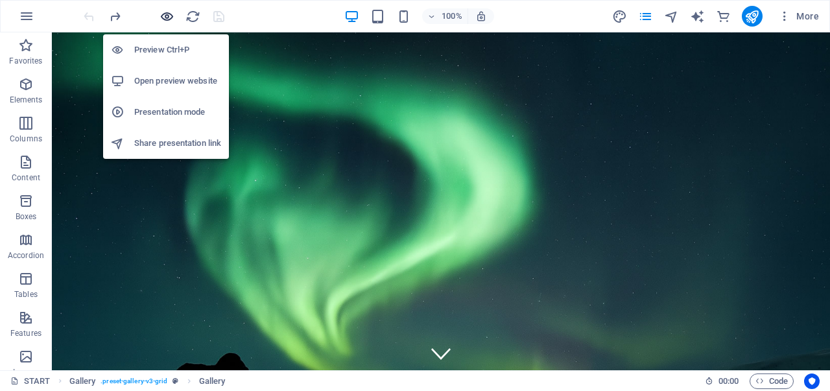
click at [160, 18] on icon "button" at bounding box center [167, 16] width 15 height 15
click at [170, 81] on h6 "Open preview website" at bounding box center [177, 81] width 87 height 16
click at [170, 16] on icon "button" at bounding box center [167, 16] width 15 height 15
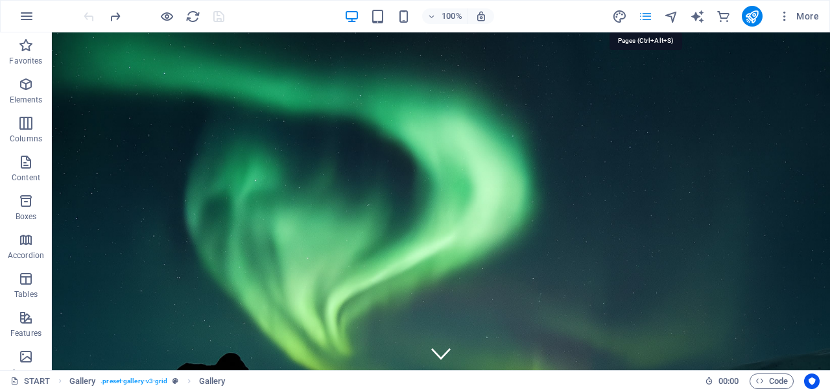
click at [645, 16] on icon "pages" at bounding box center [645, 16] width 15 height 15
click at [673, 16] on icon "navigator" at bounding box center [671, 16] width 15 height 15
click at [651, 11] on icon "pages" at bounding box center [645, 16] width 15 height 15
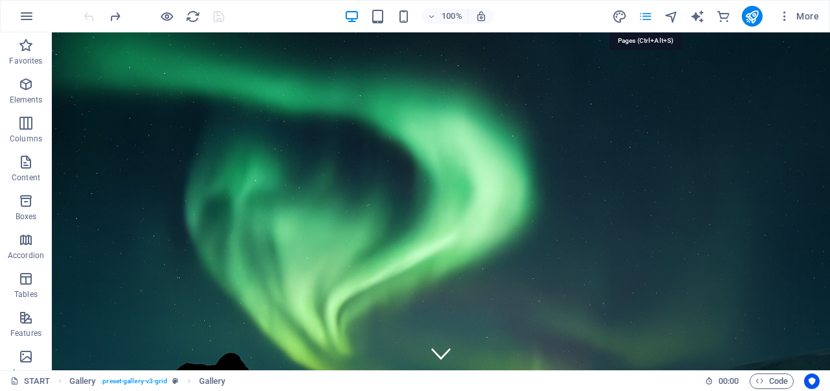
click at [644, 15] on icon "pages" at bounding box center [645, 16] width 15 height 15
click at [784, 18] on icon "button" at bounding box center [784, 16] width 13 height 13
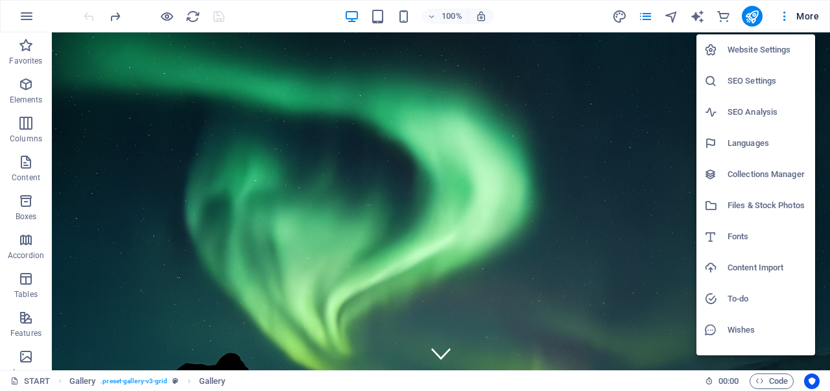
click at [649, 14] on div at bounding box center [415, 195] width 830 height 391
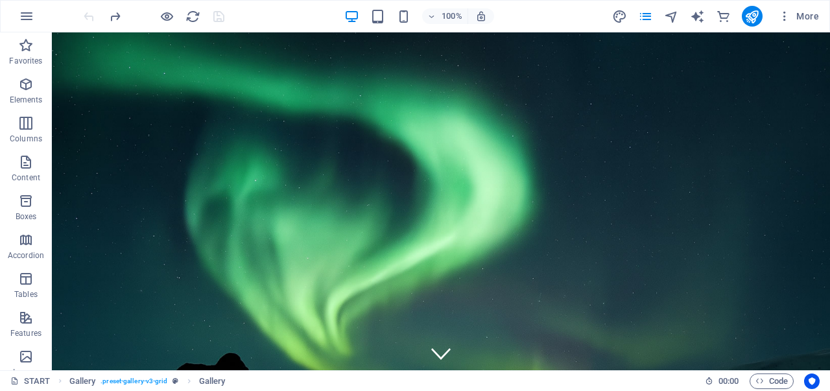
click at [649, 15] on icon "pages" at bounding box center [645, 16] width 15 height 15
click at [645, 16] on icon "pages" at bounding box center [645, 16] width 15 height 15
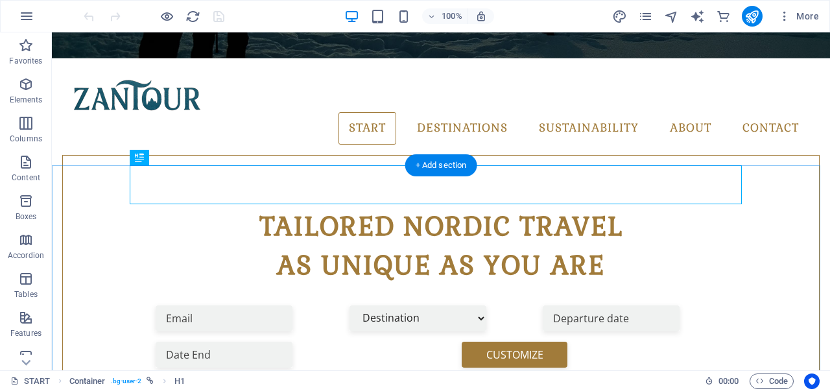
scroll to position [375, 0]
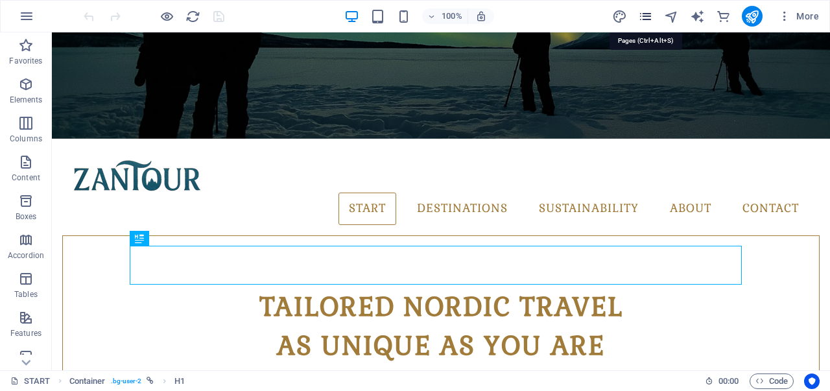
click at [647, 11] on icon "pages" at bounding box center [645, 16] width 15 height 15
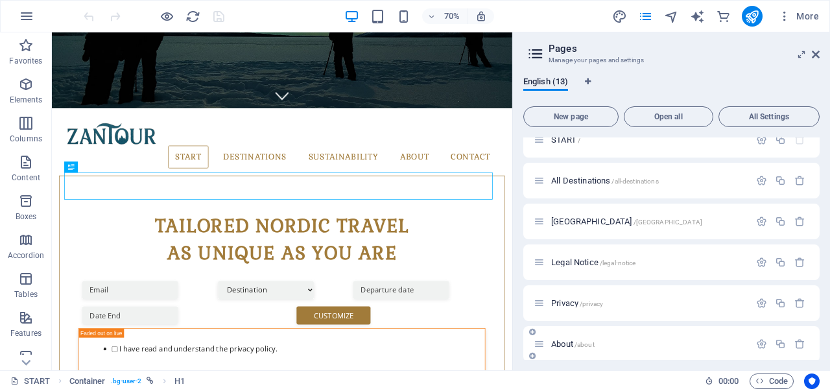
scroll to position [0, 0]
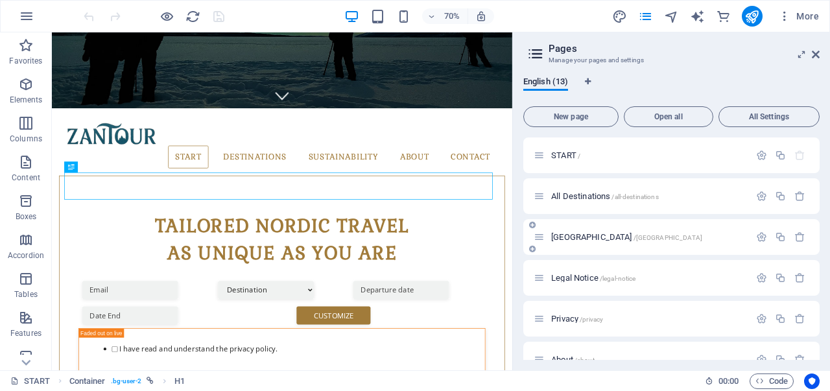
click at [577, 236] on span "Finland /finland" at bounding box center [626, 237] width 151 height 10
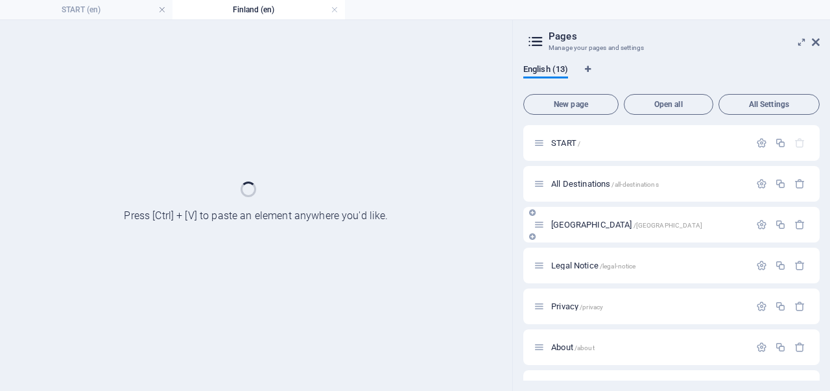
click at [577, 236] on div "Finland /finland" at bounding box center [672, 225] width 296 height 36
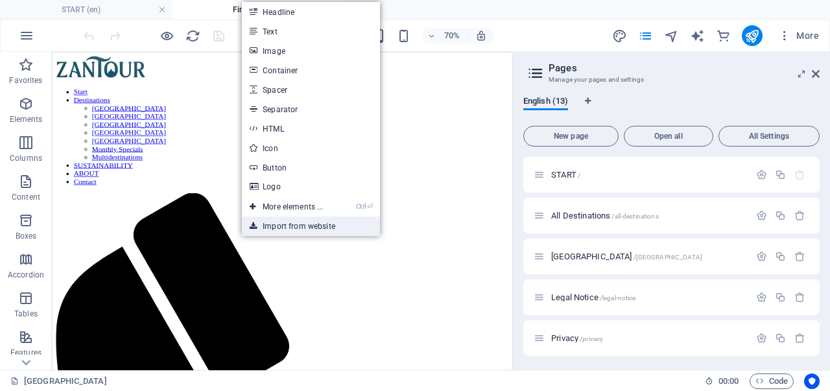
click at [295, 226] on link "Import from website" at bounding box center [311, 226] width 138 height 19
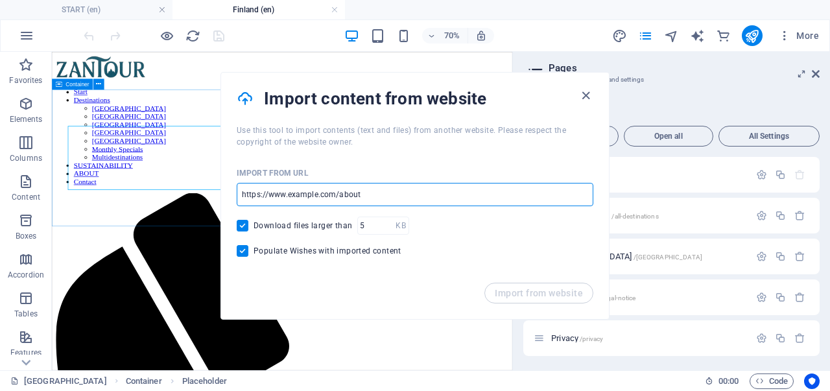
drag, startPoint x: 427, startPoint y: 243, endPoint x: 324, endPoint y: 243, distance: 102.5
click at [340, 191] on input "url" at bounding box center [415, 194] width 357 height 23
paste input "https://widgets.bokun.io/online-sales/a3cc2fcc-b3fe-4b5f-a5c8-ea5db0d4e2ce/prod…"
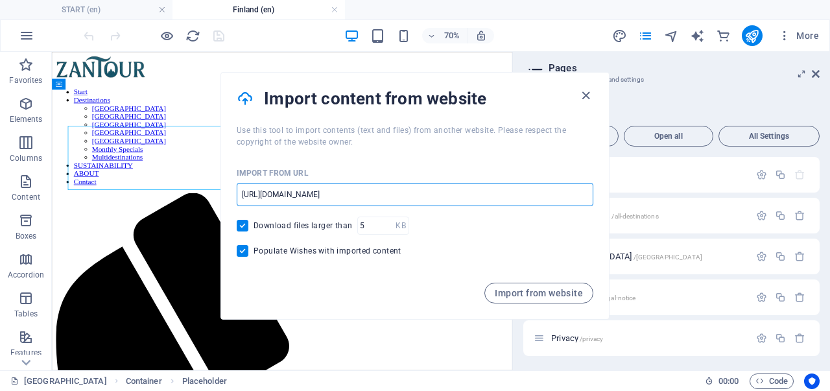
scroll to position [0, 31]
type input "https://widgets.bokun.io/online-sales/a3cc2fcc-b3fe-4b5f-a5c8-ea5db0d4e2ce/prod…"
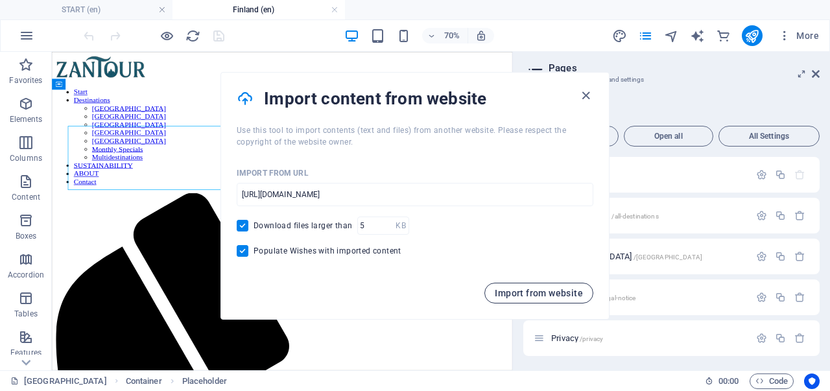
scroll to position [0, 0]
click at [538, 299] on button "Import from website" at bounding box center [539, 293] width 109 height 21
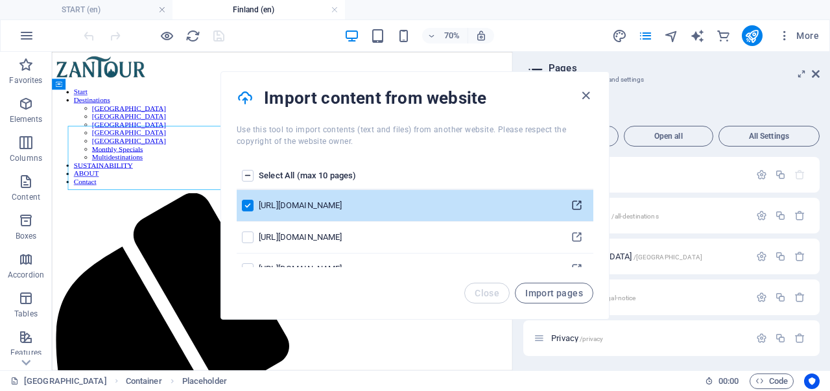
click at [573, 204] on icon "pages list" at bounding box center [577, 206] width 12 height 12
click at [555, 291] on span "Import pages" at bounding box center [554, 293] width 58 height 10
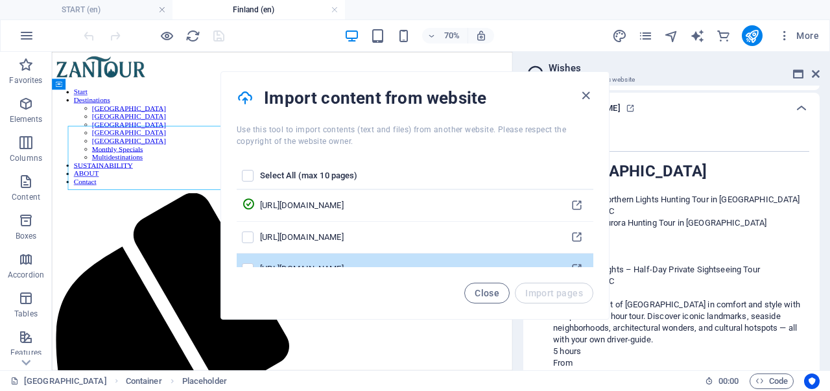
scroll to position [141, 0]
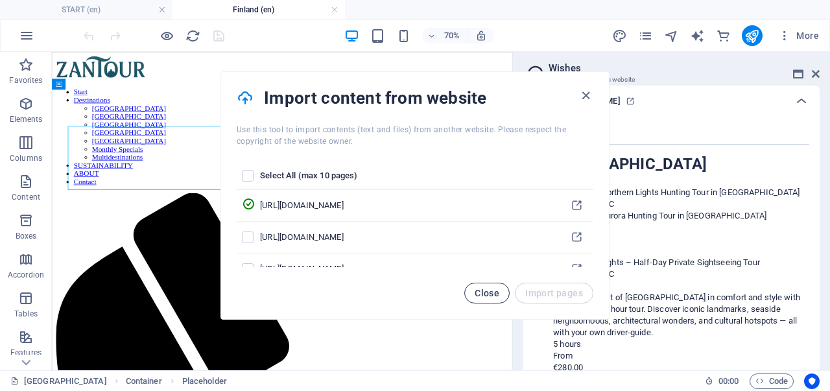
click at [500, 286] on button "Close" at bounding box center [486, 293] width 45 height 21
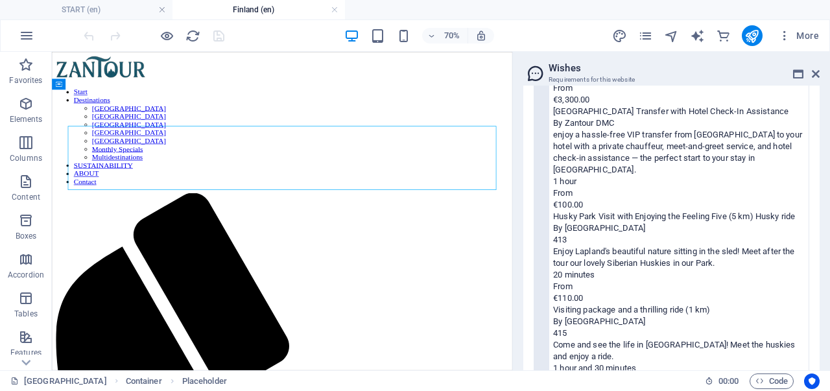
scroll to position [854, 0]
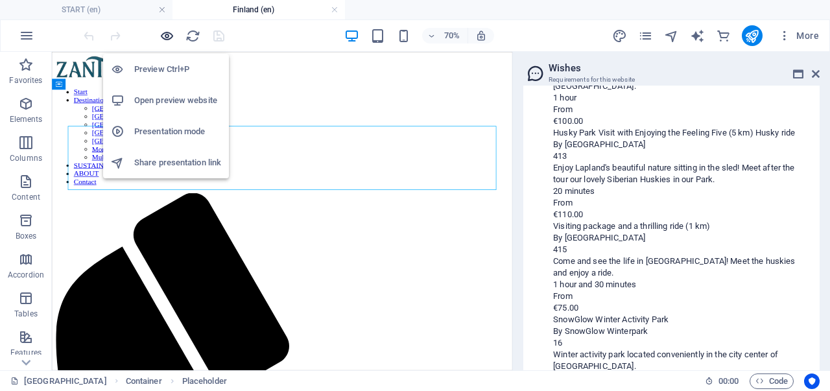
click at [163, 34] on icon "button" at bounding box center [167, 36] width 15 height 15
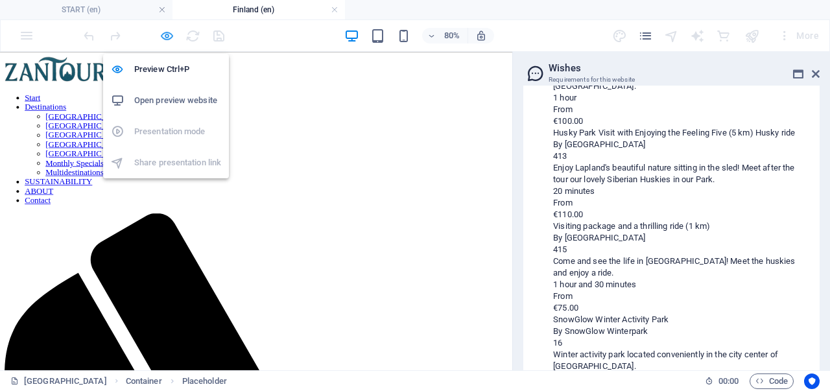
click at [165, 34] on icon "button" at bounding box center [167, 36] width 15 height 15
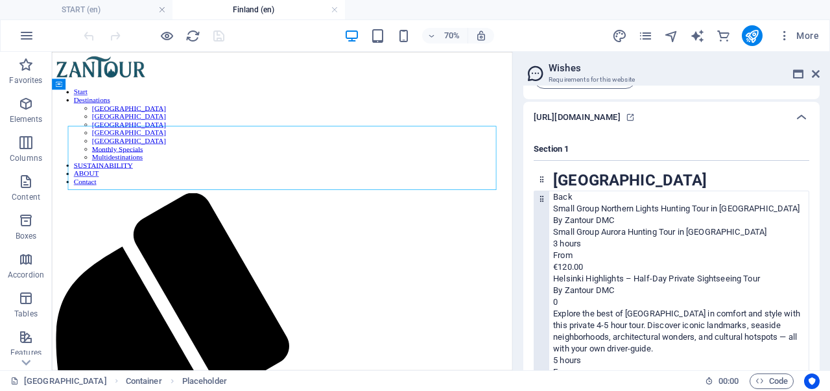
scroll to position [130, 0]
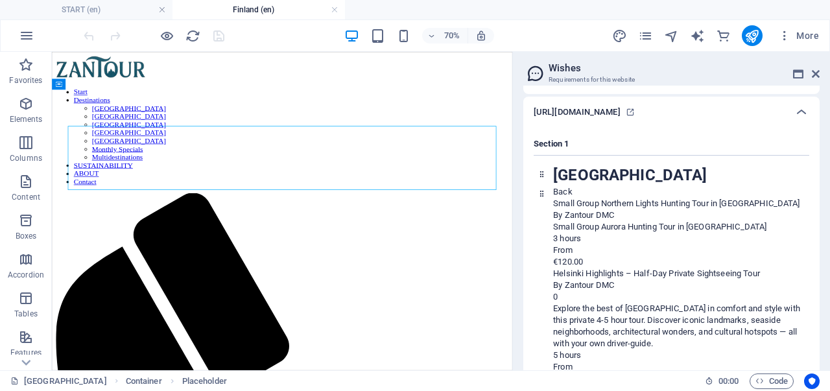
click at [247, 9] on h4 "Finland (en)" at bounding box center [259, 10] width 173 height 14
click at [335, 11] on link at bounding box center [335, 10] width 8 height 12
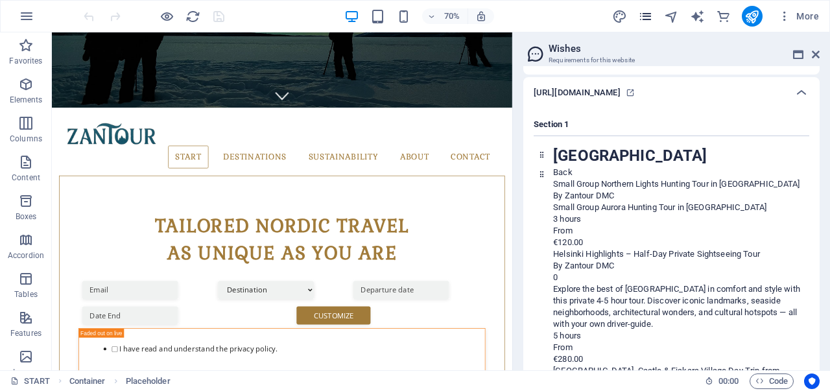
click at [654, 16] on span "pages" at bounding box center [646, 16] width 16 height 15
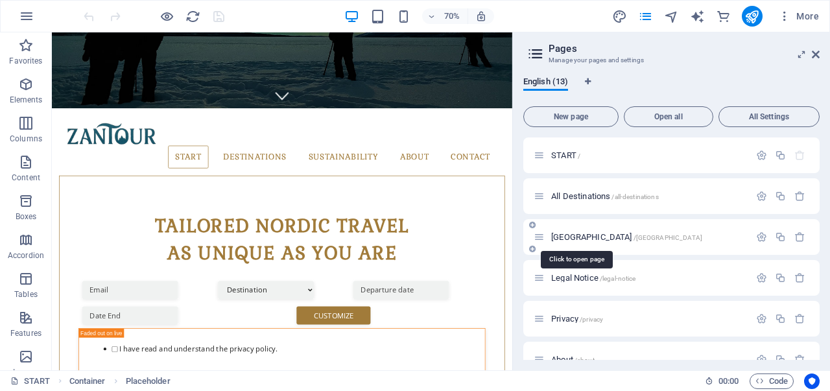
click at [578, 237] on span "[GEOGRAPHIC_DATA] /[GEOGRAPHIC_DATA]" at bounding box center [626, 237] width 151 height 10
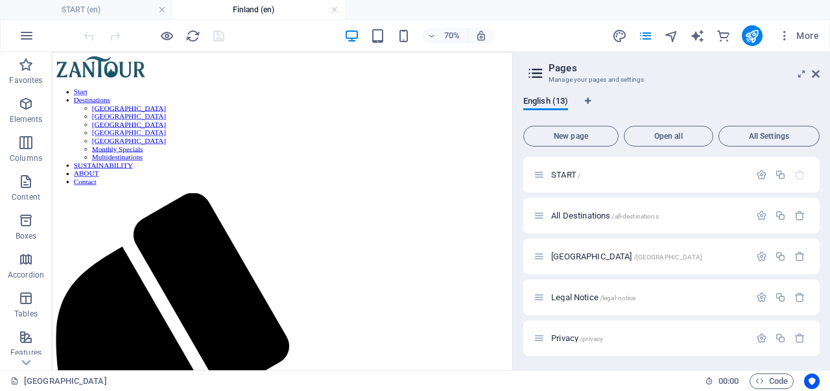
scroll to position [0, 0]
click at [563, 255] on span "[GEOGRAPHIC_DATA] /[GEOGRAPHIC_DATA]" at bounding box center [626, 257] width 151 height 10
click at [756, 253] on icon "button" at bounding box center [761, 256] width 11 height 11
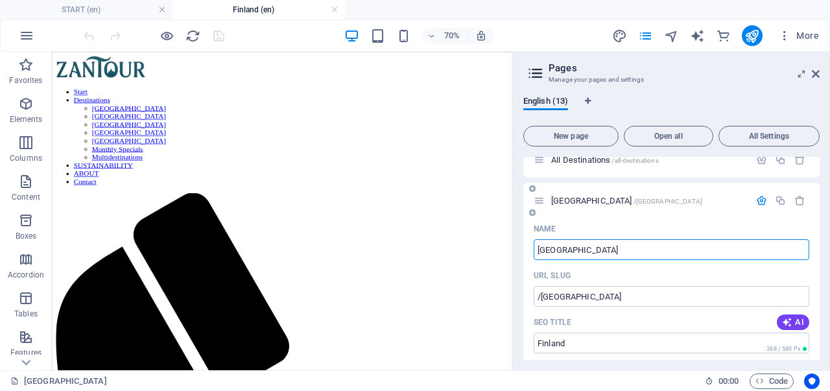
scroll to position [65, 0]
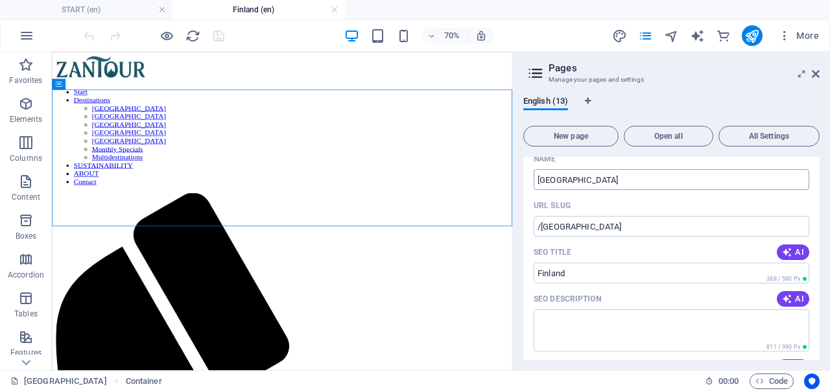
scroll to position [0, 0]
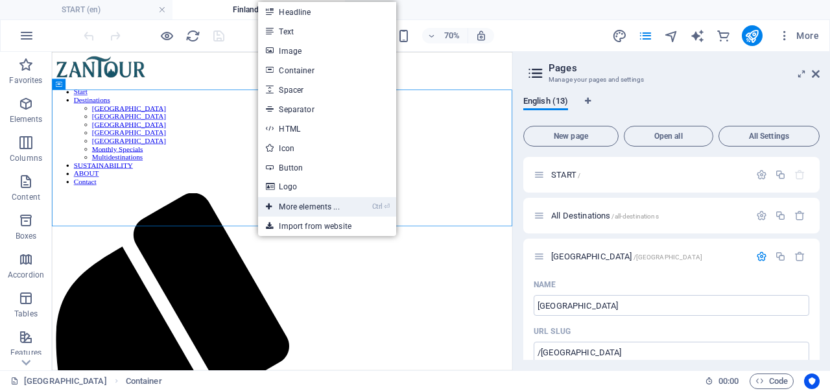
click at [303, 211] on link "Ctrl ⏎ More elements ..." at bounding box center [302, 206] width 89 height 19
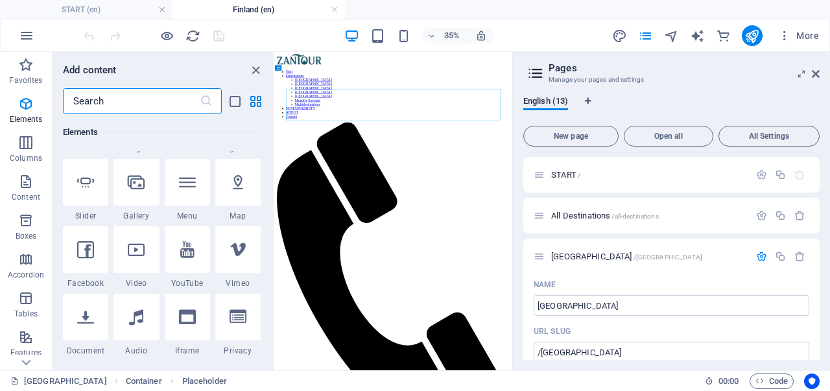
scroll to position [398, 0]
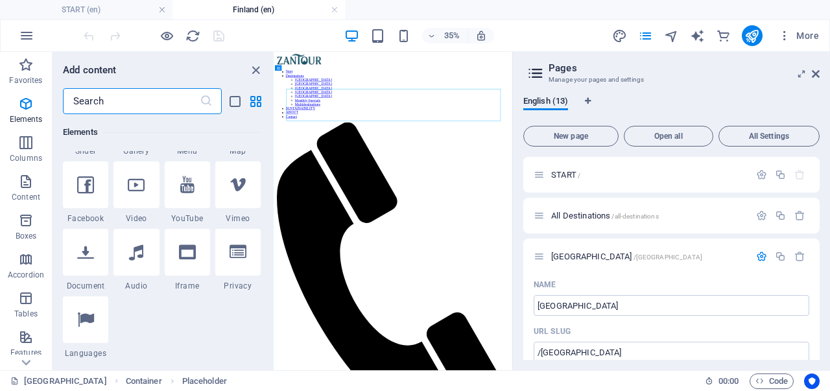
click at [117, 100] on input "text" at bounding box center [131, 101] width 137 height 26
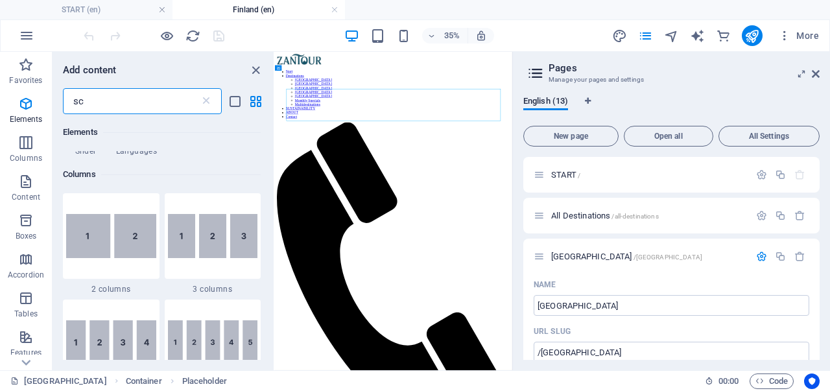
scroll to position [0, 0]
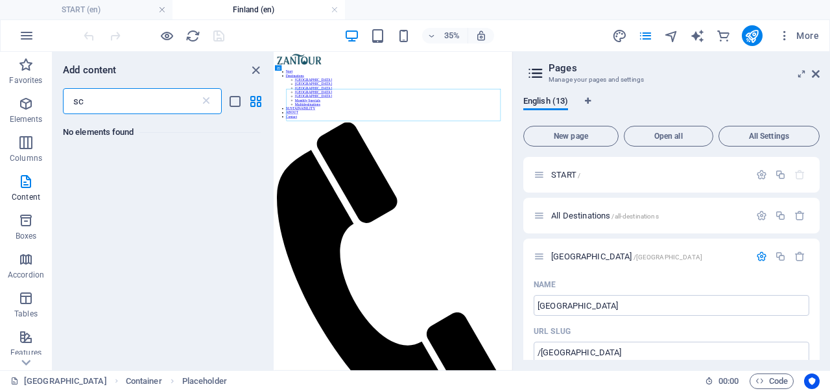
type input "s"
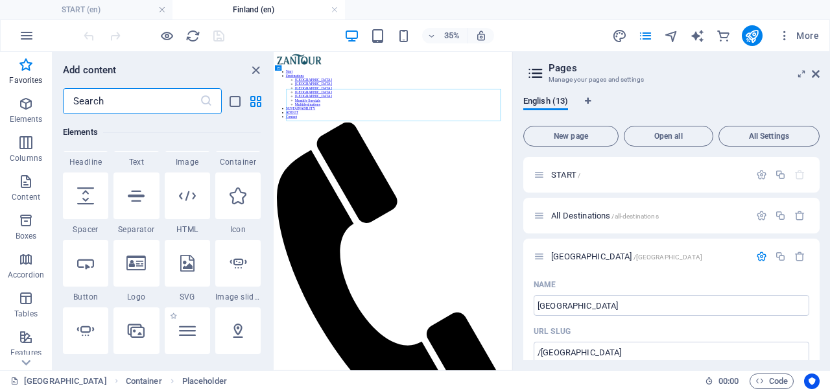
scroll to position [130, 0]
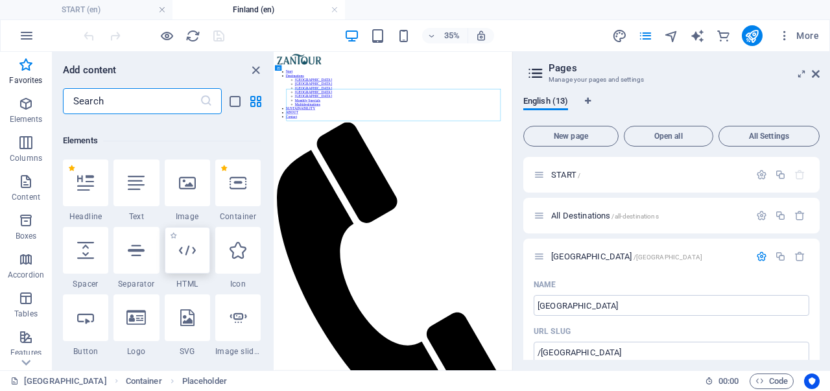
click at [187, 252] on icon at bounding box center [187, 250] width 17 height 17
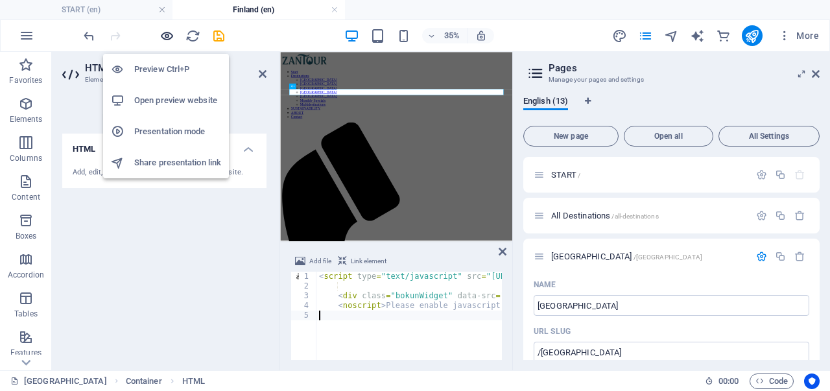
click at [166, 30] on icon "button" at bounding box center [167, 36] width 15 height 15
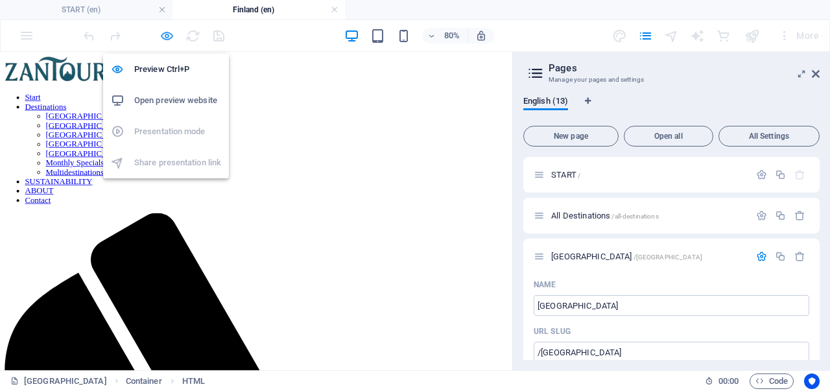
click at [167, 37] on icon "button" at bounding box center [167, 36] width 15 height 15
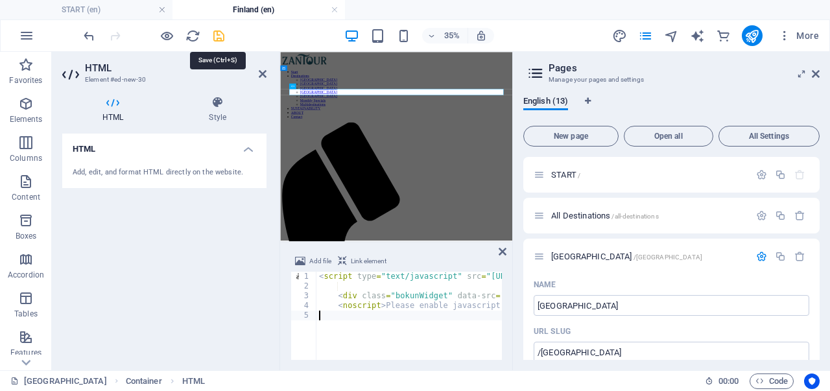
click at [215, 37] on icon "save" at bounding box center [218, 36] width 15 height 15
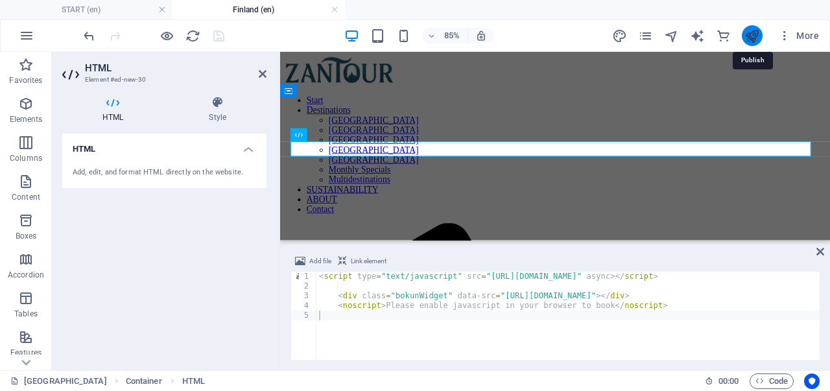
click at [748, 40] on icon "publish" at bounding box center [752, 36] width 15 height 15
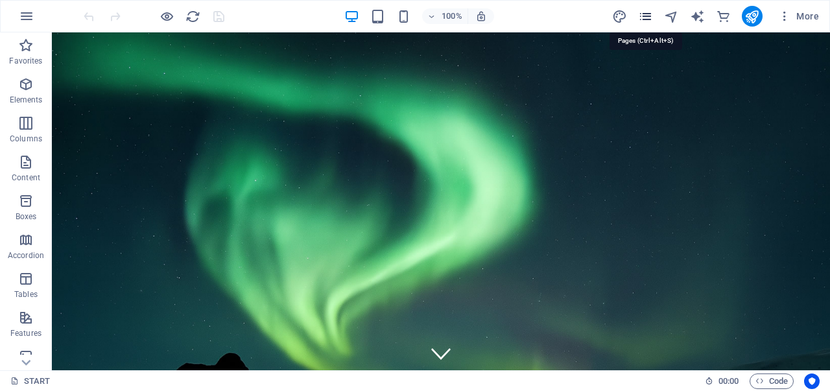
click at [647, 12] on icon "pages" at bounding box center [645, 16] width 15 height 15
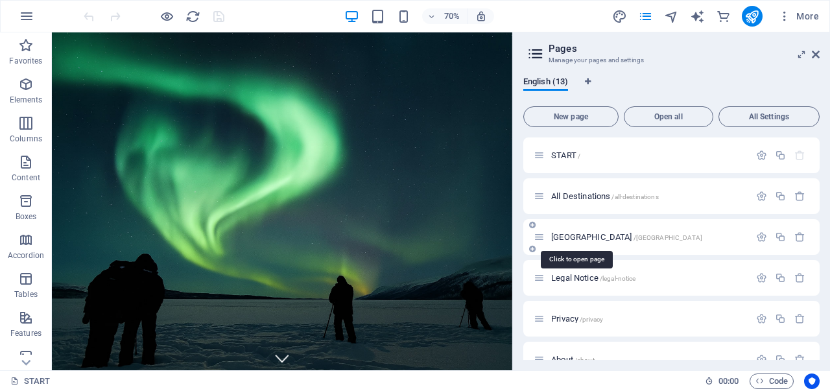
click at [565, 237] on span "[GEOGRAPHIC_DATA] /[GEOGRAPHIC_DATA]" at bounding box center [626, 237] width 151 height 10
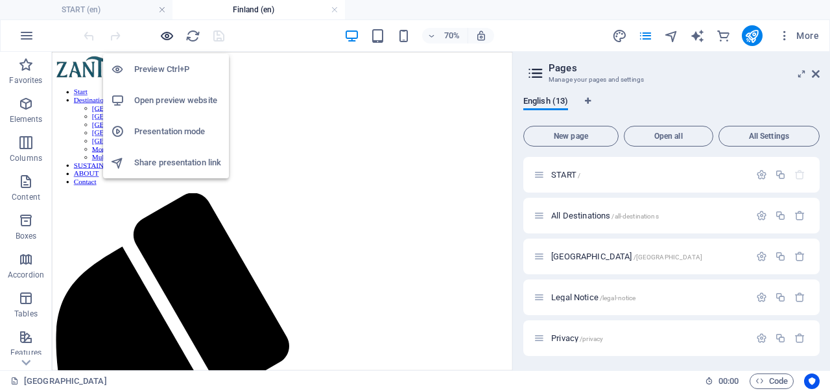
click at [167, 41] on icon "button" at bounding box center [167, 36] width 15 height 15
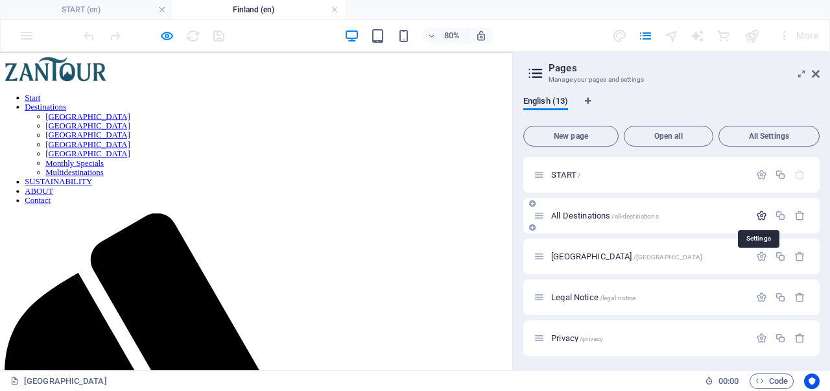
click at [761, 217] on icon "button" at bounding box center [761, 215] width 11 height 11
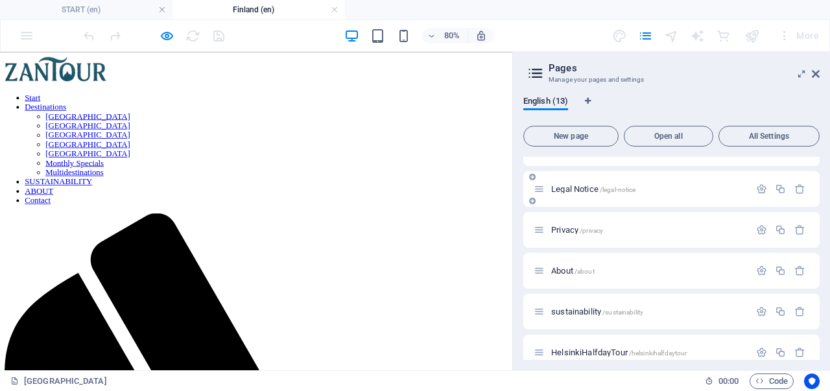
scroll to position [584, 0]
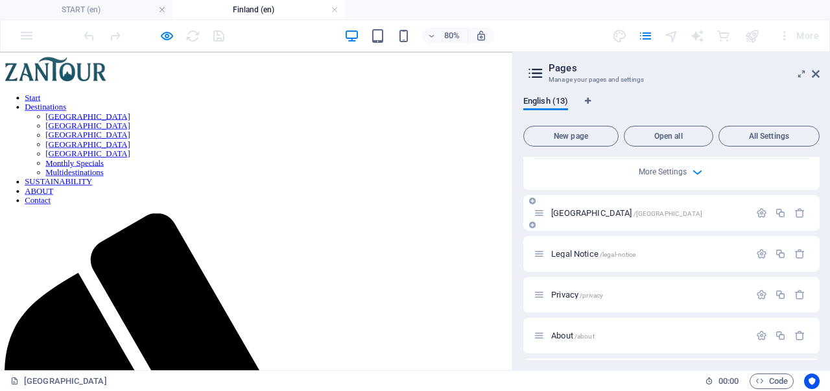
click at [684, 211] on p "[GEOGRAPHIC_DATA] /[GEOGRAPHIC_DATA]" at bounding box center [648, 213] width 195 height 8
click at [590, 208] on div "[GEOGRAPHIC_DATA] /[GEOGRAPHIC_DATA]" at bounding box center [642, 213] width 216 height 15
click at [570, 211] on span "[GEOGRAPHIC_DATA] /[GEOGRAPHIC_DATA]" at bounding box center [626, 213] width 151 height 10
click at [570, 215] on span "[GEOGRAPHIC_DATA] /[GEOGRAPHIC_DATA]" at bounding box center [626, 213] width 151 height 10
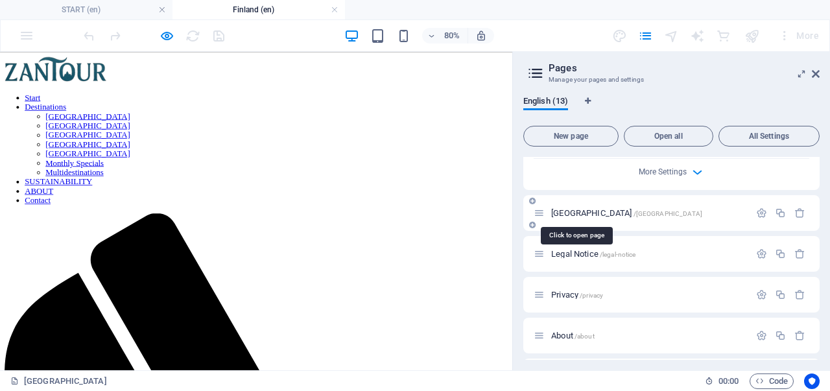
click at [570, 215] on span "[GEOGRAPHIC_DATA] /[GEOGRAPHIC_DATA]" at bounding box center [626, 213] width 151 height 10
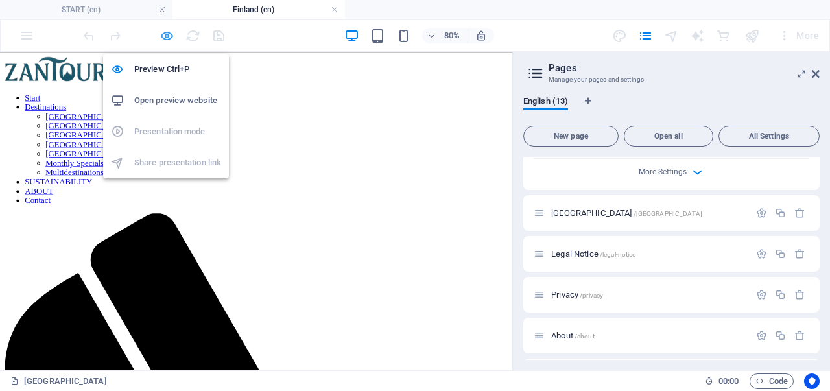
click at [172, 32] on icon "button" at bounding box center [167, 36] width 15 height 15
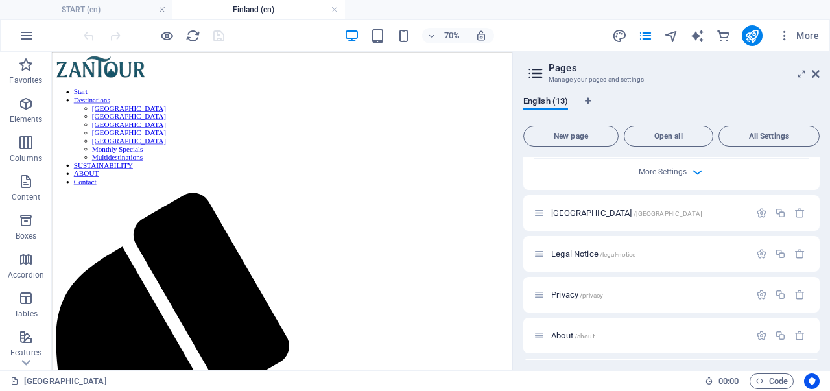
click at [236, 11] on h4 "Finland (en)" at bounding box center [259, 10] width 173 height 14
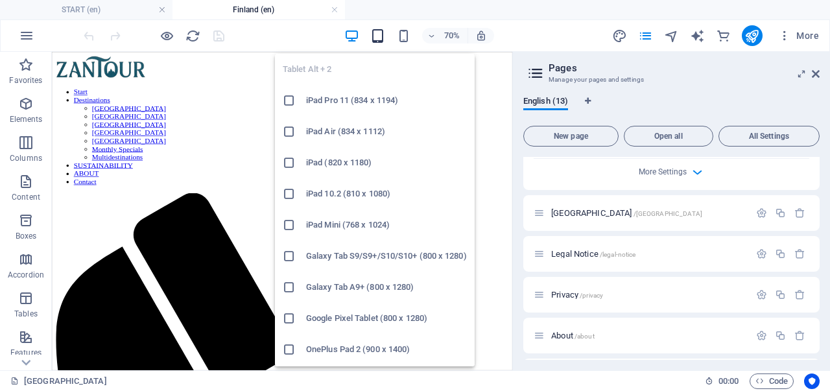
click at [384, 38] on icon "button" at bounding box center [377, 36] width 15 height 15
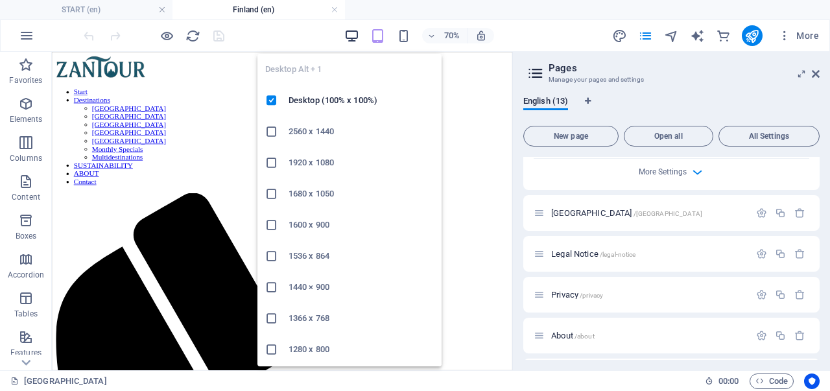
click at [350, 33] on icon "button" at bounding box center [351, 36] width 15 height 15
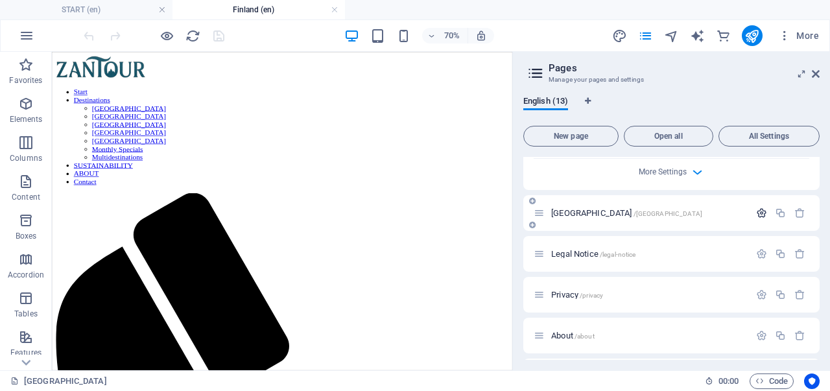
click at [756, 218] on icon "button" at bounding box center [761, 213] width 11 height 11
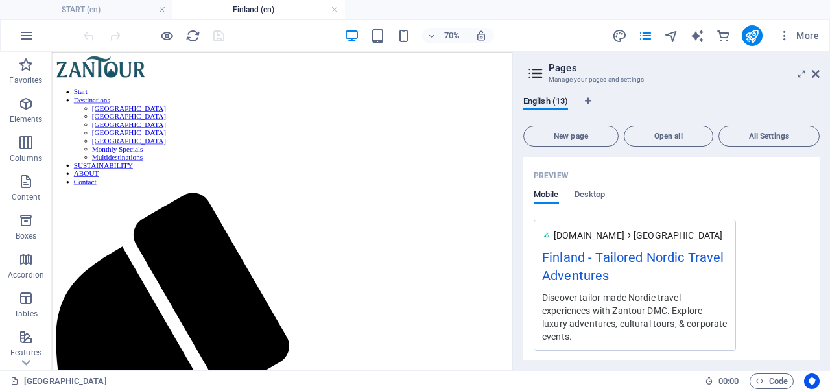
scroll to position [973, 0]
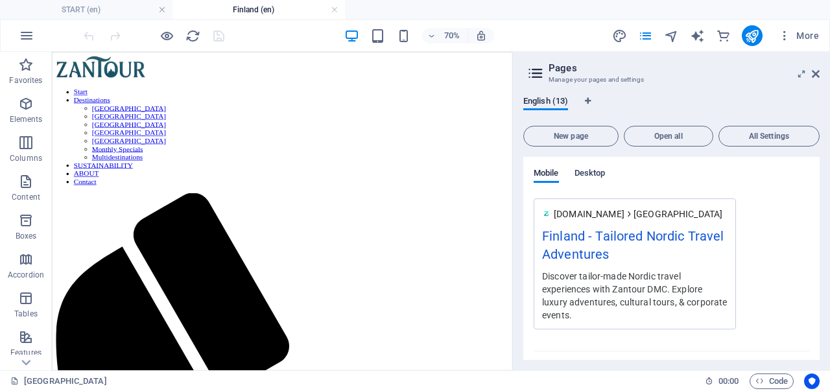
click at [588, 171] on span "Desktop" at bounding box center [590, 174] width 31 height 18
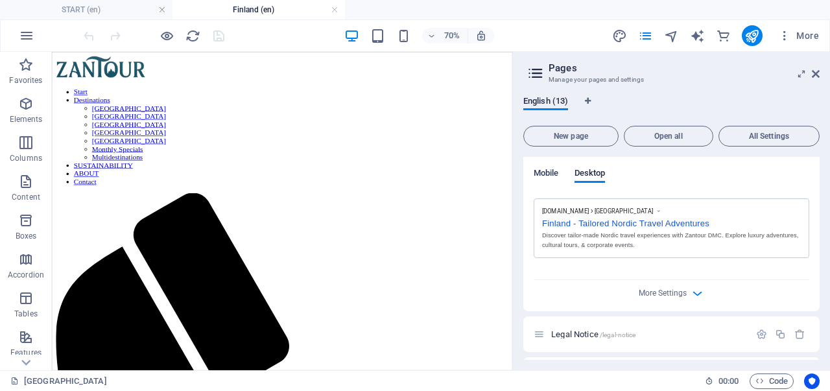
click at [549, 171] on span "Mobile" at bounding box center [546, 174] width 25 height 18
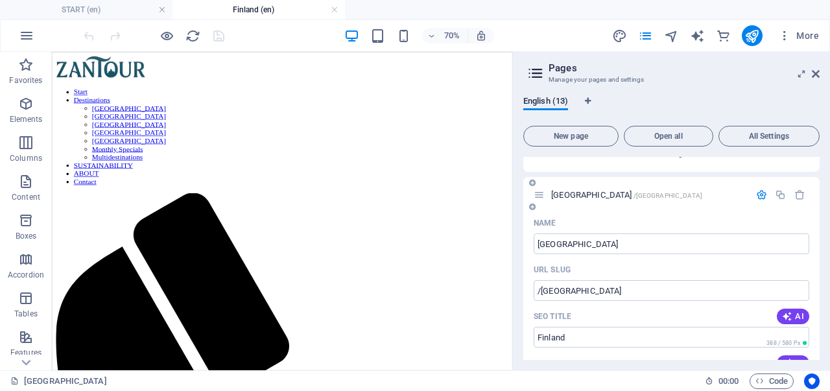
scroll to position [584, 0]
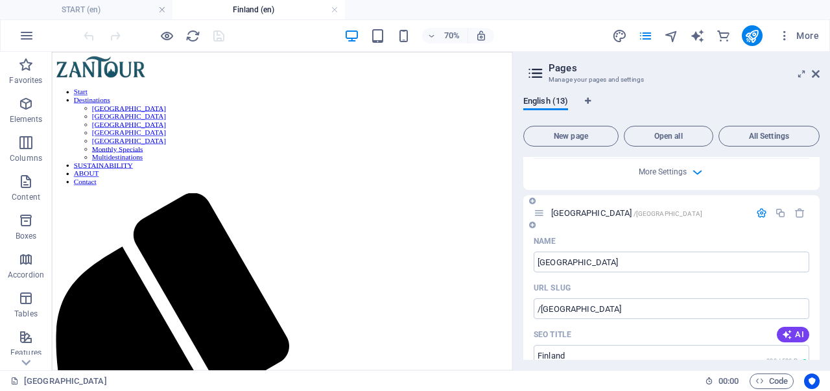
click at [555, 211] on span "Finland /finland" at bounding box center [626, 213] width 151 height 10
click at [542, 213] on icon at bounding box center [539, 213] width 11 height 11
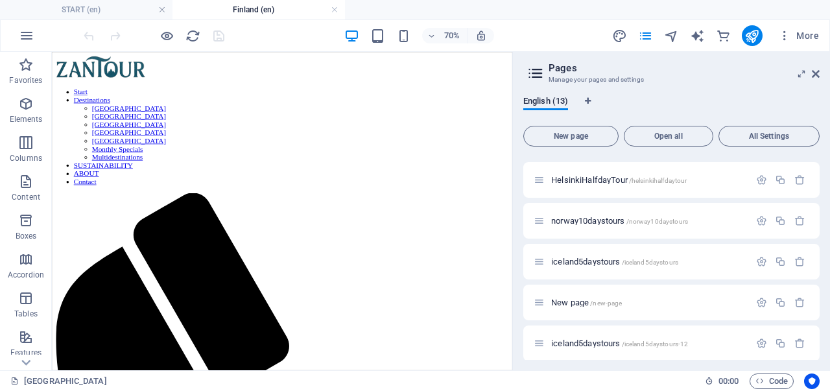
scroll to position [1408, 0]
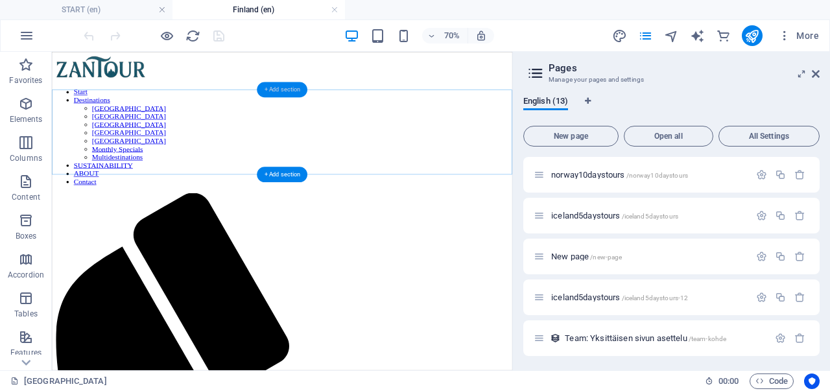
click at [270, 90] on div "+ Add section" at bounding box center [282, 90] width 51 height 16
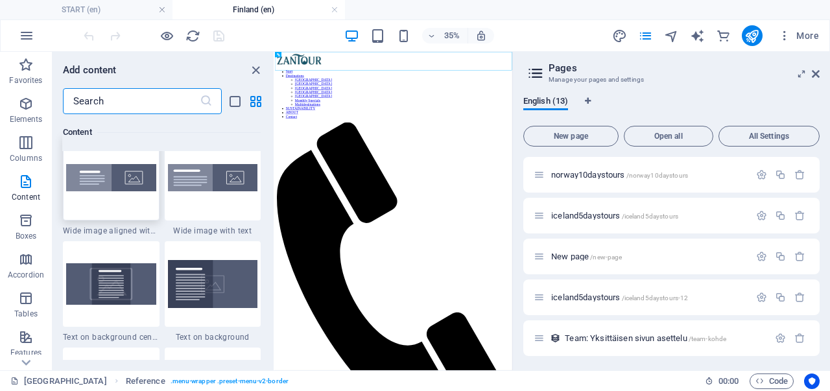
scroll to position [2659, 0]
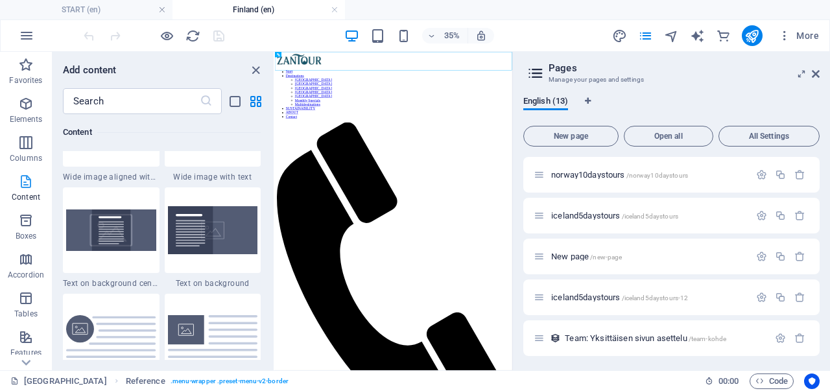
click at [27, 187] on icon "button" at bounding box center [26, 182] width 16 height 16
click at [32, 224] on icon "button" at bounding box center [26, 221] width 16 height 16
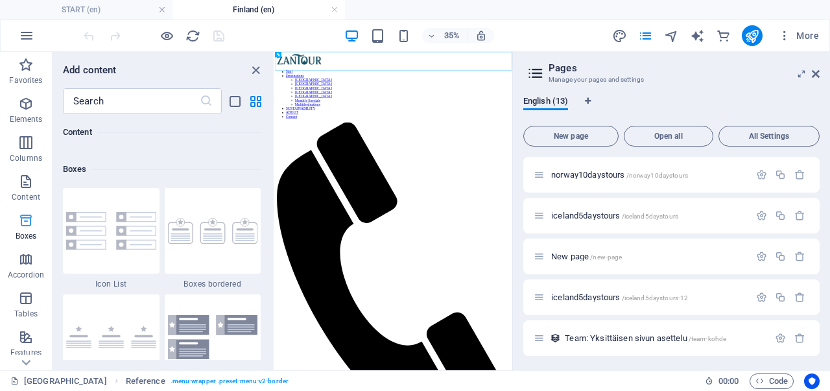
scroll to position [3578, 0]
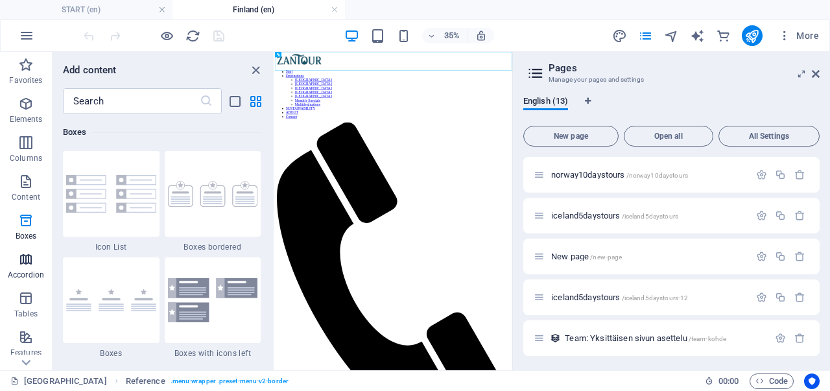
click at [23, 260] on icon "button" at bounding box center [26, 260] width 16 height 16
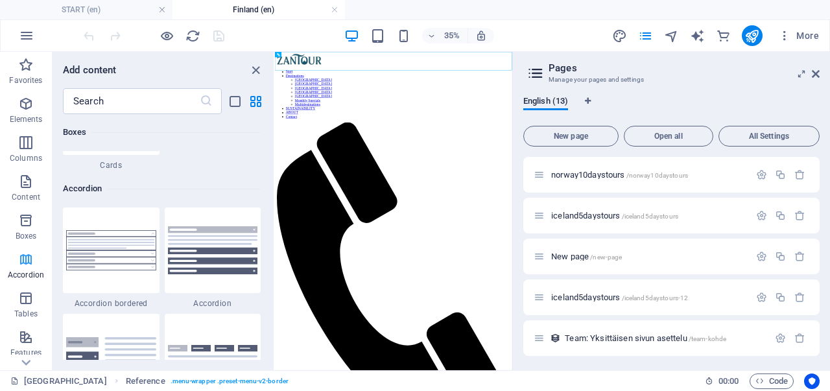
scroll to position [4142, 0]
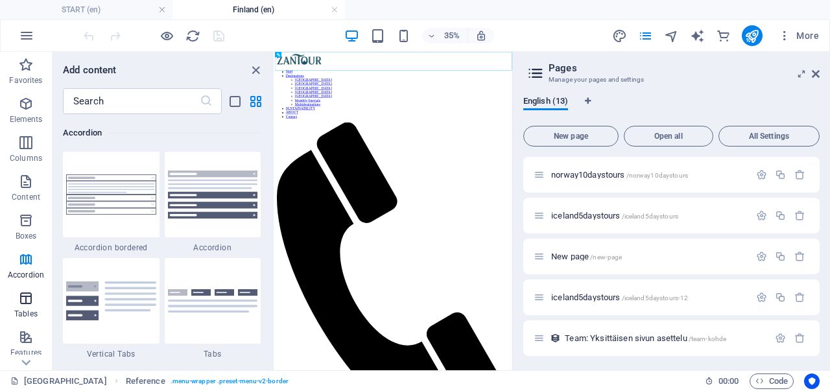
click at [24, 298] on icon "button" at bounding box center [26, 299] width 16 height 16
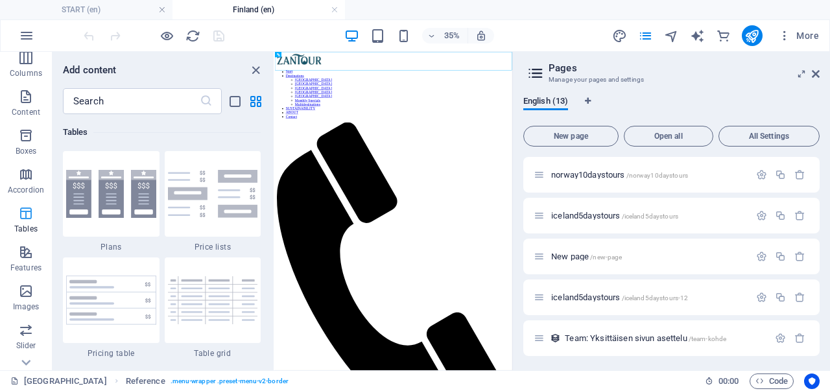
scroll to position [130, 0]
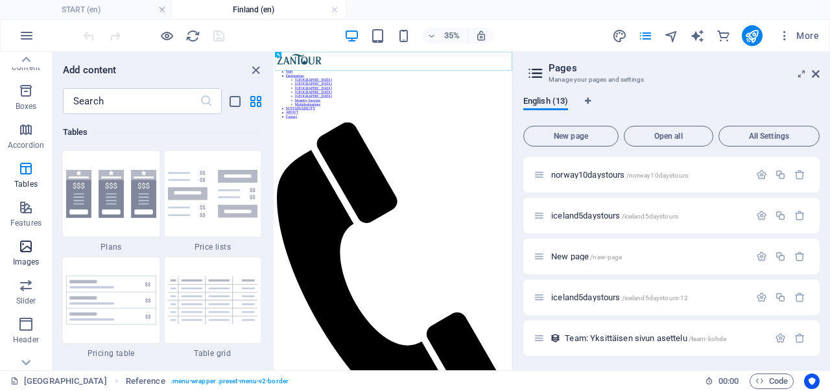
click at [30, 248] on icon "button" at bounding box center [26, 247] width 16 height 16
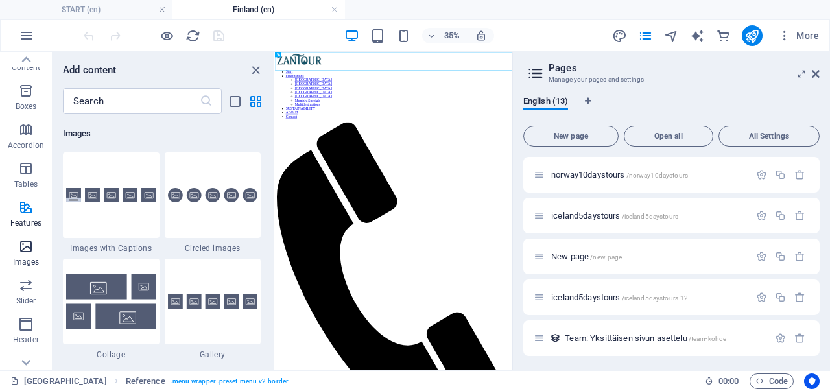
scroll to position [6578, 0]
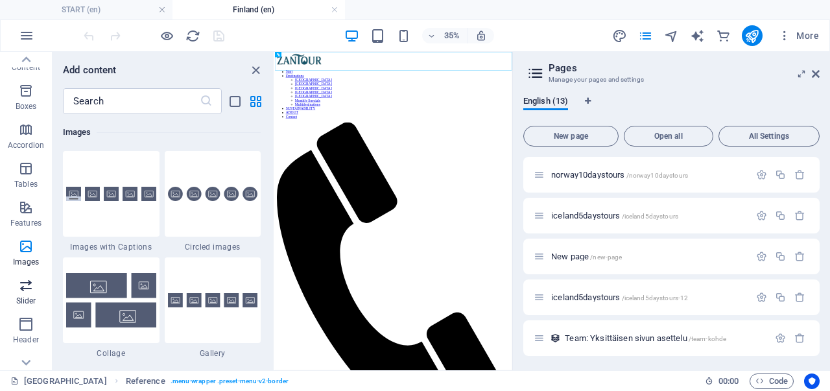
click at [30, 292] on icon "button" at bounding box center [26, 286] width 16 height 16
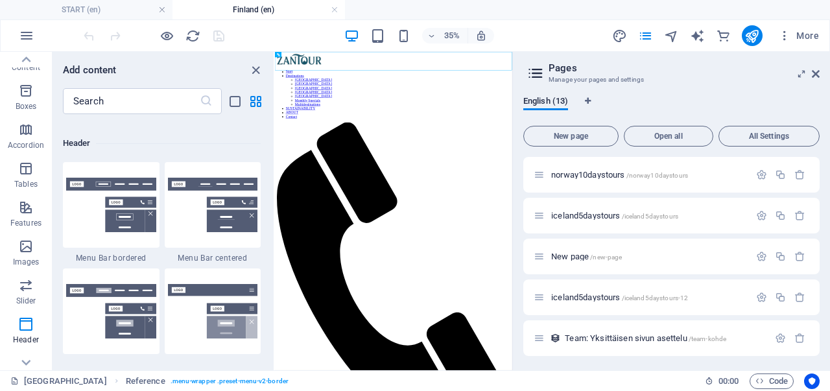
scroll to position [7874, 0]
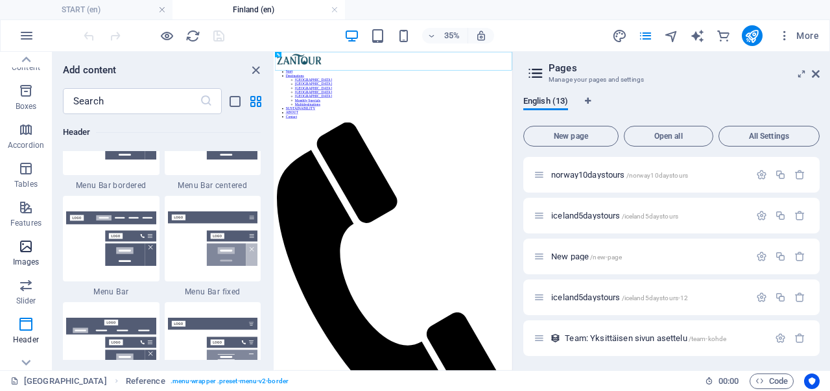
click at [31, 258] on p "Images" at bounding box center [26, 262] width 27 height 10
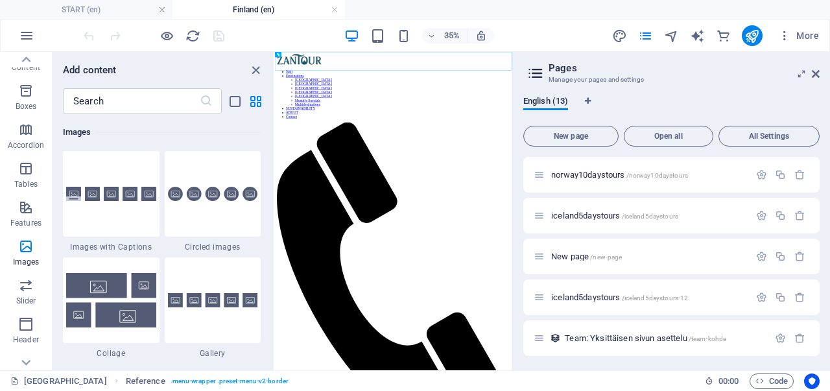
scroll to position [6643, 0]
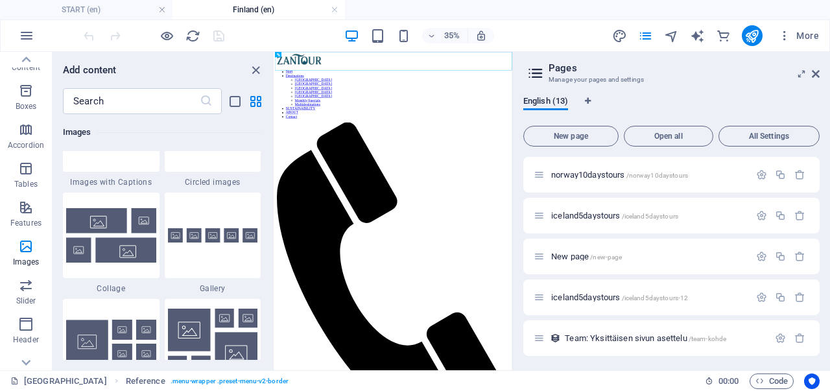
drag, startPoint x: 96, startPoint y: 230, endPoint x: 239, endPoint y: 223, distance: 142.9
click at [96, 230] on img at bounding box center [111, 235] width 90 height 54
click at [275, 230] on div "Drag here to replace the existing content. Press “Ctrl” if you want to create a…" at bounding box center [393, 211] width 237 height 319
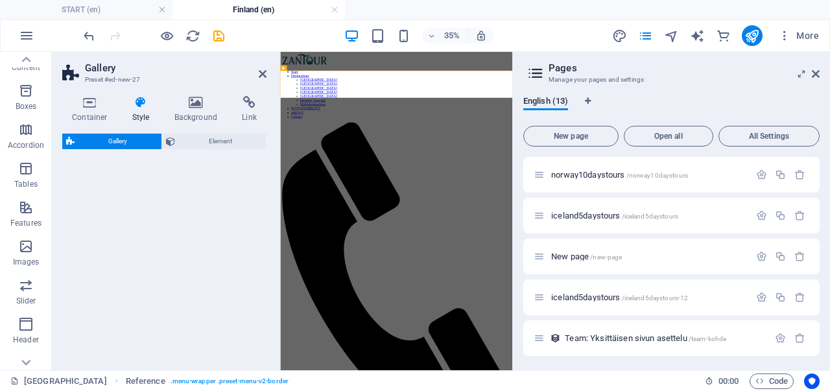
select select "rem"
select select "preset-gallery-v3-collage"
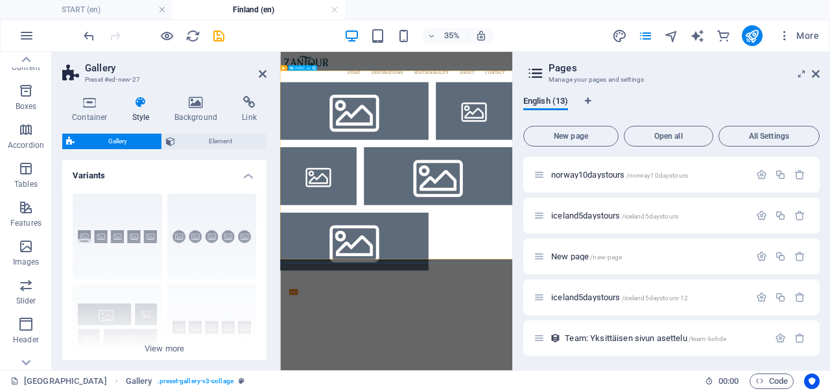
click at [468, 189] on li at bounding box center [492, 221] width 424 height 166
click at [432, 191] on li at bounding box center [492, 221] width 424 height 166
select select "4"
select select "px"
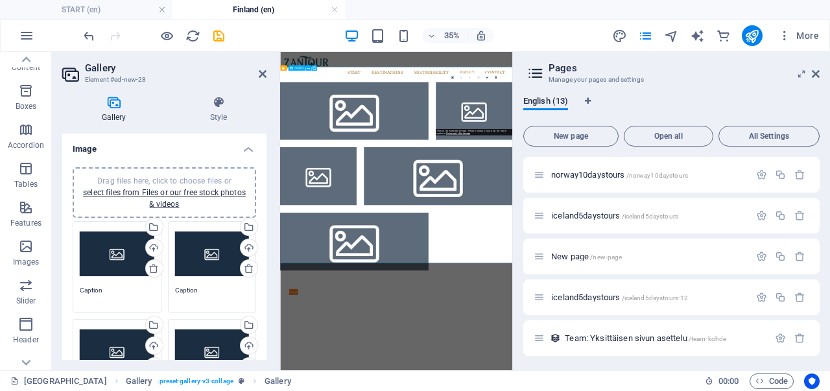
click at [789, 226] on li at bounding box center [834, 221] width 219 height 166
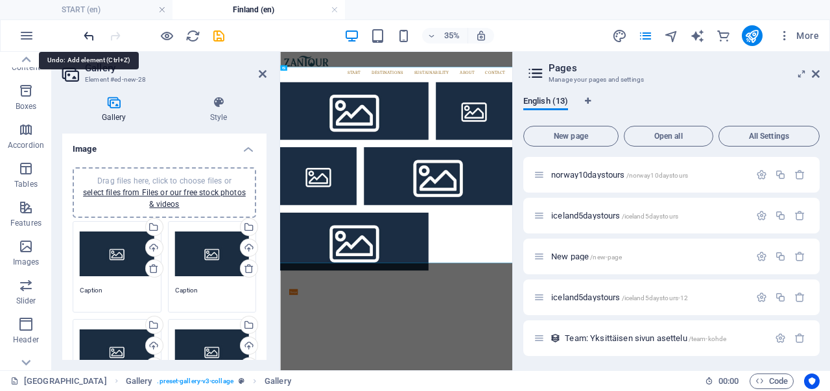
click at [82, 32] on icon "undo" at bounding box center [89, 36] width 15 height 15
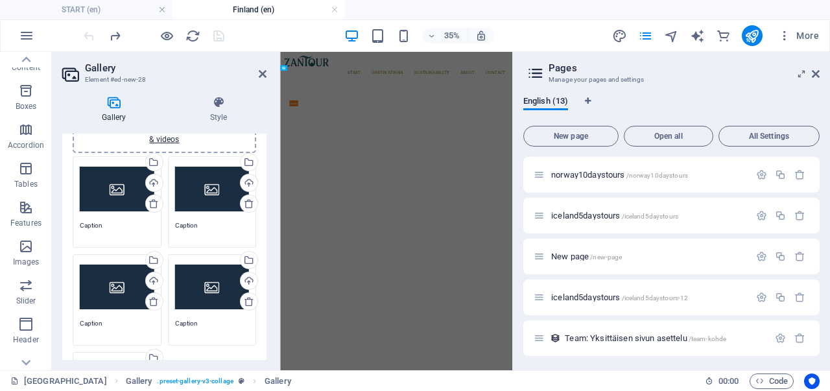
scroll to position [0, 0]
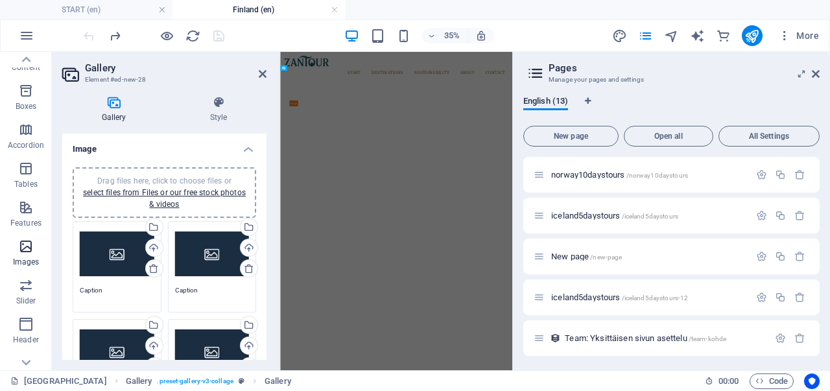
click at [35, 252] on span "Images" at bounding box center [26, 254] width 52 height 31
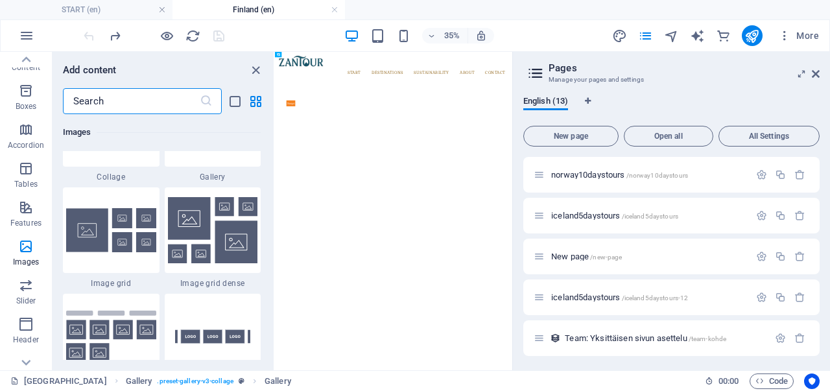
scroll to position [6773, 0]
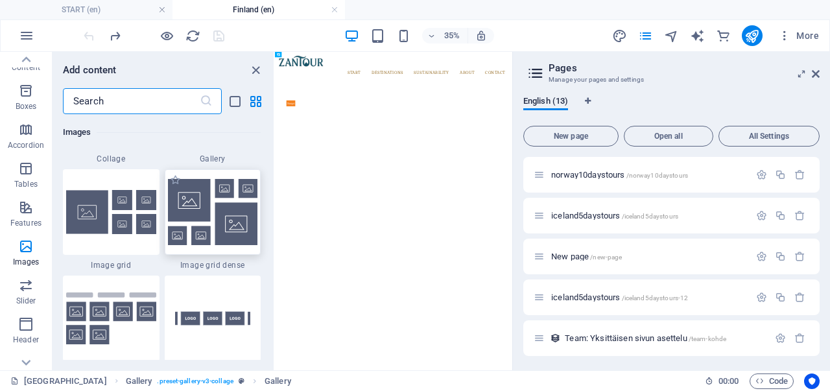
click at [214, 225] on img at bounding box center [213, 212] width 90 height 66
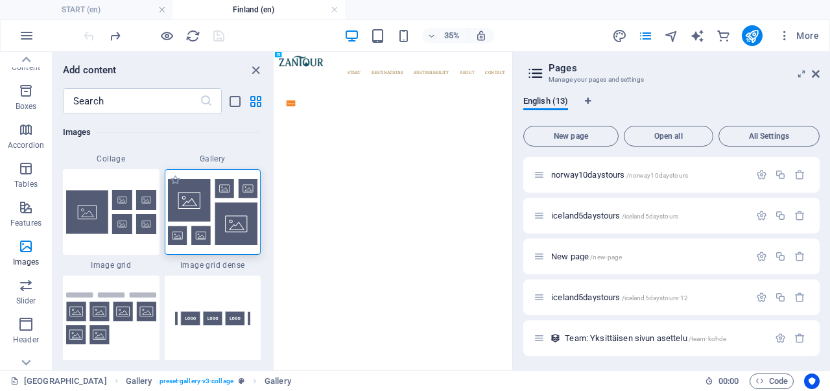
click at [203, 217] on img at bounding box center [213, 212] width 90 height 66
click at [121, 211] on img at bounding box center [111, 212] width 90 height 44
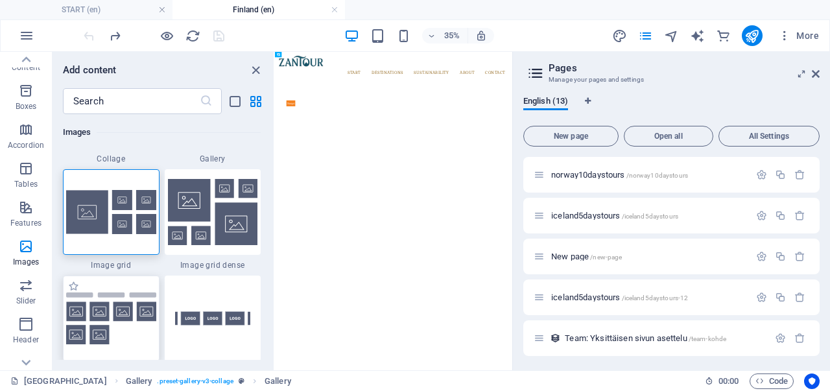
click at [134, 331] on img at bounding box center [111, 319] width 90 height 53
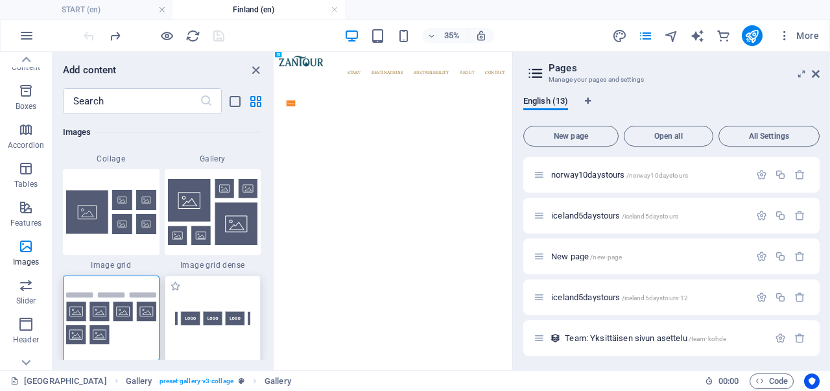
click at [226, 299] on img at bounding box center [213, 319] width 90 height 60
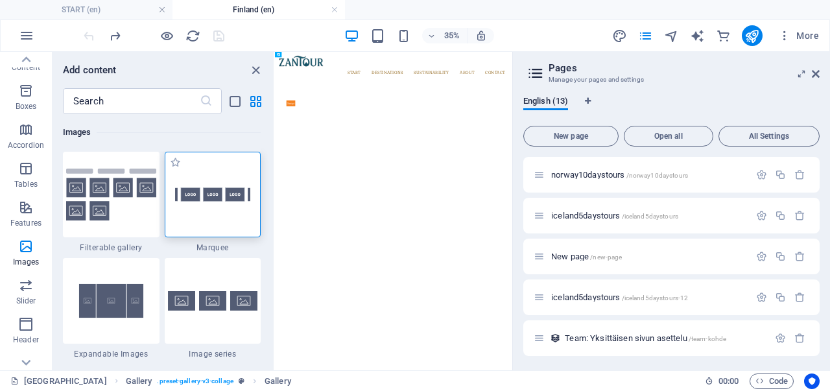
scroll to position [6903, 0]
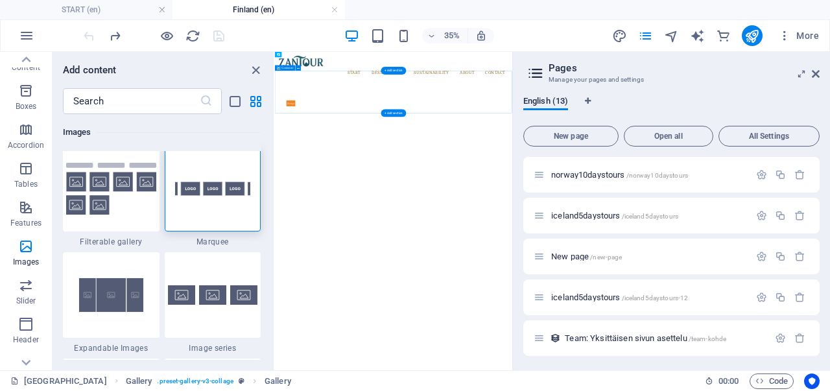
click at [492, 138] on div at bounding box center [614, 198] width 679 height 121
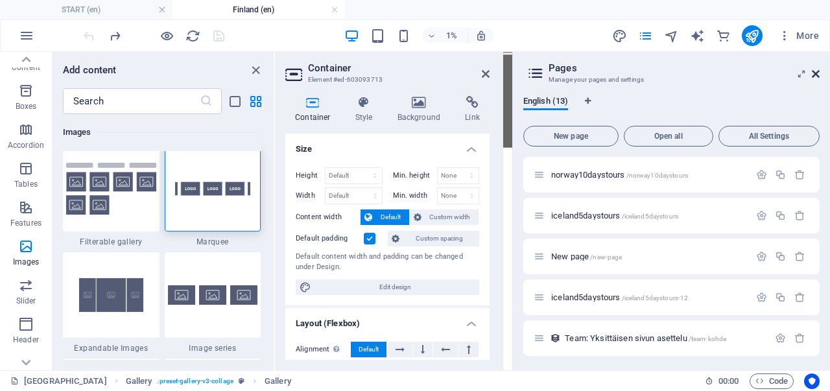
click at [812, 72] on icon at bounding box center [816, 74] width 8 height 10
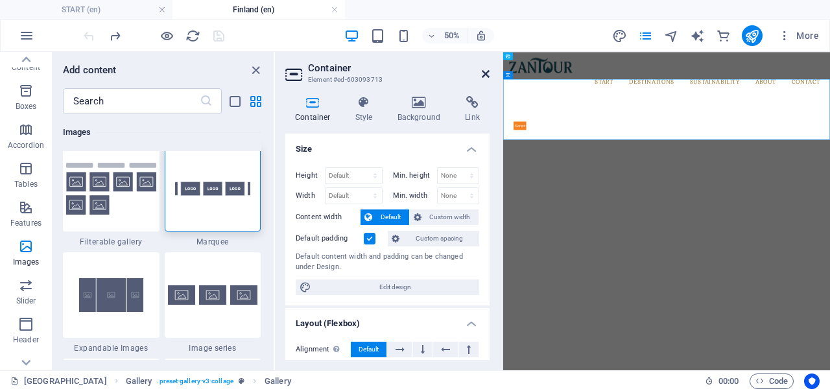
click at [489, 73] on icon at bounding box center [486, 74] width 8 height 10
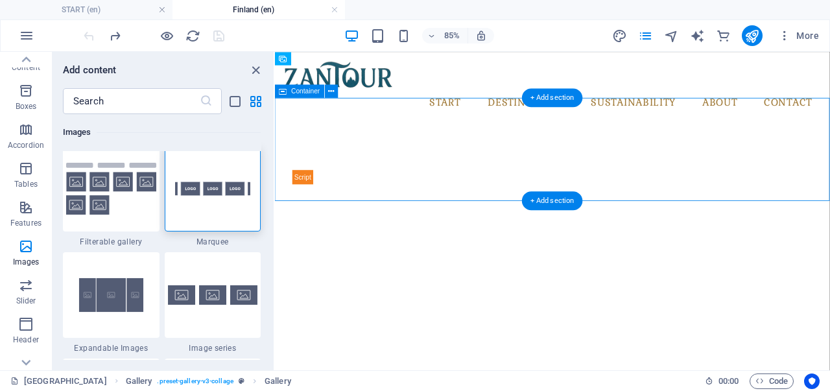
click at [322, 138] on div at bounding box center [601, 198] width 653 height 121
click at [546, 99] on div "+ Add section" at bounding box center [552, 97] width 61 height 19
click at [547, 98] on div "+ Add section" at bounding box center [552, 97] width 61 height 19
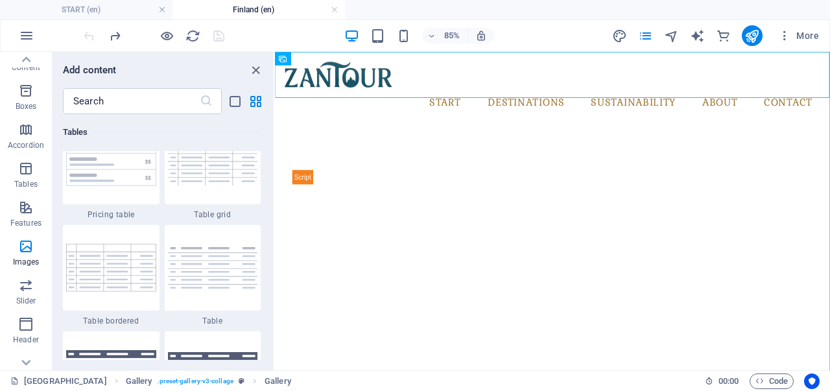
scroll to position [4373, 0]
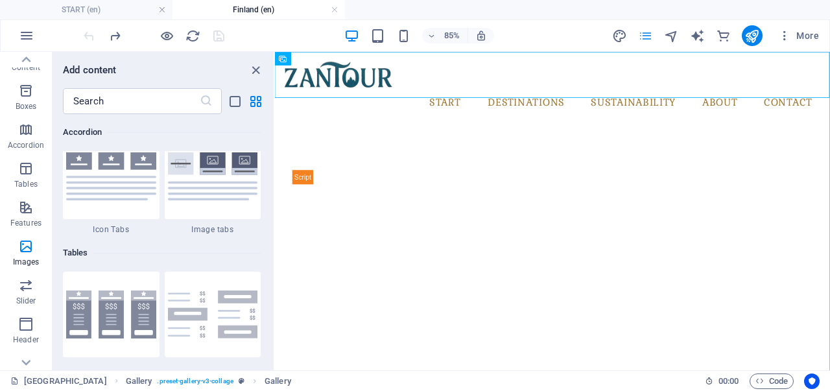
click at [645, 32] on icon "pages" at bounding box center [645, 36] width 15 height 15
click at [27, 34] on icon "button" at bounding box center [27, 36] width 16 height 16
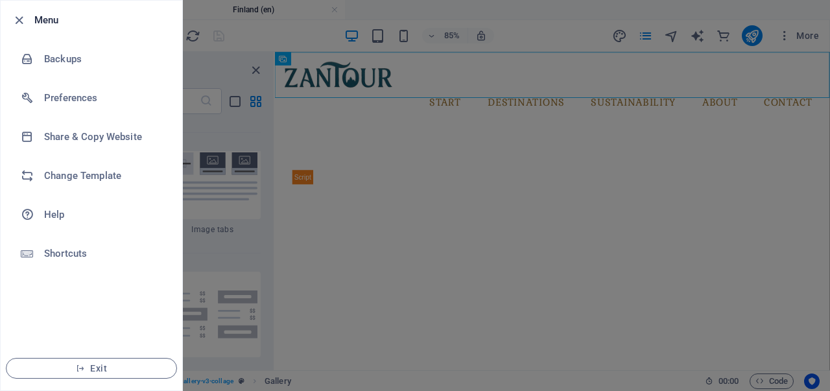
click at [228, 10] on div at bounding box center [415, 195] width 830 height 391
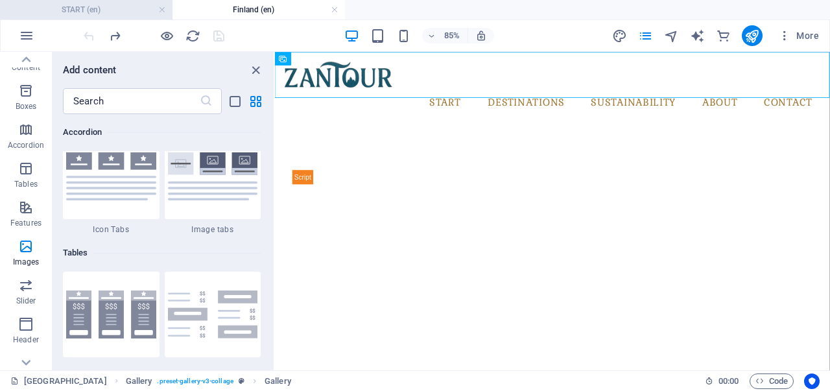
click at [110, 10] on h4 "START (en)" at bounding box center [86, 10] width 173 height 14
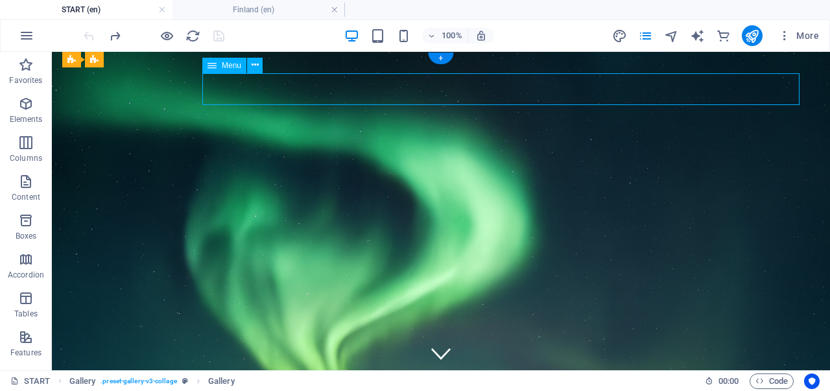
select select
select select "6"
select select
select select "5"
select select
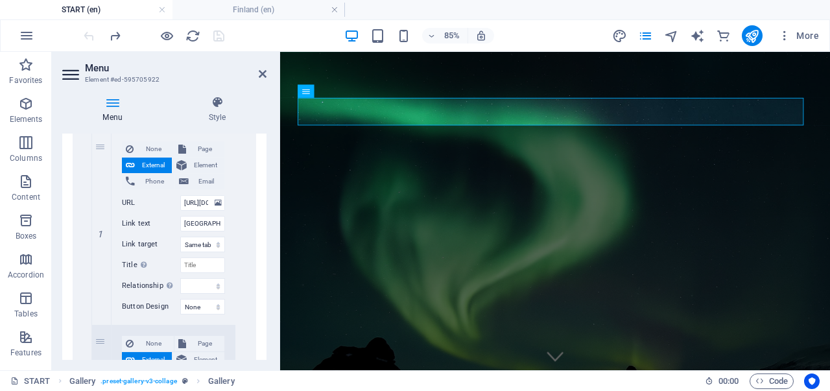
scroll to position [454, 0]
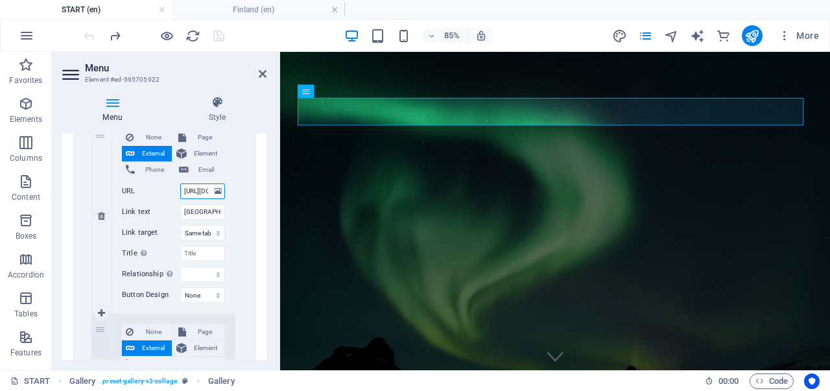
click at [197, 190] on input "https://widgets.bokun.io/online-sales/a3cc2fcc-b3fe-4b5f-a5c8-ea5db0d4e2ce/prod…" at bounding box center [202, 192] width 45 height 16
paste input "ww.zantour.eu/en/finland/"
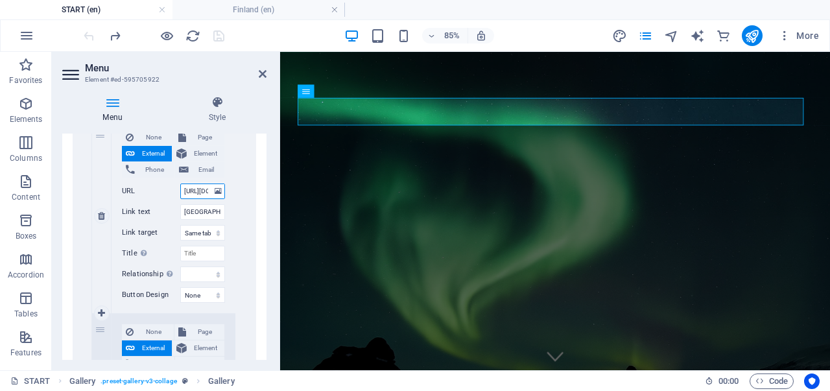
type input "[URL][DOMAIN_NAME]"
select select
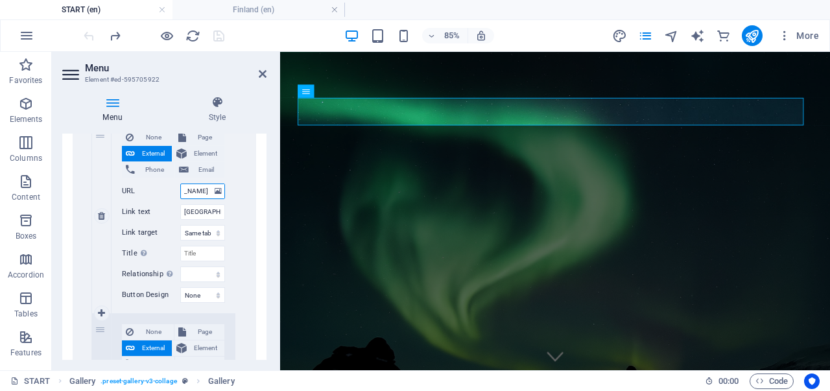
select select
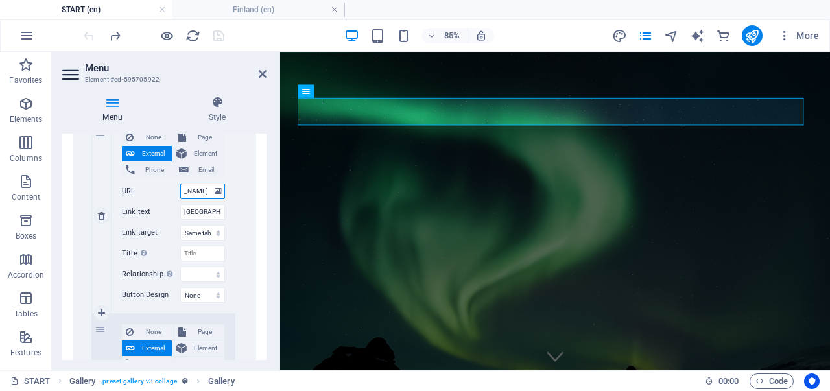
select select
type input "[URL][DOMAIN_NAME]"
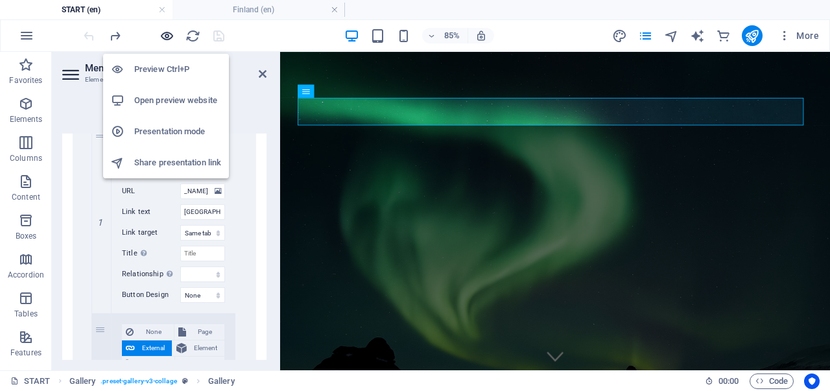
click at [168, 36] on icon "button" at bounding box center [167, 36] width 15 height 15
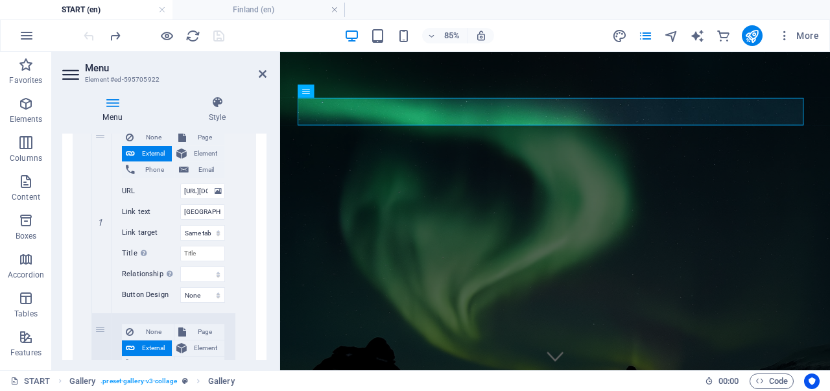
click at [256, 37] on div "85% More" at bounding box center [452, 35] width 743 height 21
click at [751, 35] on icon "publish" at bounding box center [752, 36] width 15 height 15
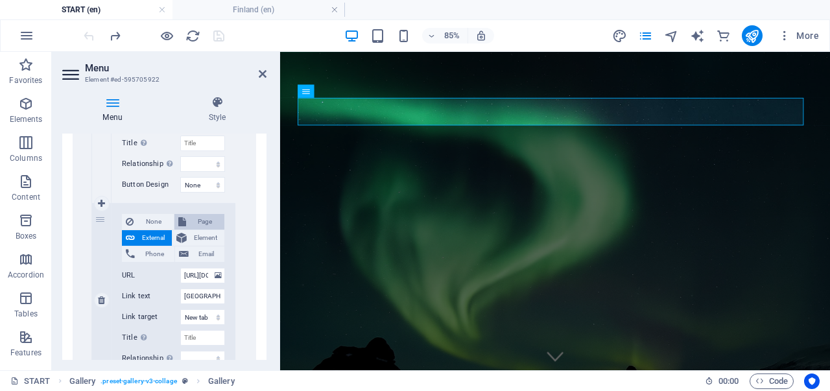
scroll to position [584, 0]
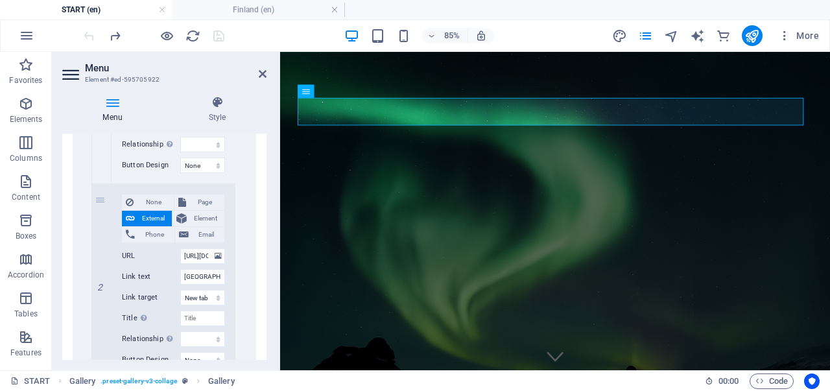
click at [301, 27] on div "85% More" at bounding box center [452, 35] width 743 height 21
click at [751, 36] on icon "publish" at bounding box center [752, 36] width 15 height 15
click at [274, 12] on h4 "Finland (en)" at bounding box center [259, 10] width 173 height 14
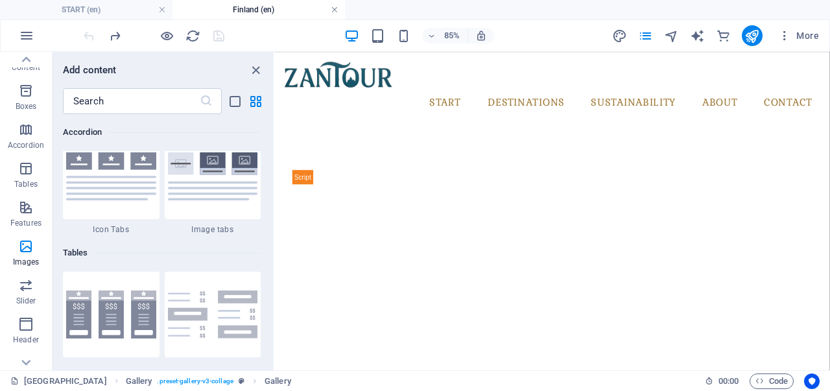
click at [335, 9] on link at bounding box center [335, 10] width 8 height 12
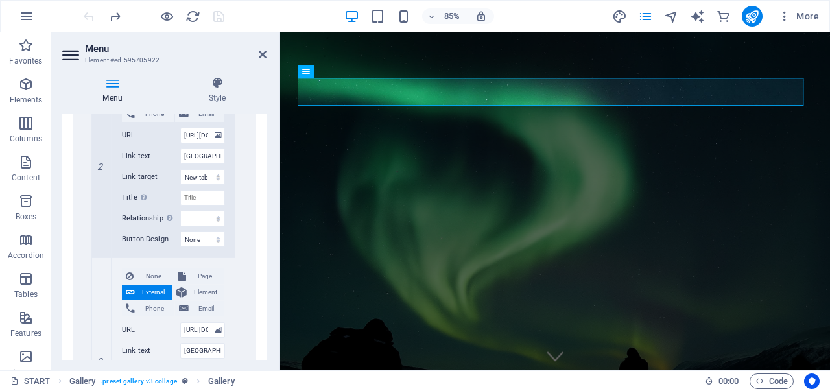
scroll to position [778, 0]
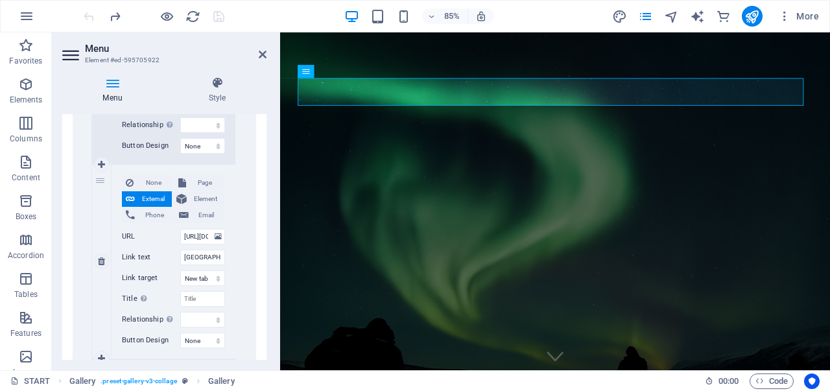
click at [95, 221] on div "3" at bounding box center [101, 262] width 19 height 194
click at [198, 255] on input "[GEOGRAPHIC_DATA]" at bounding box center [202, 258] width 45 height 16
click at [753, 16] on icon "publish" at bounding box center [752, 16] width 15 height 15
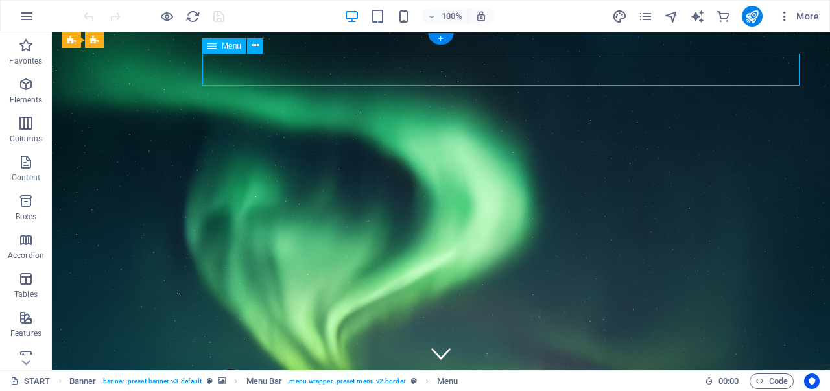
select select
select select "6"
select select
select select "5"
select select
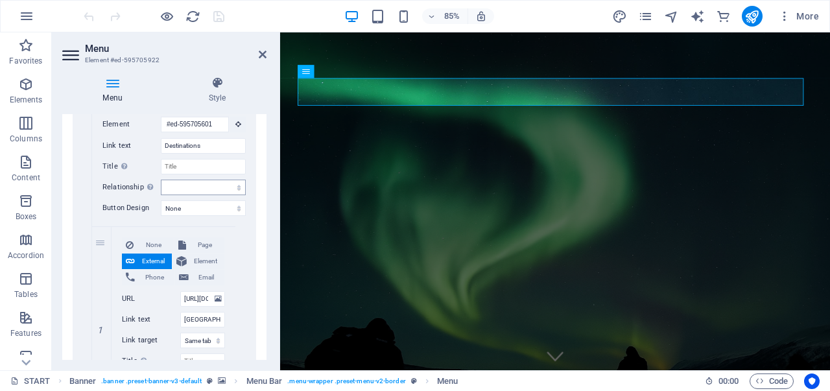
scroll to position [389, 0]
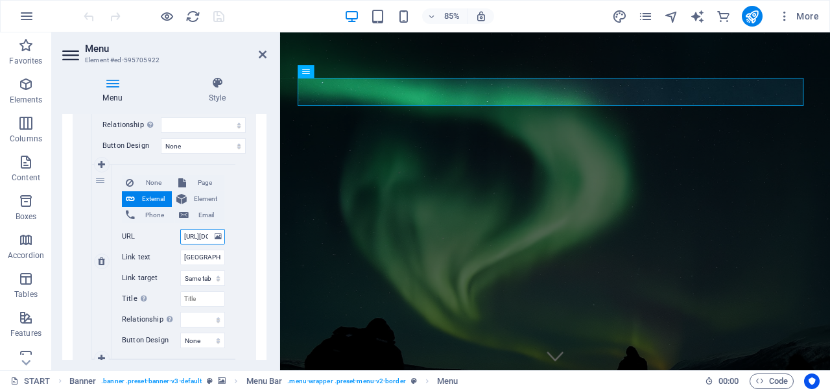
click at [196, 241] on input "[URL][DOMAIN_NAME]" at bounding box center [202, 237] width 45 height 16
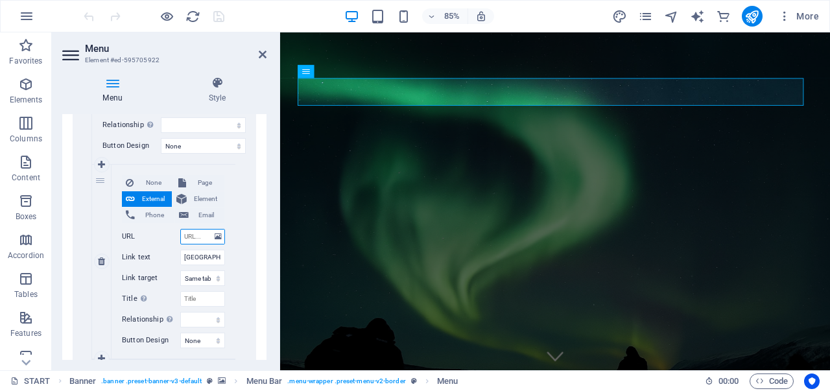
scroll to position [0, 0]
select select
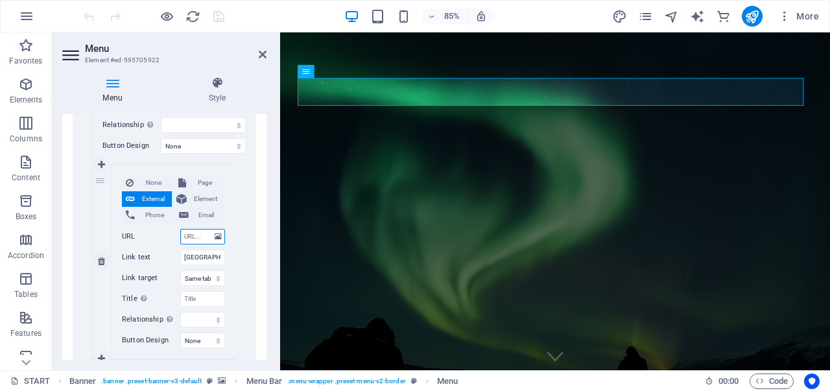
select select
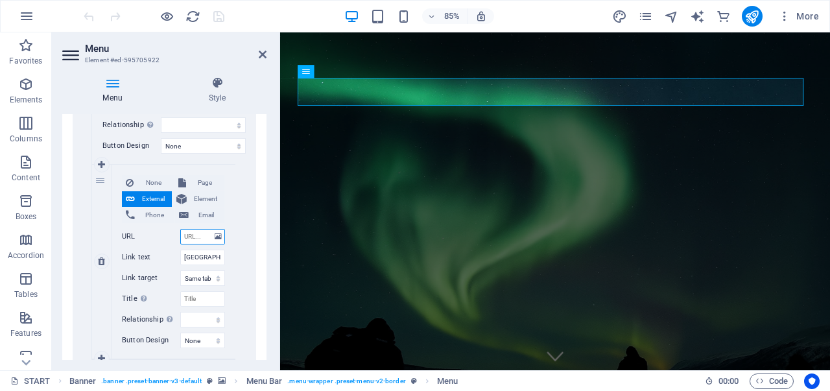
select select
paste input "[URL][DOMAIN_NAME]"
type input "[URL][DOMAIN_NAME]"
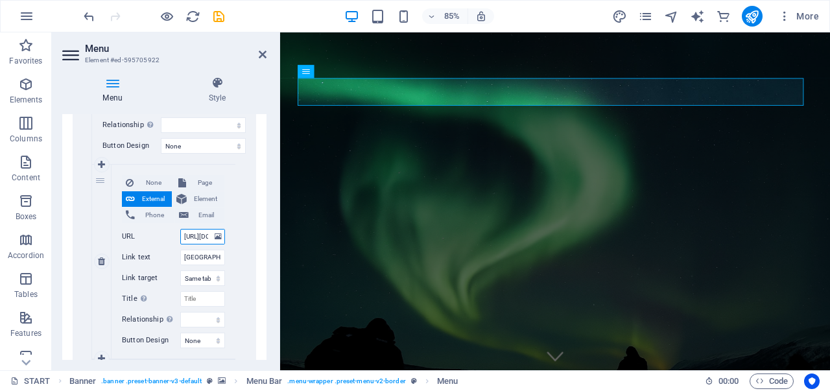
scroll to position [0, 79]
select select
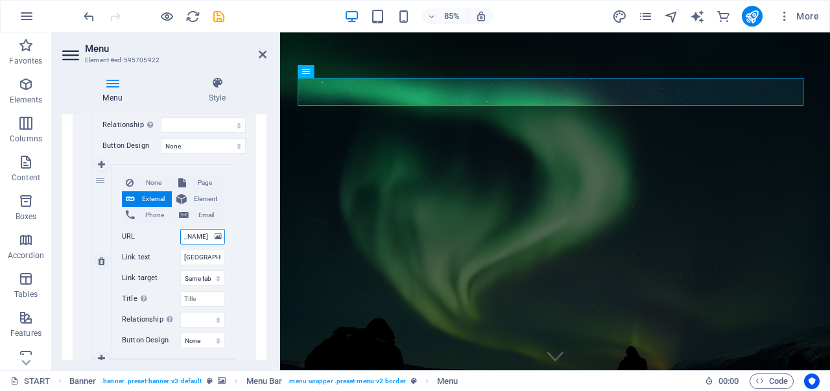
select select
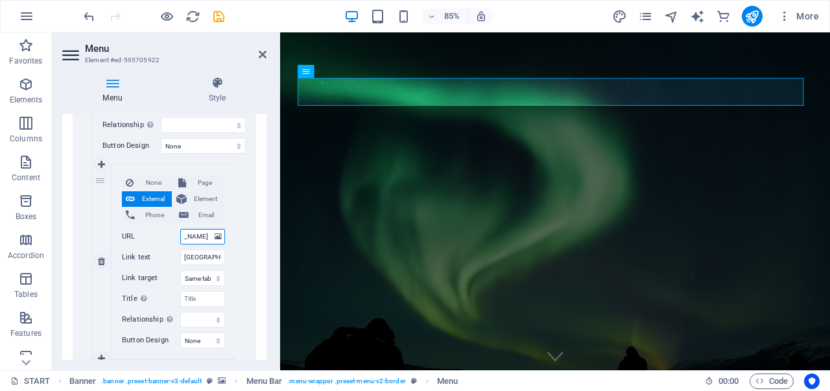
select select
type input "[URL][DOMAIN_NAME]"
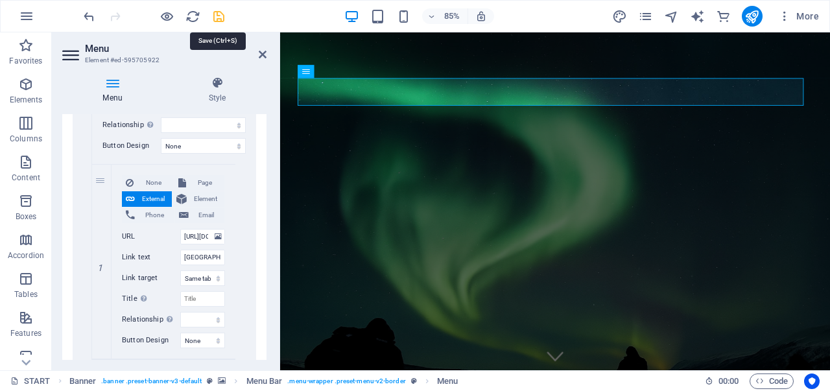
click at [221, 20] on icon "save" at bounding box center [218, 16] width 15 height 15
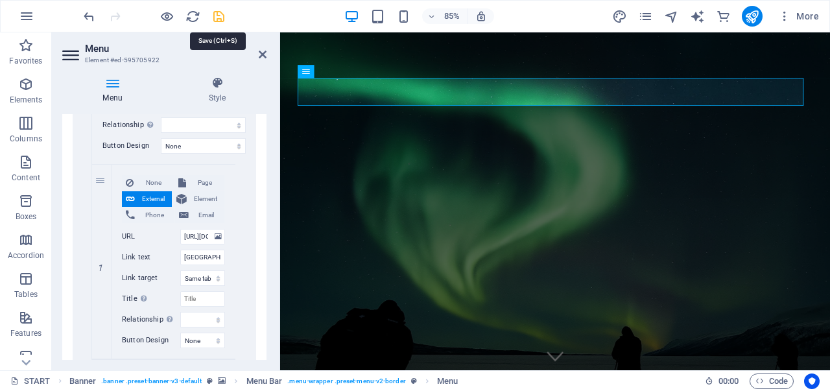
checkbox input "false"
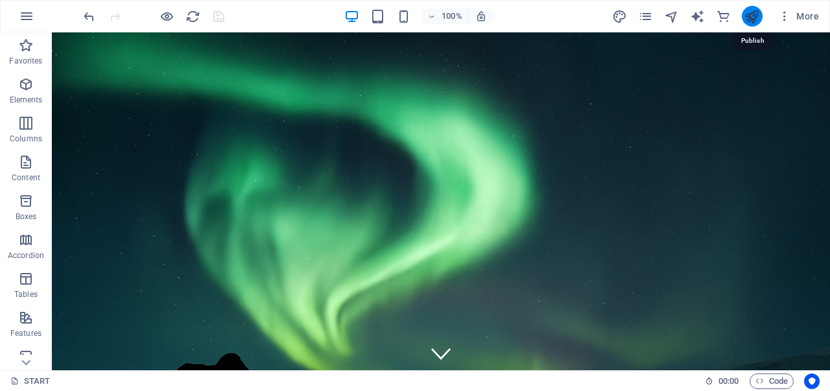
click at [747, 13] on icon "publish" at bounding box center [752, 16] width 15 height 15
click at [647, 10] on icon "pages" at bounding box center [645, 16] width 15 height 15
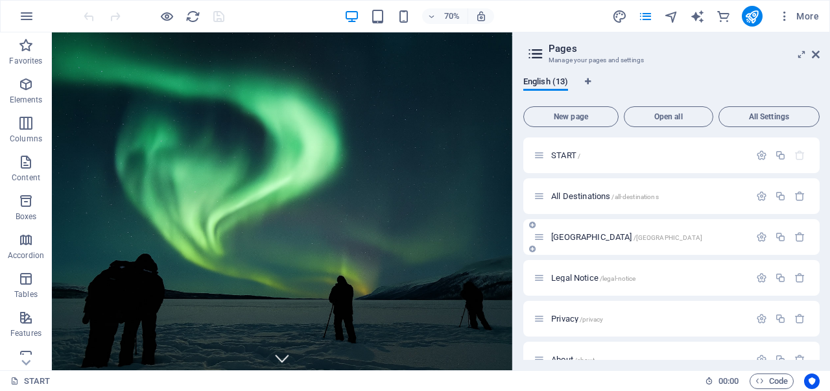
click at [634, 237] on span "/[GEOGRAPHIC_DATA]" at bounding box center [668, 237] width 69 height 7
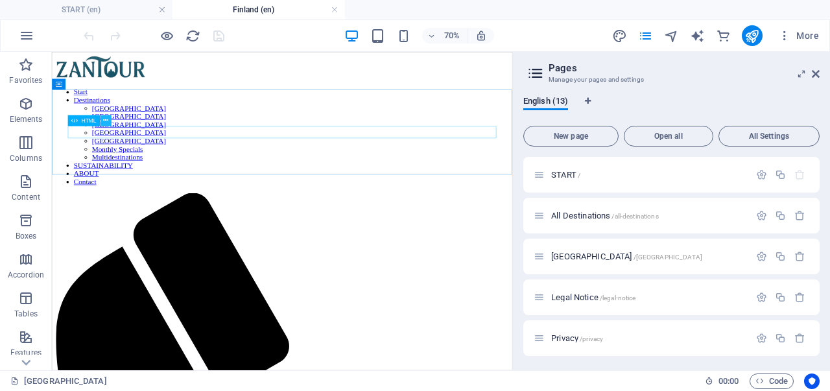
click at [105, 122] on icon at bounding box center [105, 120] width 5 height 10
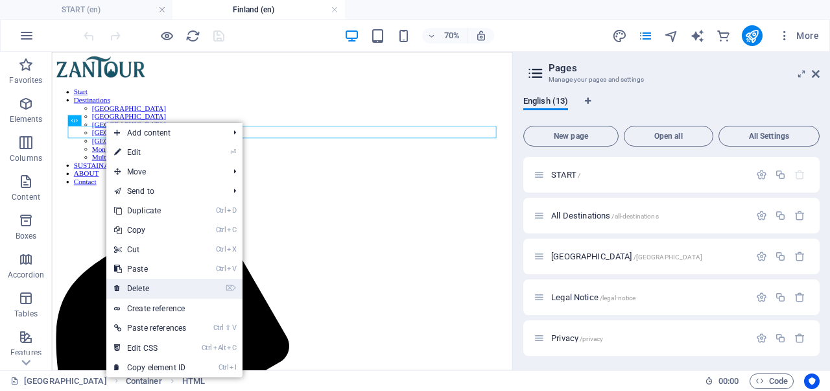
click at [150, 286] on link "⌦ Delete" at bounding box center [150, 288] width 88 height 19
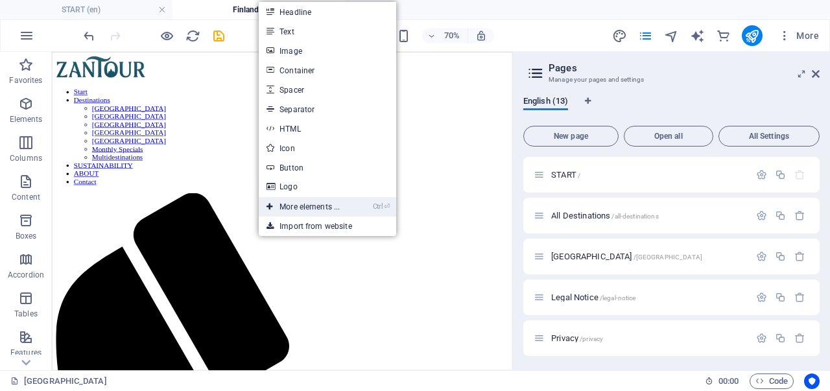
click at [291, 202] on link "Ctrl ⏎ More elements ..." at bounding box center [303, 206] width 89 height 19
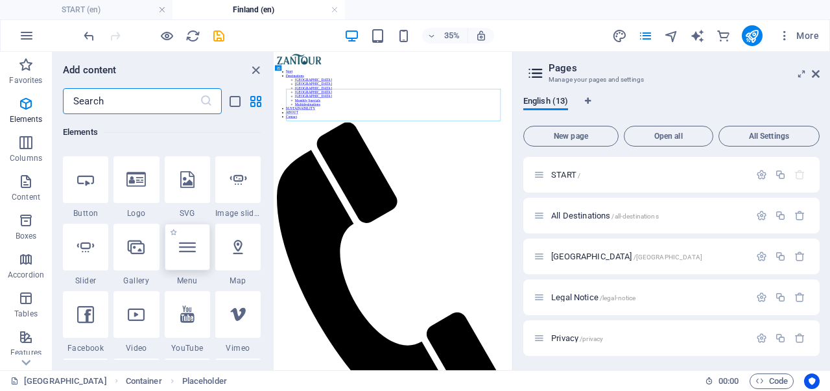
scroll to position [333, 0]
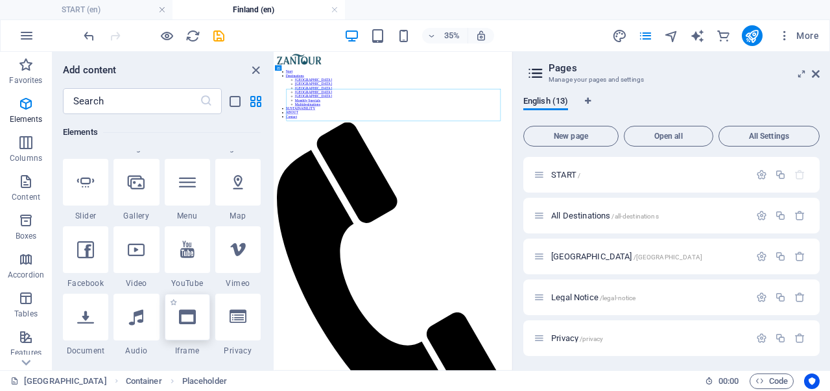
click at [183, 309] on icon at bounding box center [187, 317] width 17 height 17
select select "%"
select select "px"
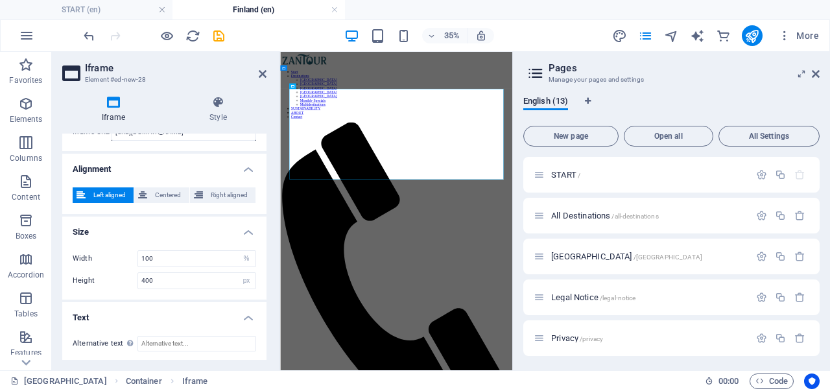
scroll to position [0, 0]
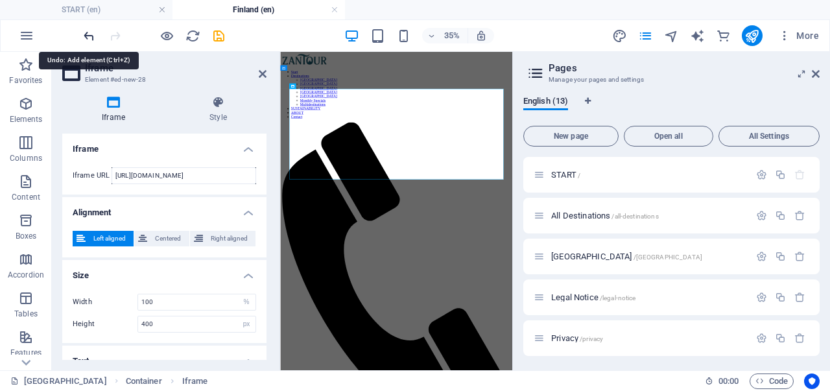
click at [88, 32] on icon "undo" at bounding box center [89, 36] width 15 height 15
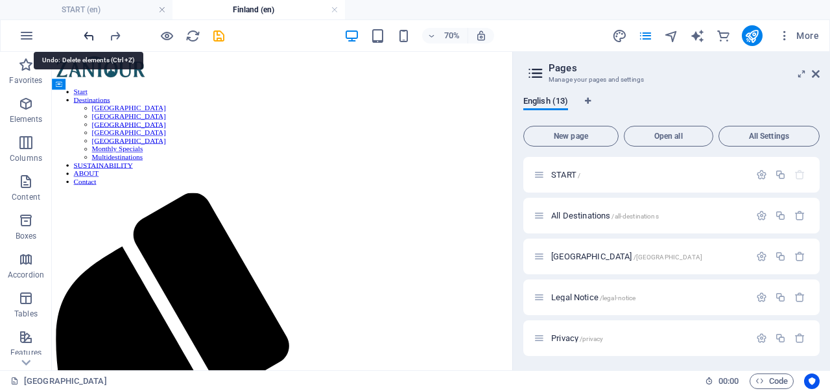
click at [91, 35] on icon "undo" at bounding box center [89, 36] width 15 height 15
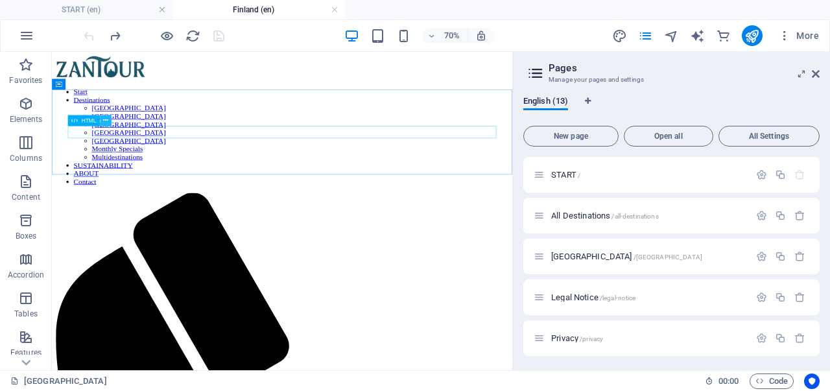
click at [107, 119] on icon at bounding box center [105, 120] width 5 height 10
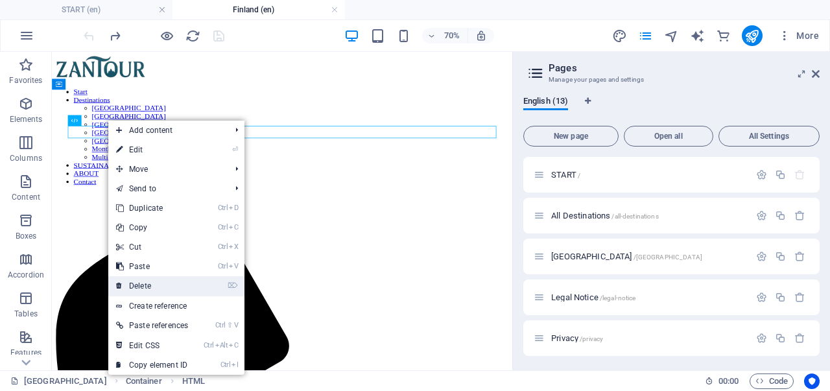
click at [152, 281] on link "⌦ Delete" at bounding box center [152, 285] width 88 height 19
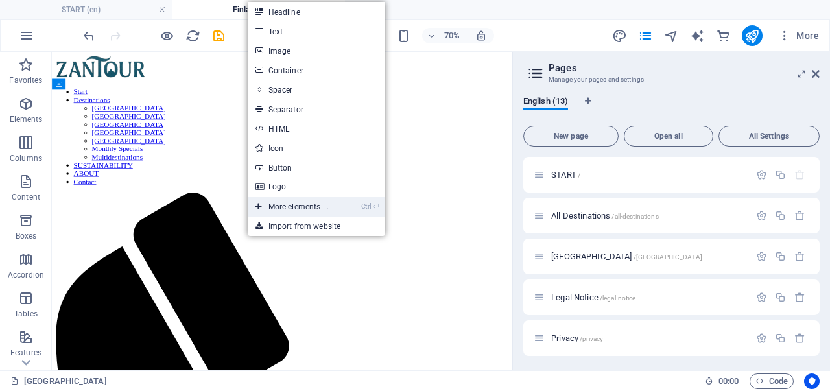
click at [284, 213] on link "Ctrl ⏎ More elements ..." at bounding box center [292, 206] width 89 height 19
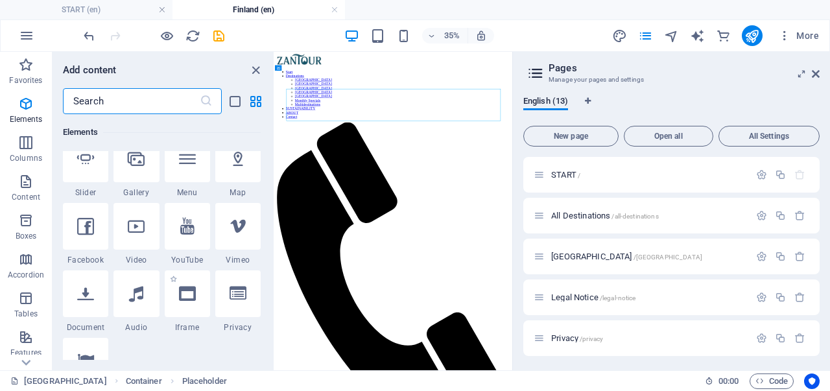
scroll to position [398, 0]
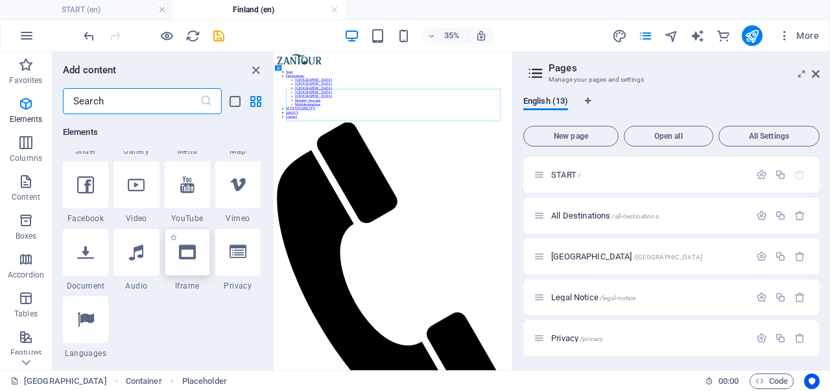
click at [187, 257] on icon at bounding box center [187, 252] width 17 height 17
select select "%"
select select "px"
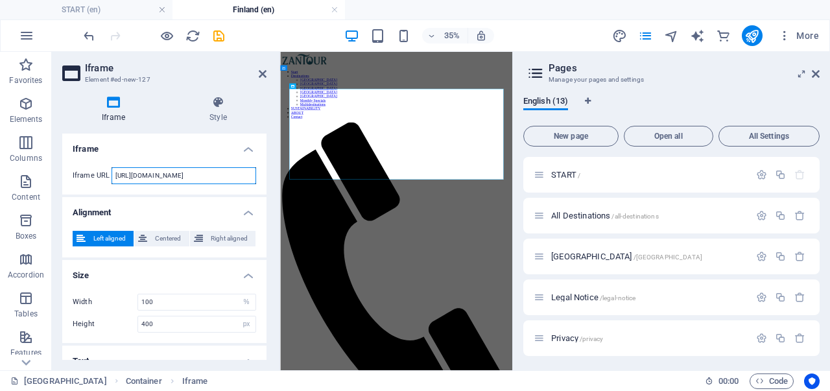
drag, startPoint x: 223, startPoint y: 176, endPoint x: 88, endPoint y: 173, distance: 134.3
click at [88, 173] on div "Iframe URL [URL][DOMAIN_NAME]" at bounding box center [165, 175] width 184 height 17
paste input "[DOMAIN_NAME][URL]"
type input "[URL][DOMAIN_NAME]"
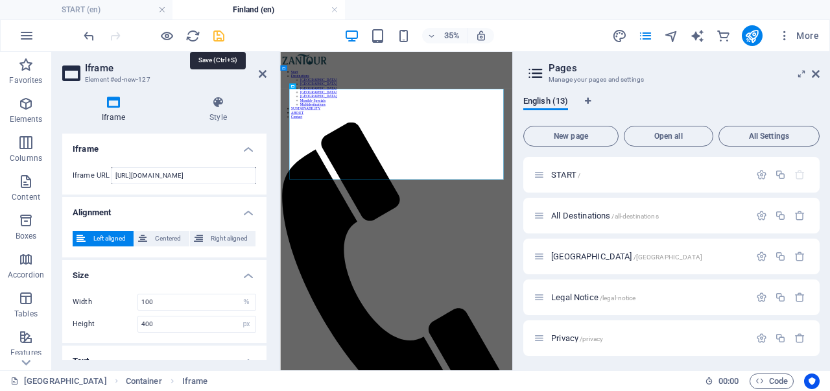
click at [214, 32] on icon "save" at bounding box center [218, 36] width 15 height 15
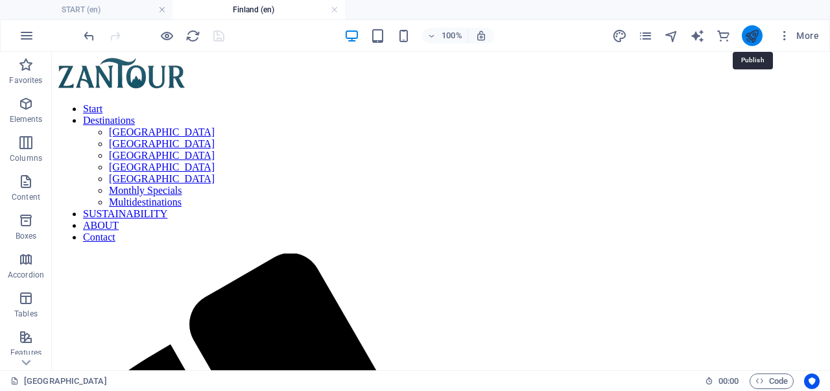
click at [750, 34] on icon "publish" at bounding box center [752, 36] width 15 height 15
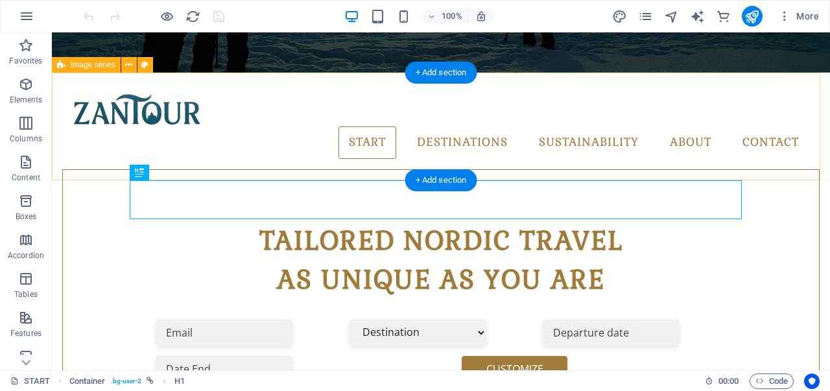
scroll to position [441, 0]
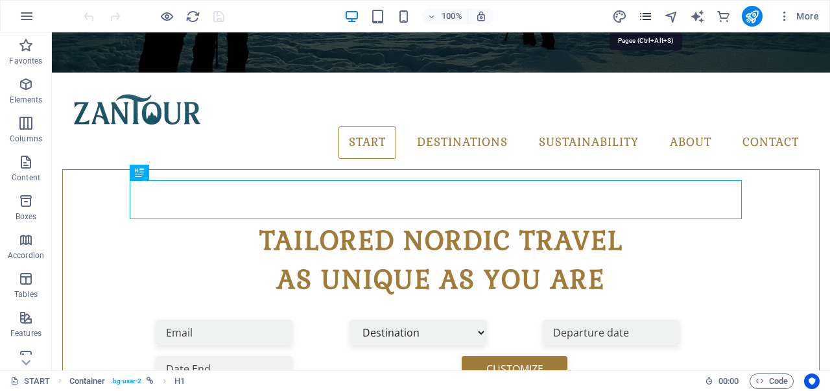
click at [650, 15] on icon "pages" at bounding box center [645, 16] width 15 height 15
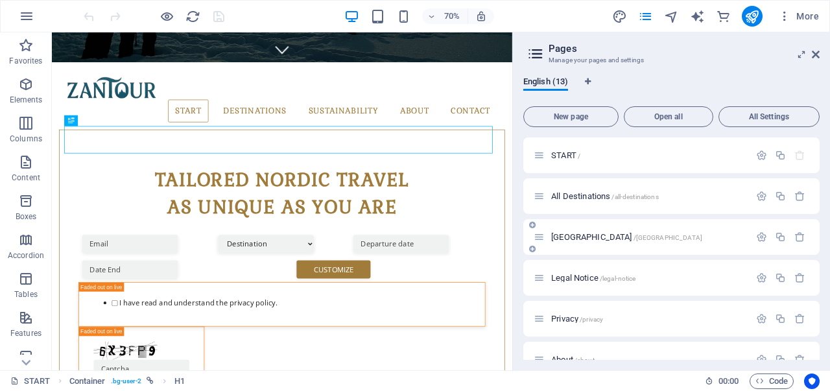
click at [577, 235] on span "[GEOGRAPHIC_DATA] /[GEOGRAPHIC_DATA]" at bounding box center [626, 237] width 151 height 10
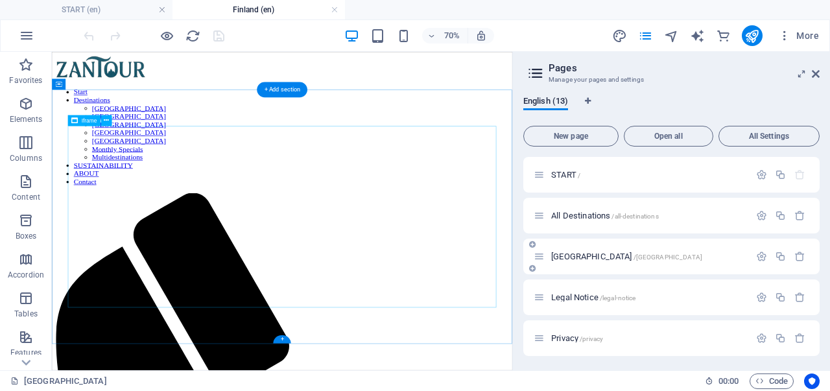
scroll to position [0, 0]
click at [110, 122] on button at bounding box center [106, 120] width 11 height 11
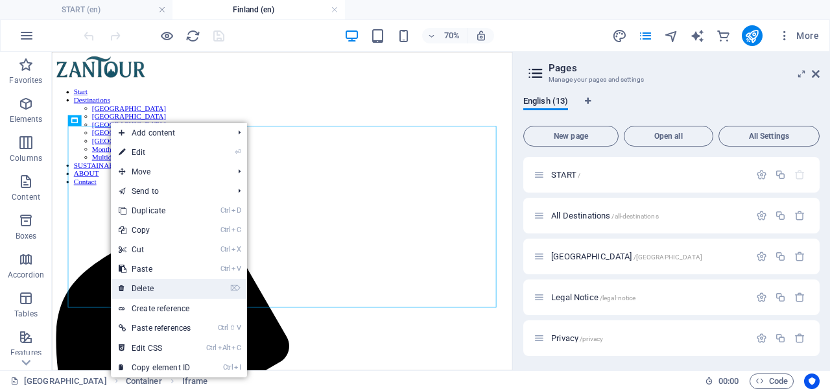
click at [153, 291] on link "⌦ Delete" at bounding box center [155, 288] width 88 height 19
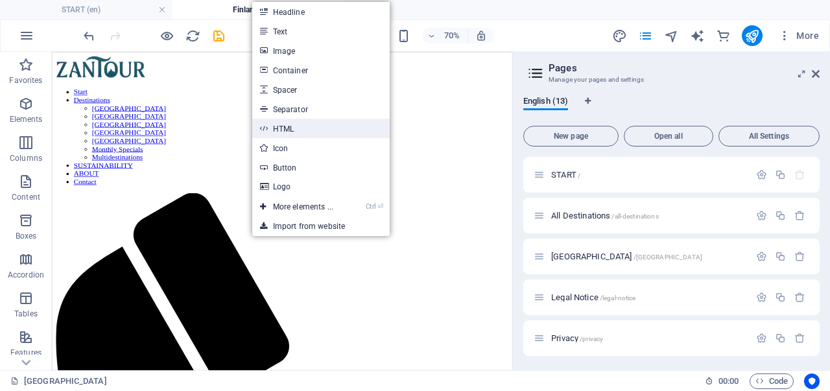
click at [282, 124] on link "HTML" at bounding box center [321, 128] width 138 height 19
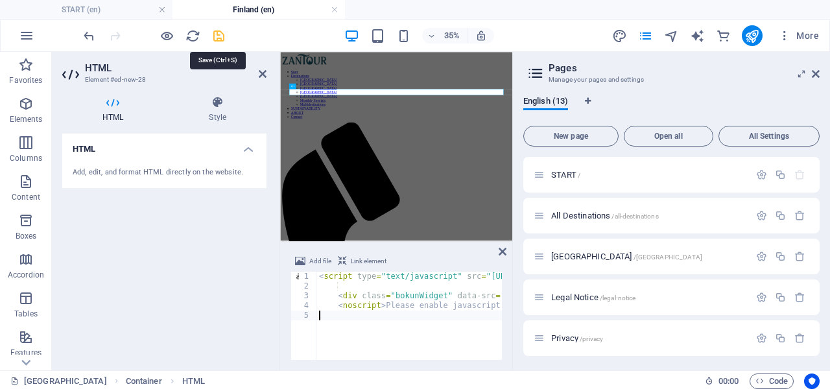
click at [214, 32] on icon "save" at bounding box center [218, 36] width 15 height 15
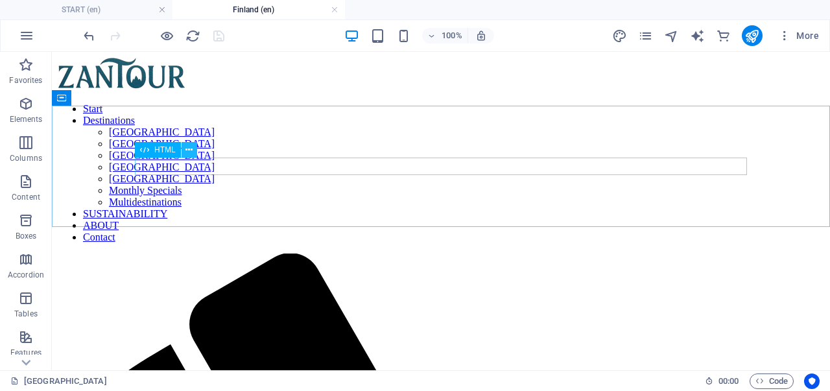
click at [187, 151] on icon at bounding box center [189, 150] width 7 height 14
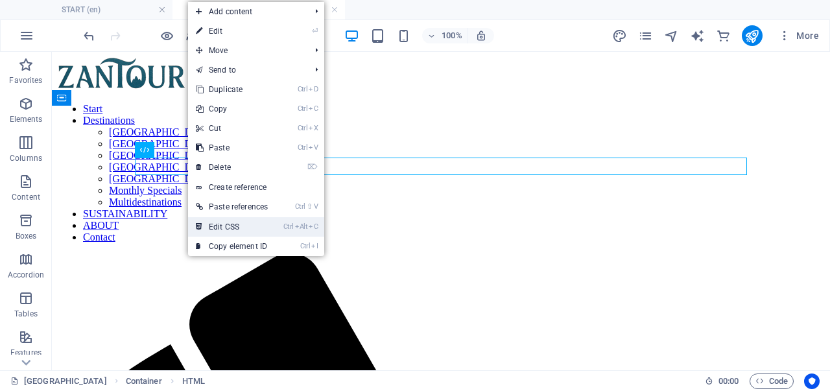
click at [220, 219] on link "Ctrl Alt C Edit CSS" at bounding box center [232, 226] width 88 height 19
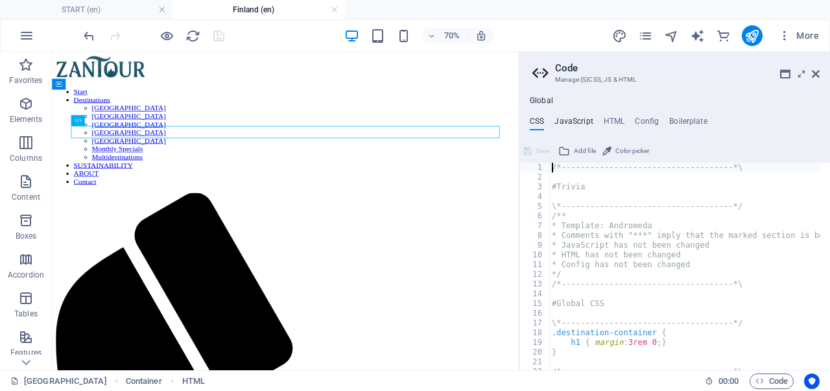
click at [585, 120] on h4 "JavaScript" at bounding box center [574, 124] width 38 height 14
type textarea "/* JS for preset "Menu V2" */"
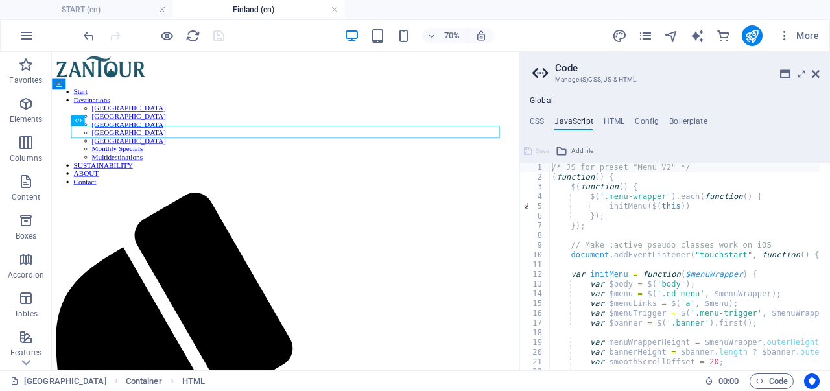
click at [604, 118] on h4 "HTML" at bounding box center [614, 124] width 21 height 14
type textarea "{{content}}"
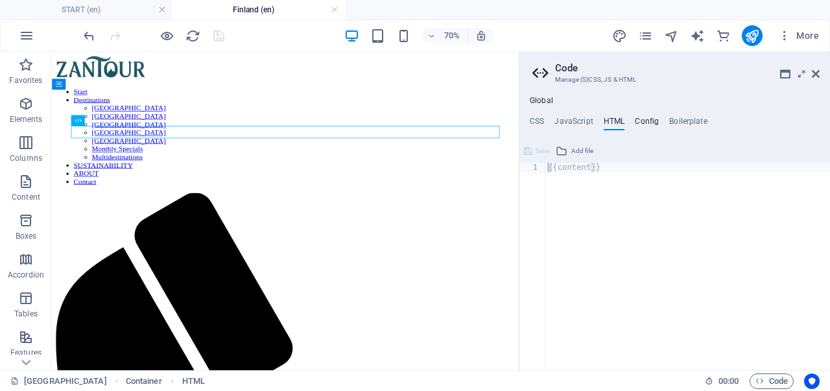
click at [636, 121] on h4 "Config" at bounding box center [647, 124] width 24 height 14
type textarea "$color-background: #ffffff;"
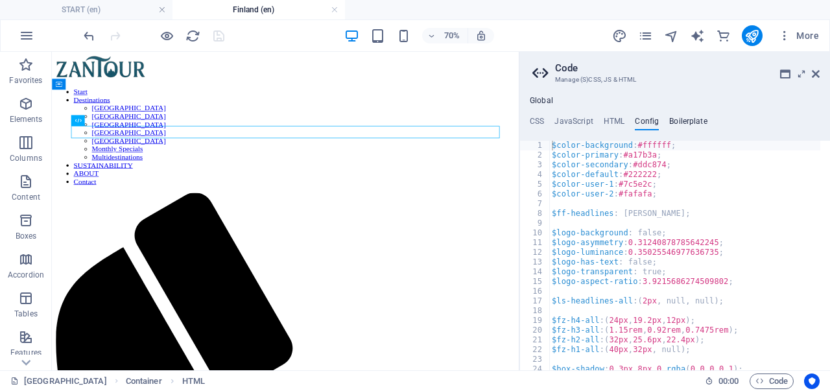
click at [679, 121] on h4 "Boilerplate" at bounding box center [689, 124] width 38 height 14
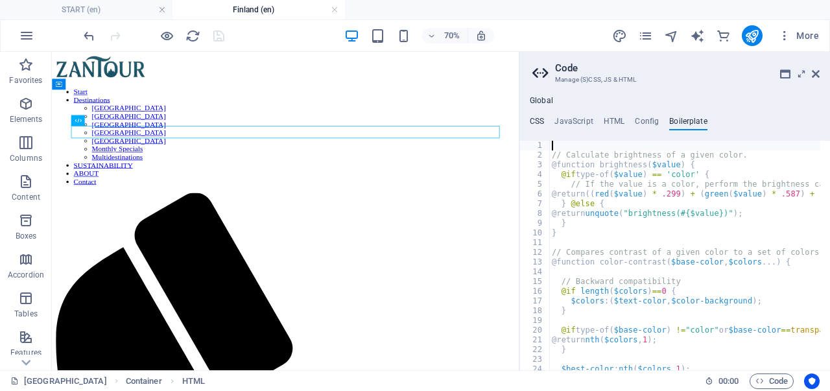
click at [536, 117] on h4 "CSS" at bounding box center [537, 124] width 14 height 14
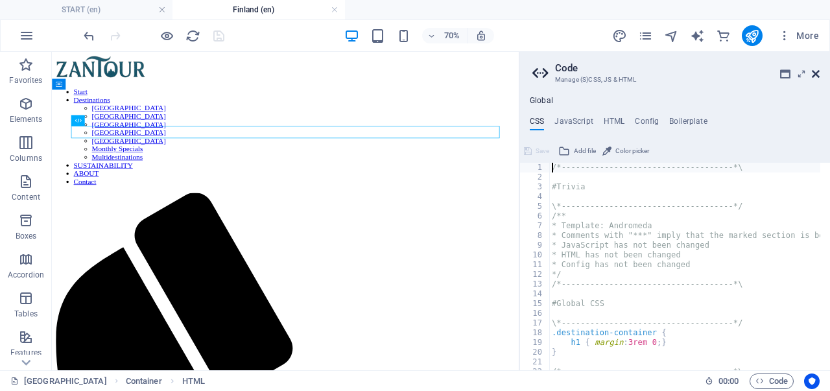
click at [817, 73] on icon at bounding box center [816, 74] width 8 height 10
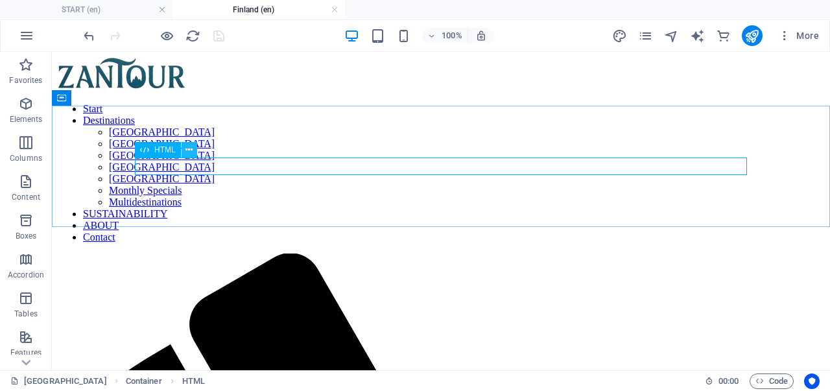
click at [191, 150] on icon at bounding box center [189, 150] width 7 height 14
click at [759, 32] on icon "publish" at bounding box center [752, 36] width 15 height 15
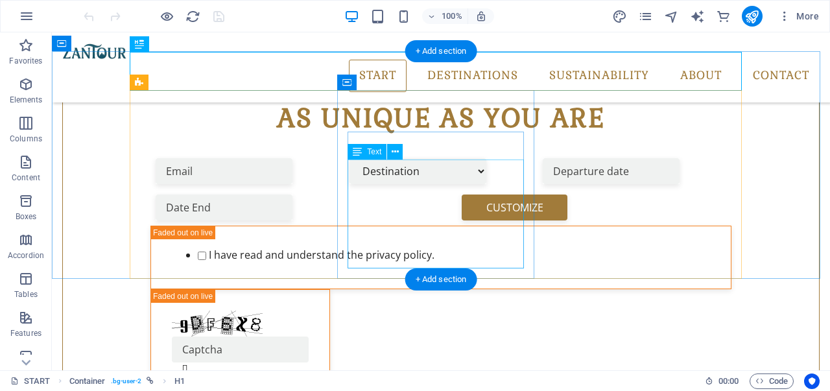
scroll to position [440, 0]
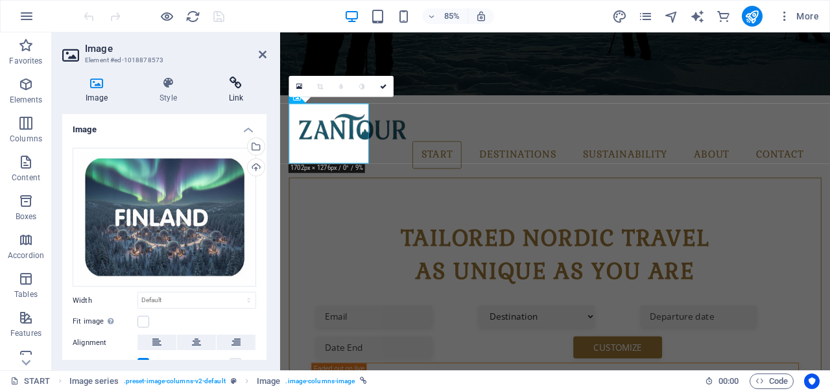
click at [234, 93] on h4 "Link" at bounding box center [236, 90] width 61 height 27
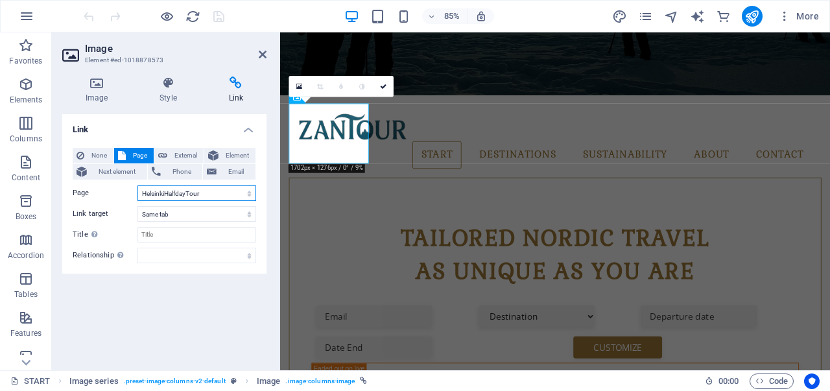
click at [241, 193] on select "START All Destinations [GEOGRAPHIC_DATA] Legal Notice Privacy About sustainabil…" at bounding box center [197, 194] width 119 height 16
select select "2"
click at [138, 186] on select "START All Destinations [GEOGRAPHIC_DATA] Legal Notice Privacy About sustainabil…" at bounding box center [197, 194] width 119 height 16
click at [221, 19] on icon "save" at bounding box center [218, 16] width 15 height 15
checkbox input "false"
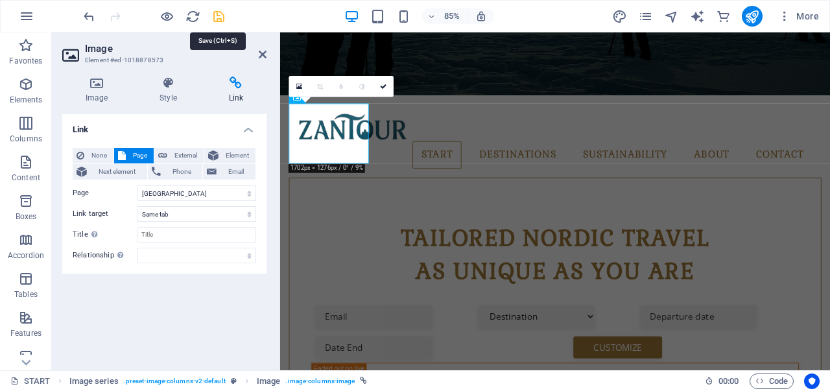
checkbox input "false"
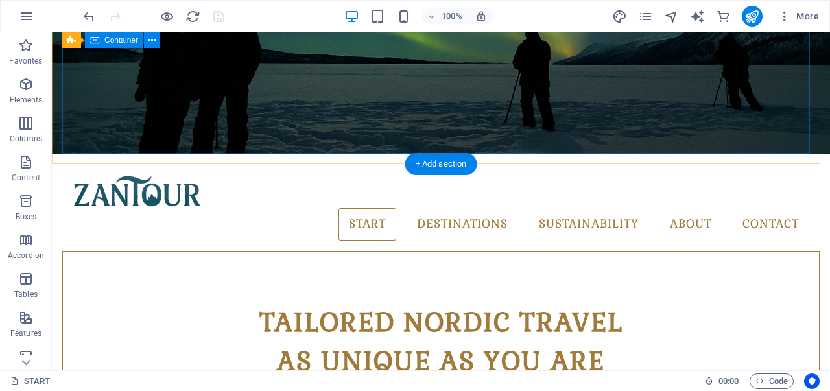
scroll to position [389, 0]
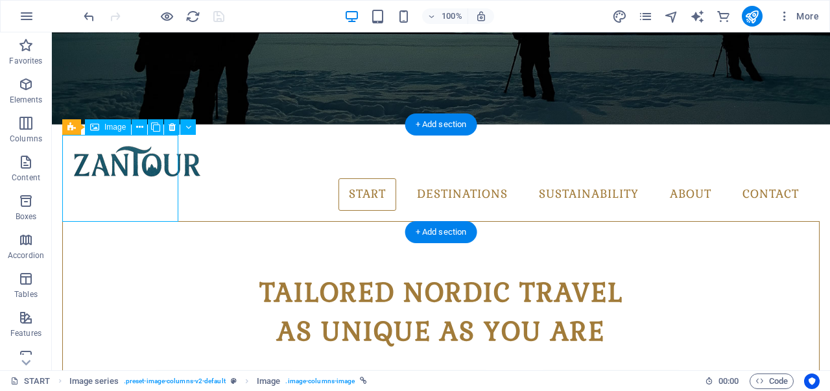
select select "2"
select select
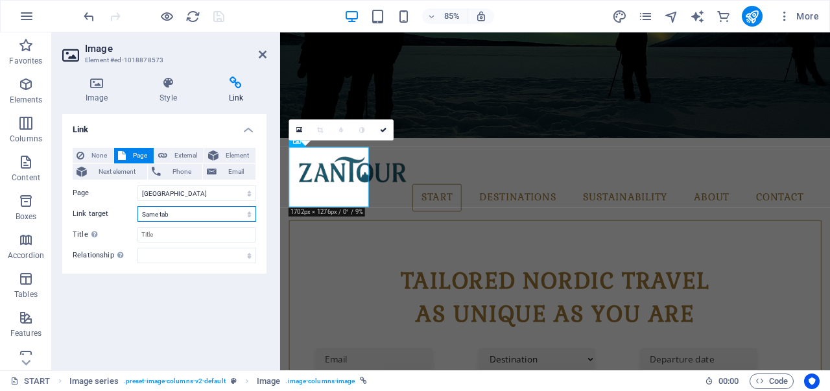
click at [218, 211] on select "New tab Same tab Overlay" at bounding box center [197, 214] width 119 height 16
click at [265, 313] on div "Link None Page External Element Next element Phone Email Page START All Destina…" at bounding box center [164, 237] width 204 height 246
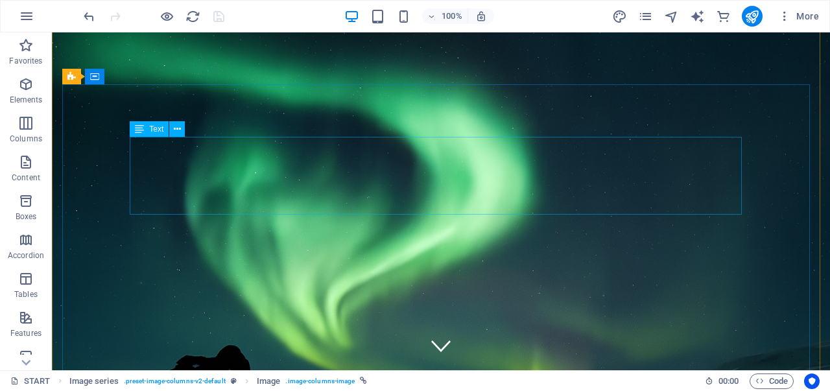
scroll to position [0, 0]
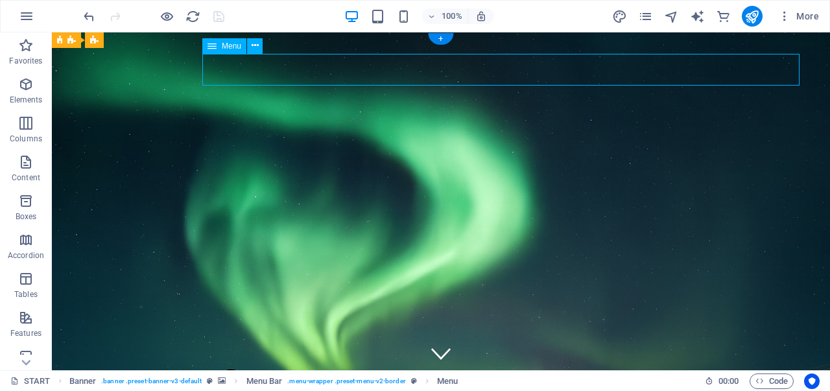
select select
select select "6"
select select
select select "5"
select select
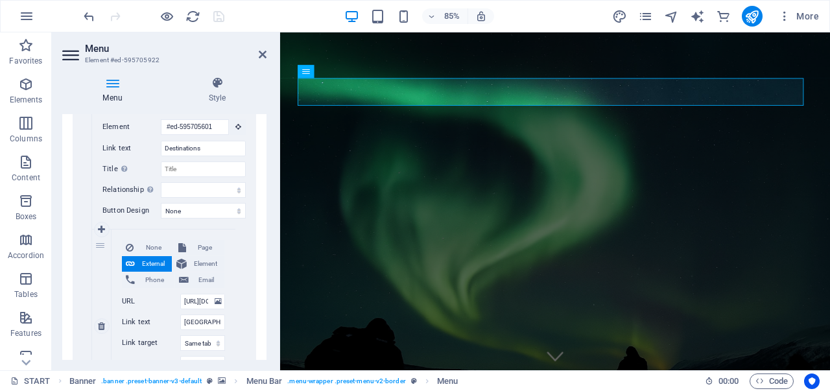
scroll to position [389, 0]
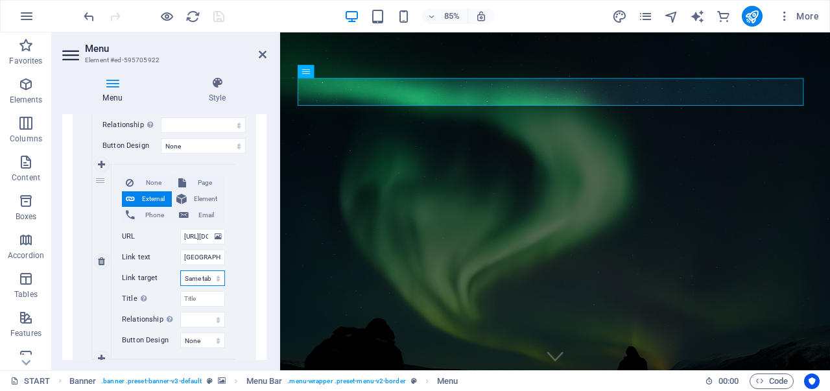
click at [202, 278] on select "New tab Same tab Overlay" at bounding box center [202, 279] width 45 height 16
select select "blank"
click at [180, 271] on select "New tab Same tab Overlay" at bounding box center [202, 279] width 45 height 16
select select
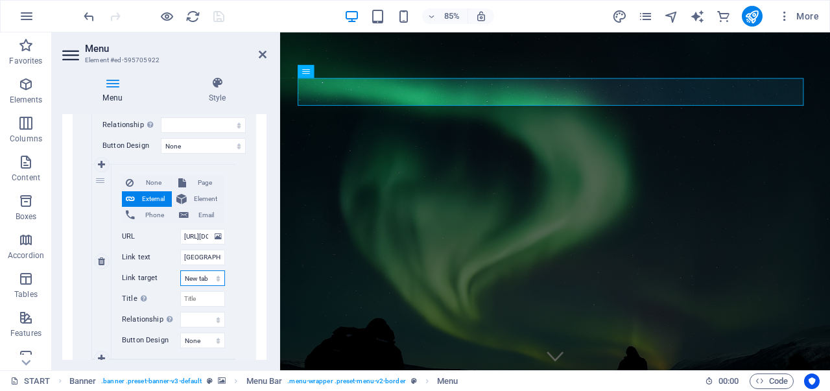
select select
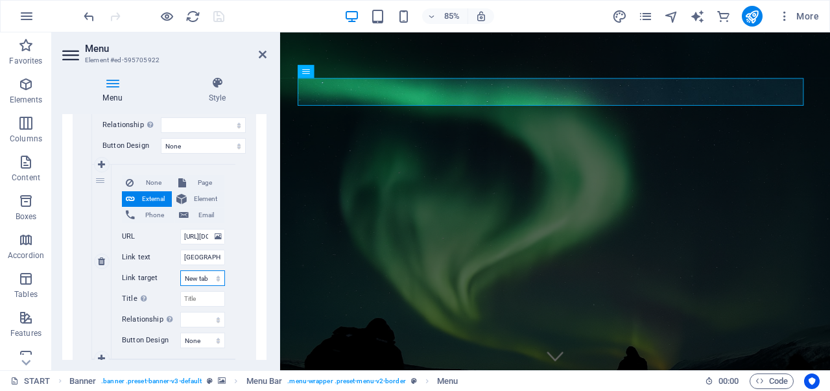
select select
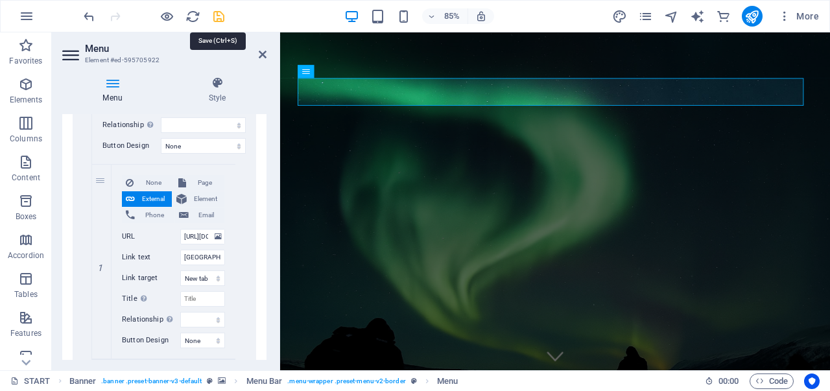
click at [222, 16] on icon "save" at bounding box center [218, 16] width 15 height 15
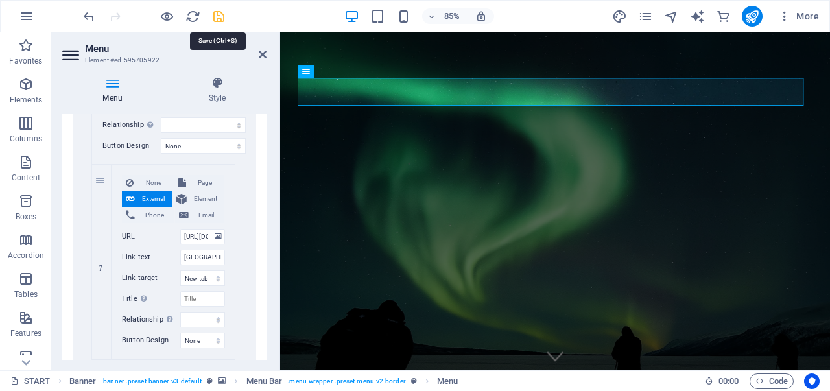
checkbox input "false"
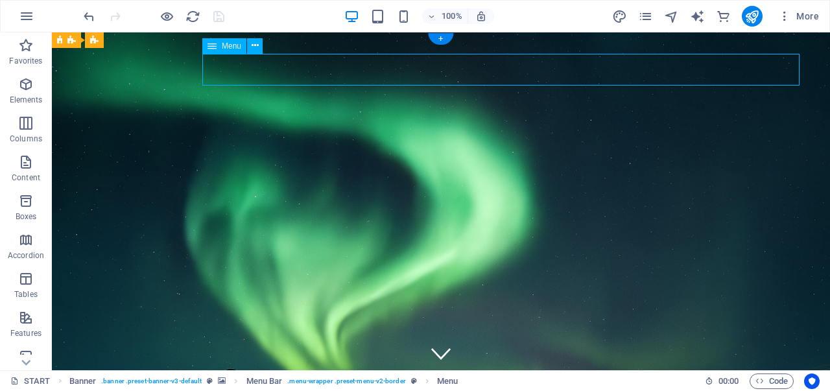
select select "6"
select select
select select "5"
select select
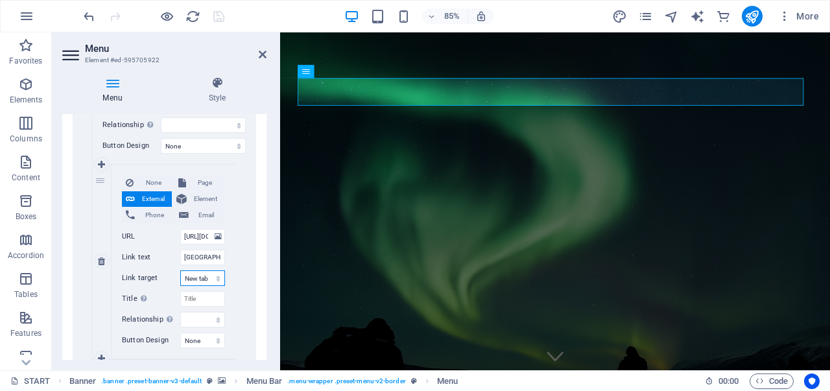
click at [202, 278] on select "New tab Same tab Overlay" at bounding box center [202, 279] width 45 height 16
select select
click at [180, 271] on select "New tab Same tab Overlay" at bounding box center [202, 279] width 45 height 16
select select
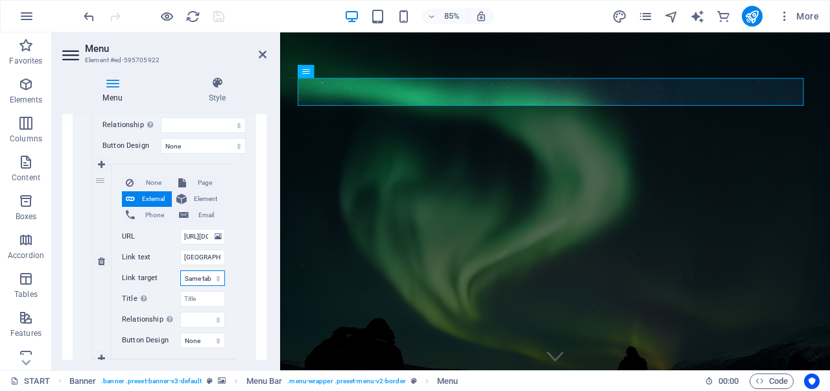
select select
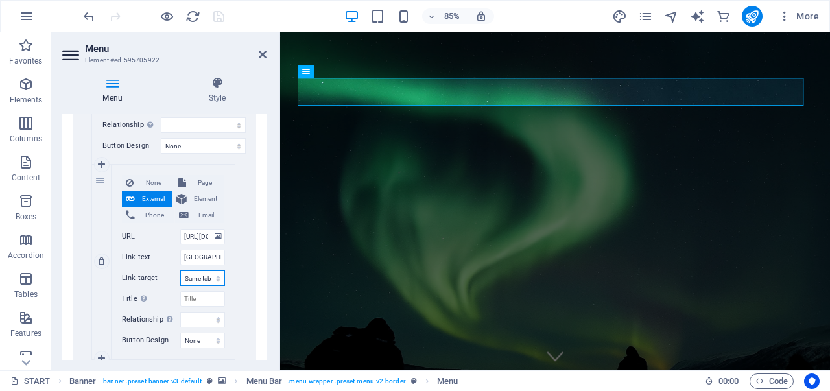
select select
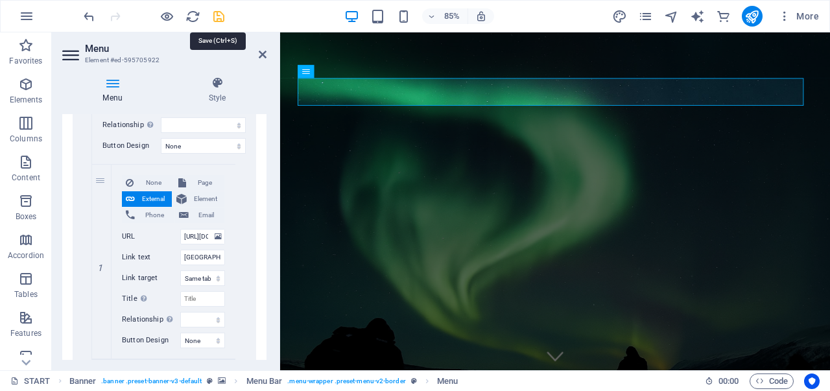
click at [218, 12] on icon "save" at bounding box center [218, 16] width 15 height 15
checkbox input "false"
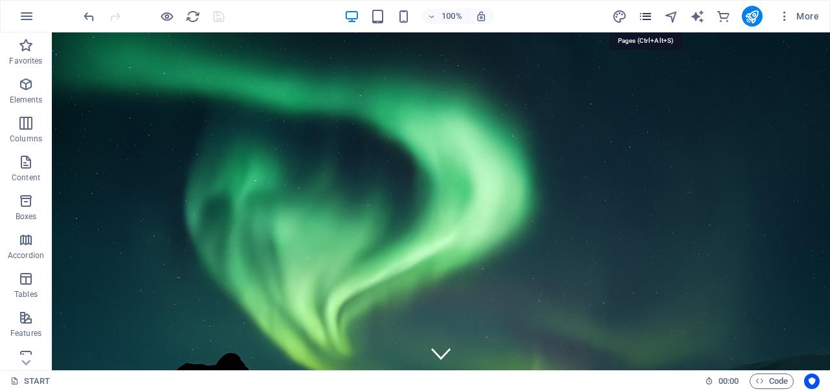
click at [642, 13] on icon "pages" at bounding box center [645, 16] width 15 height 15
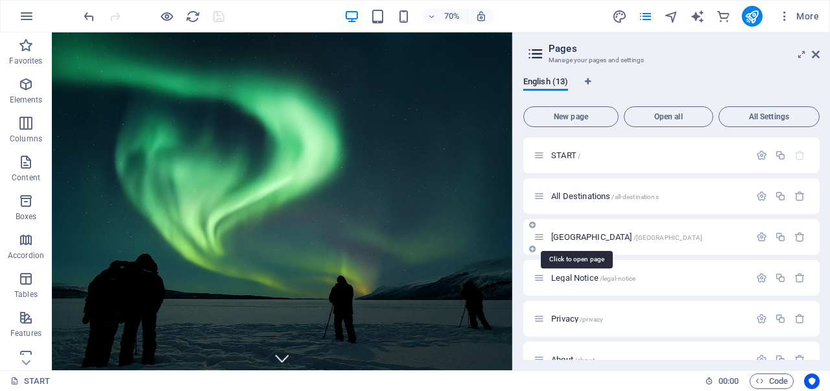
click at [577, 234] on span "[GEOGRAPHIC_DATA] /[GEOGRAPHIC_DATA]" at bounding box center [626, 237] width 151 height 10
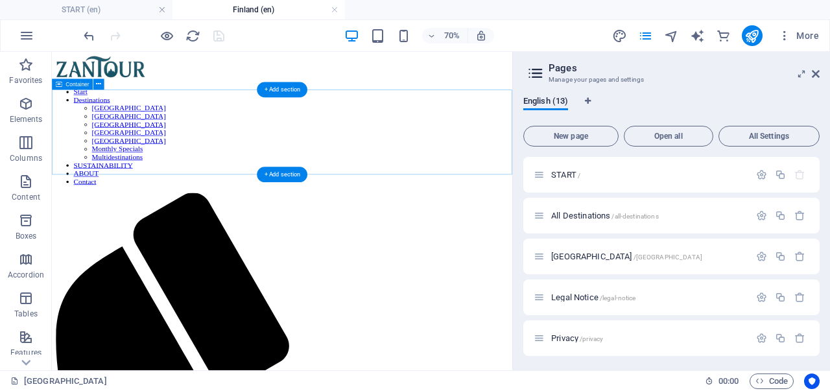
scroll to position [0, 0]
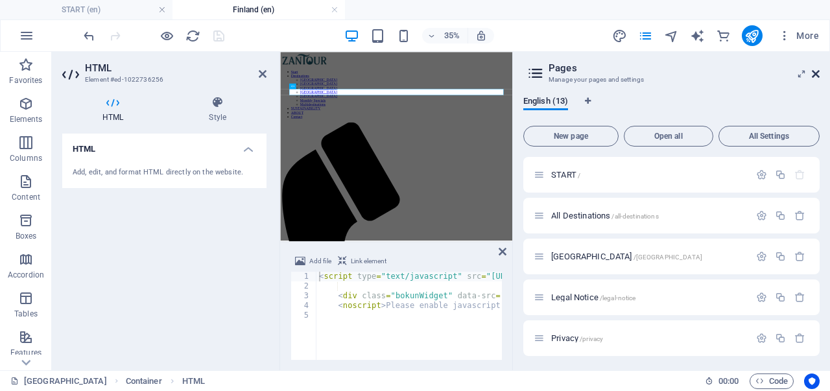
drag, startPoint x: 819, startPoint y: 75, endPoint x: 621, endPoint y: 28, distance: 202.7
click at [819, 75] on icon at bounding box center [816, 74] width 8 height 10
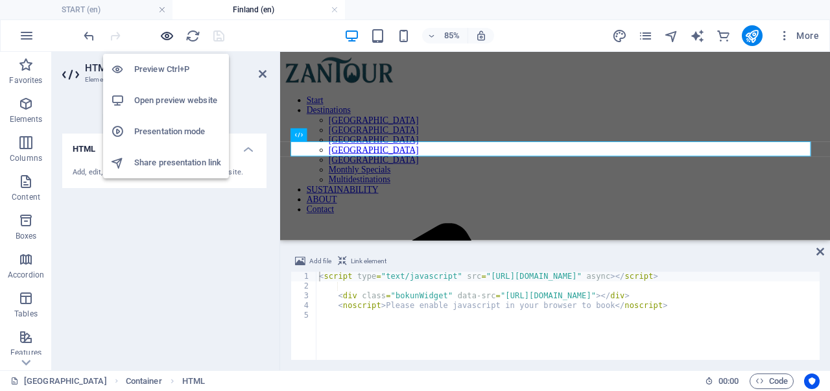
click at [169, 34] on icon "button" at bounding box center [167, 36] width 15 height 15
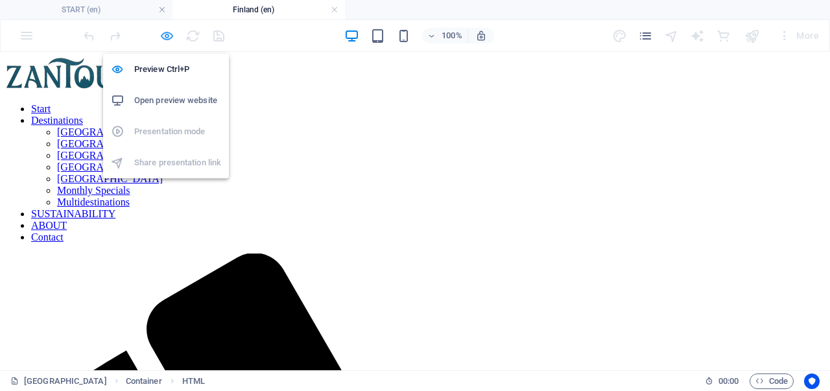
click at [169, 32] on icon "button" at bounding box center [167, 36] width 15 height 15
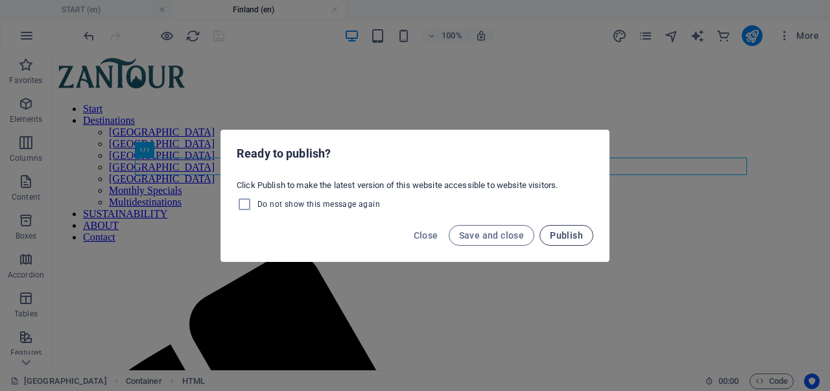
click at [557, 234] on span "Publish" at bounding box center [566, 235] width 33 height 10
